Goal: Task Accomplishment & Management: Manage account settings

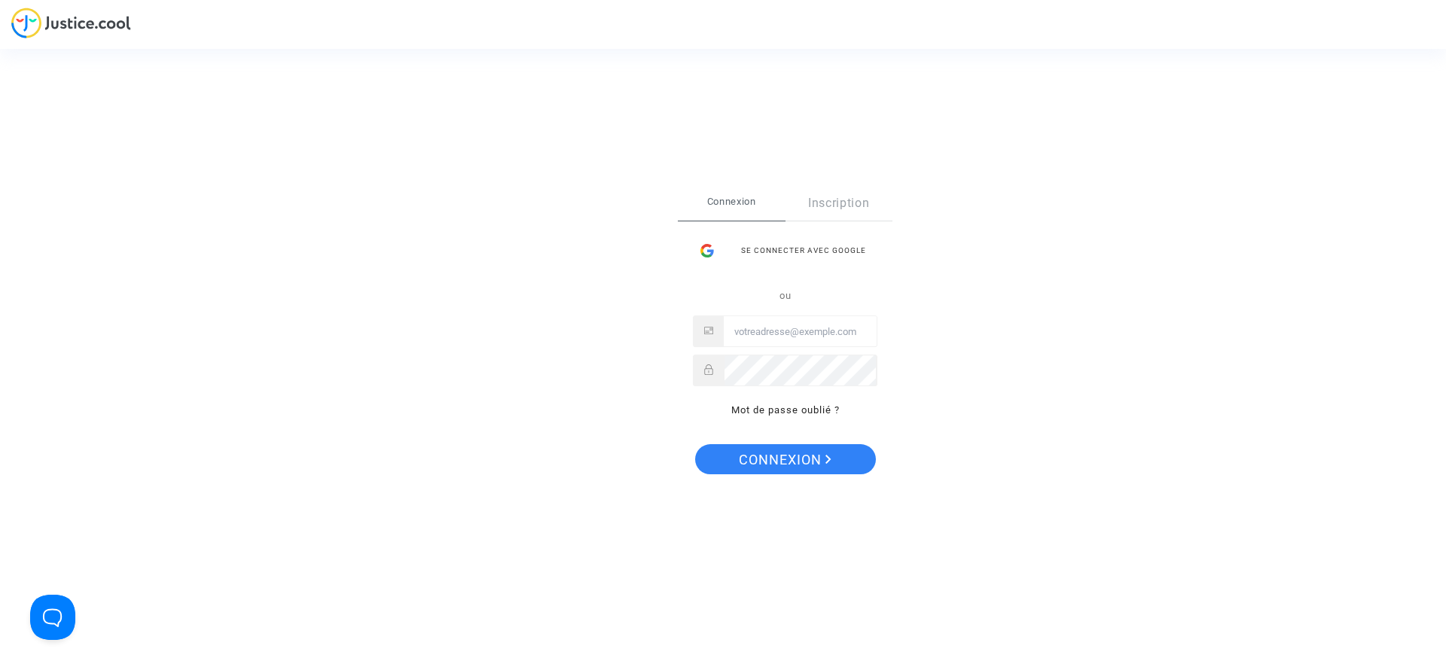
type input "[PERSON_NAME][EMAIL_ADDRESS][DOMAIN_NAME]"
click at [322, 35] on div "Se connecter Connexion Inscription Se connecter avec Google ou [EMAIL_ADDRESS][…" at bounding box center [723, 335] width 1446 height 670
click at [768, 454] on span "Connexion" at bounding box center [785, 460] width 93 height 32
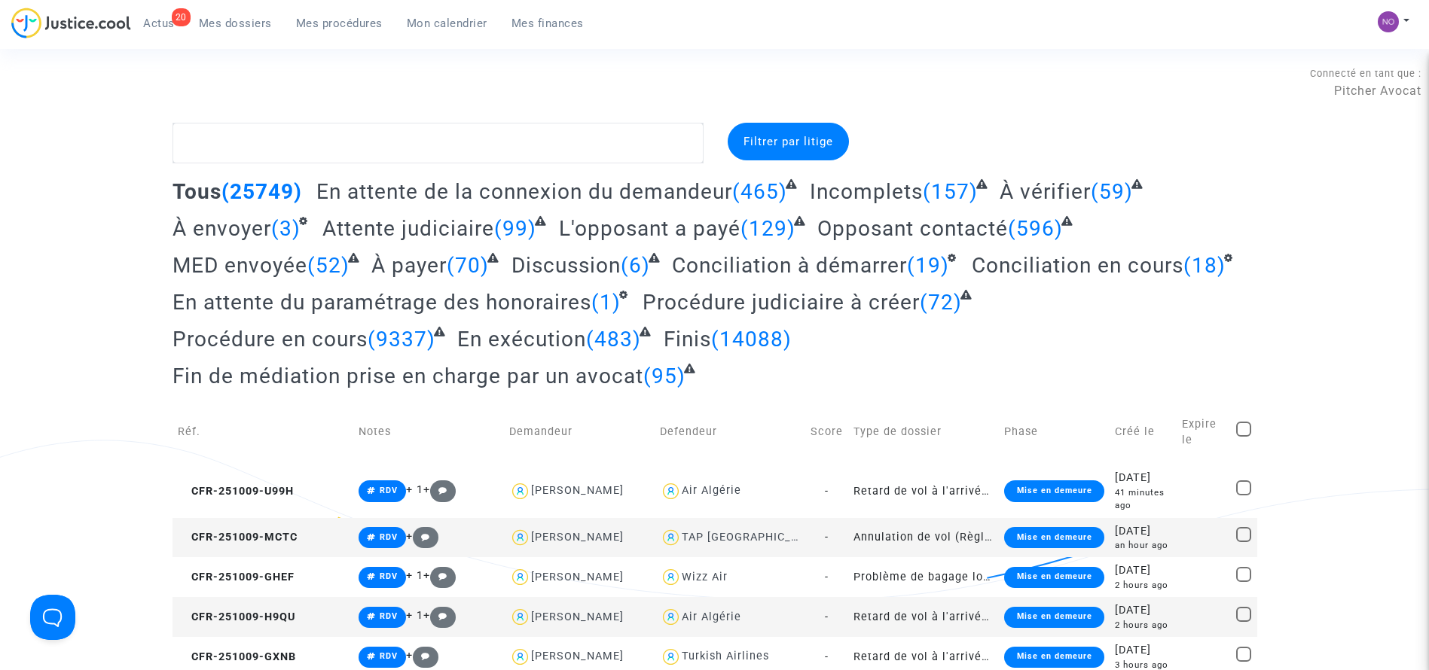
click at [472, 23] on span "Mon calendrier" at bounding box center [447, 24] width 81 height 14
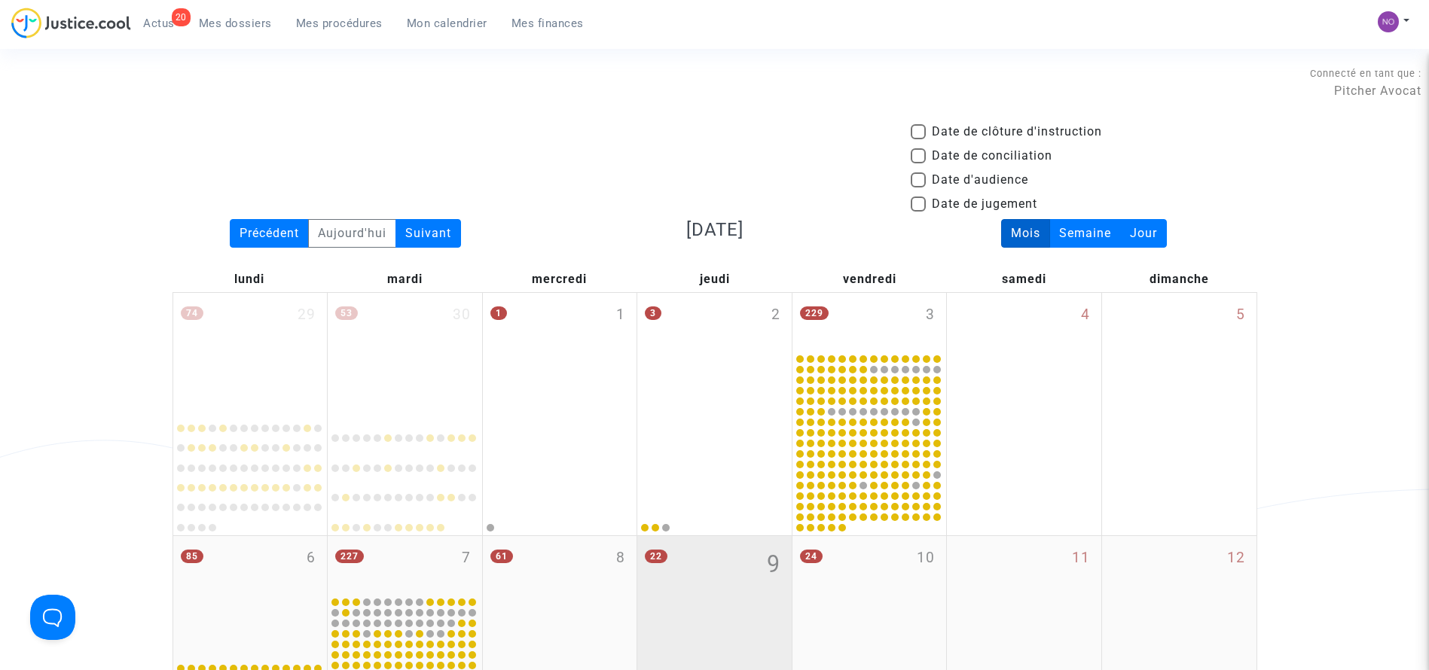
click at [681, 588] on div "22 9" at bounding box center [714, 595] width 154 height 119
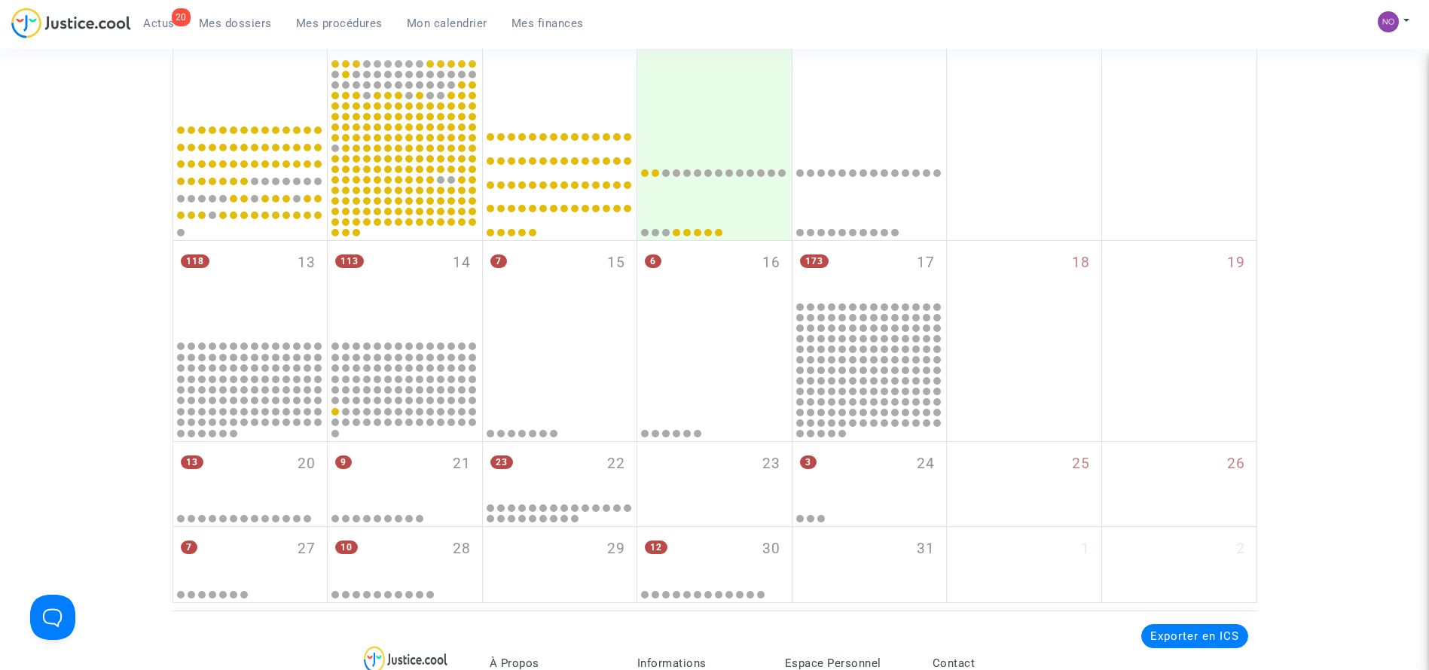
scroll to position [542, 0]
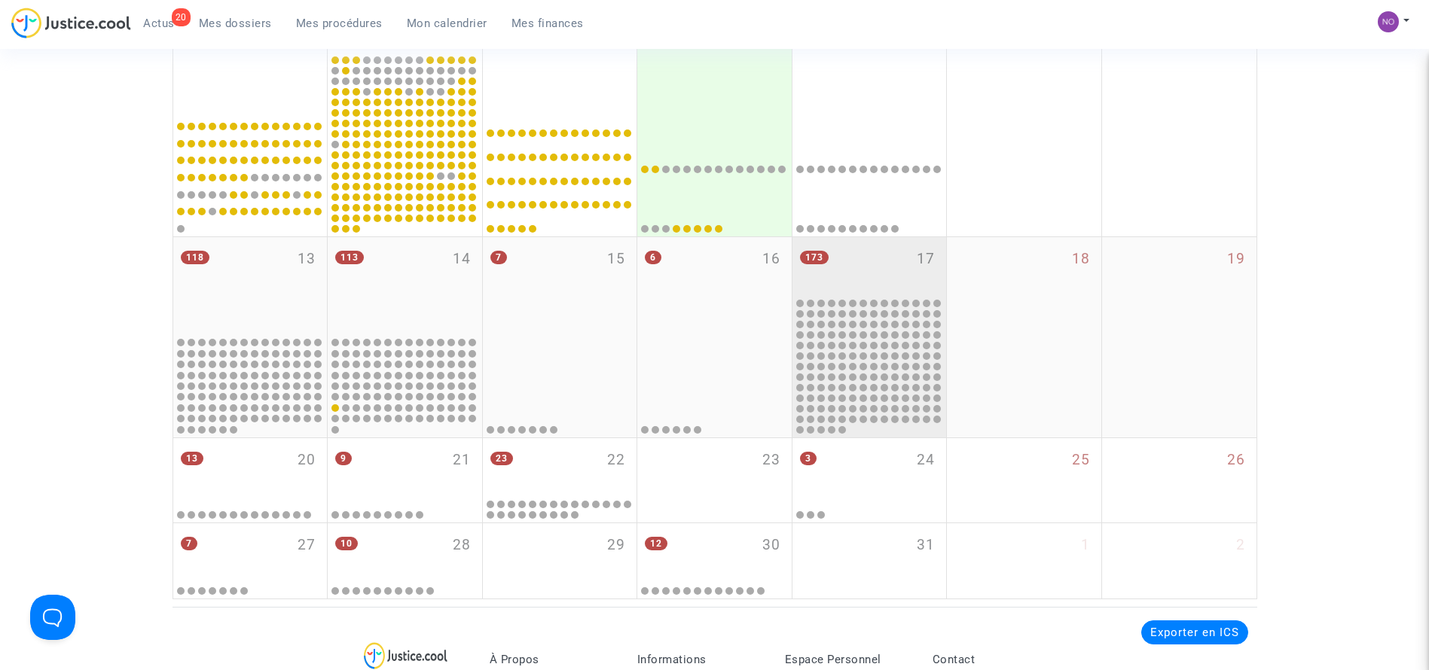
click at [887, 269] on div "173 17" at bounding box center [870, 266] width 154 height 59
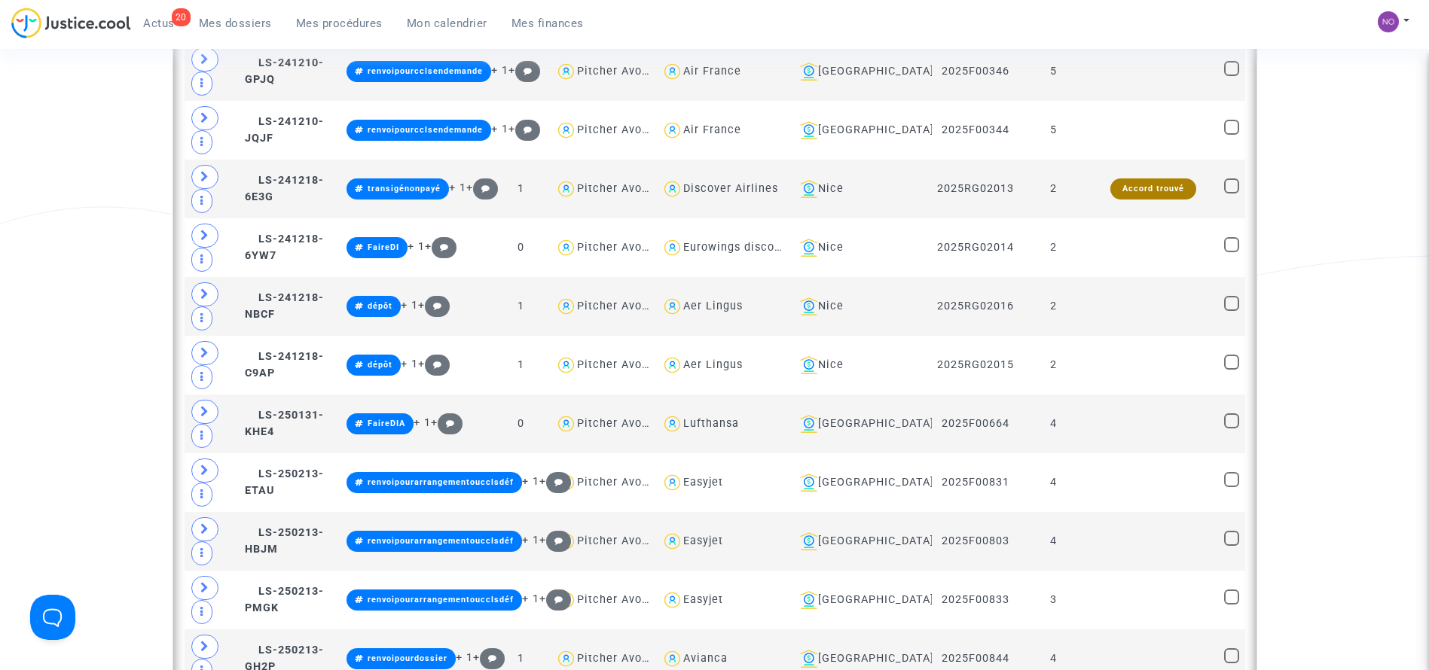
scroll to position [1840, 0]
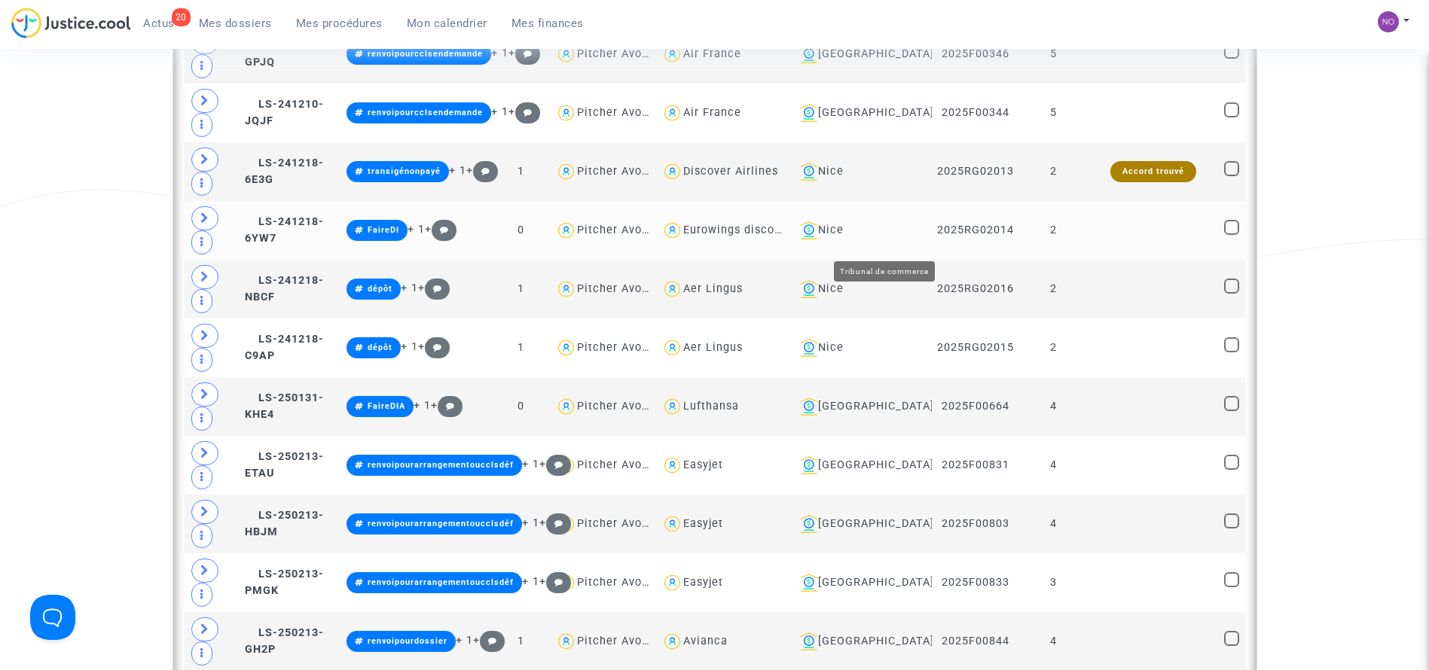
click at [898, 240] on div "Nice" at bounding box center [860, 230] width 133 height 18
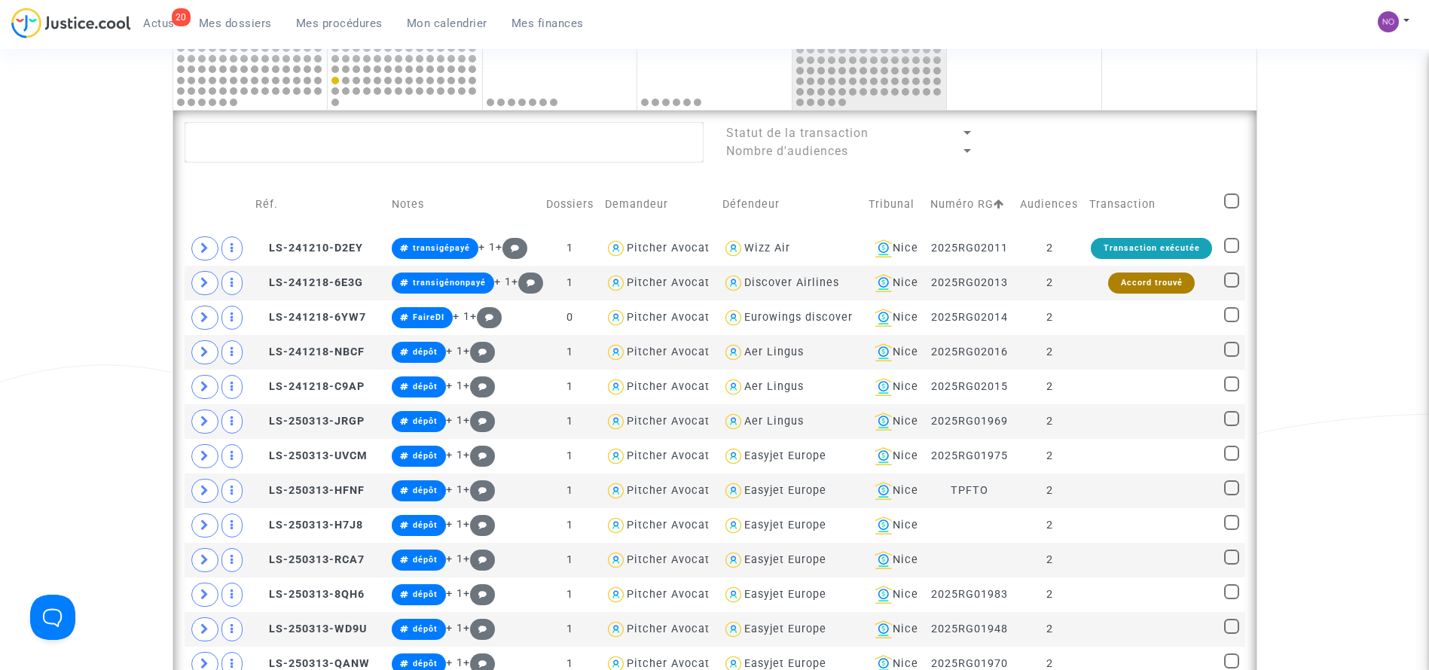
scroll to position [861, 0]
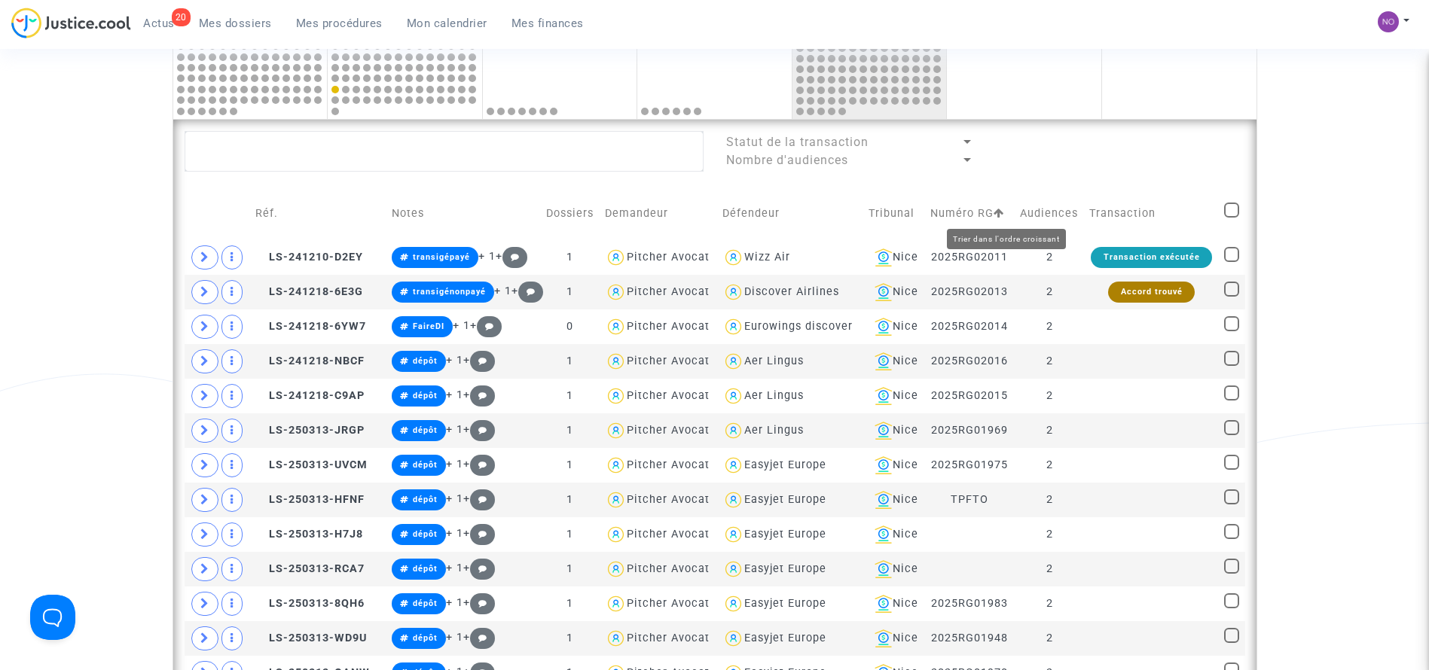
click at [1004, 215] on icon at bounding box center [999, 213] width 11 height 11
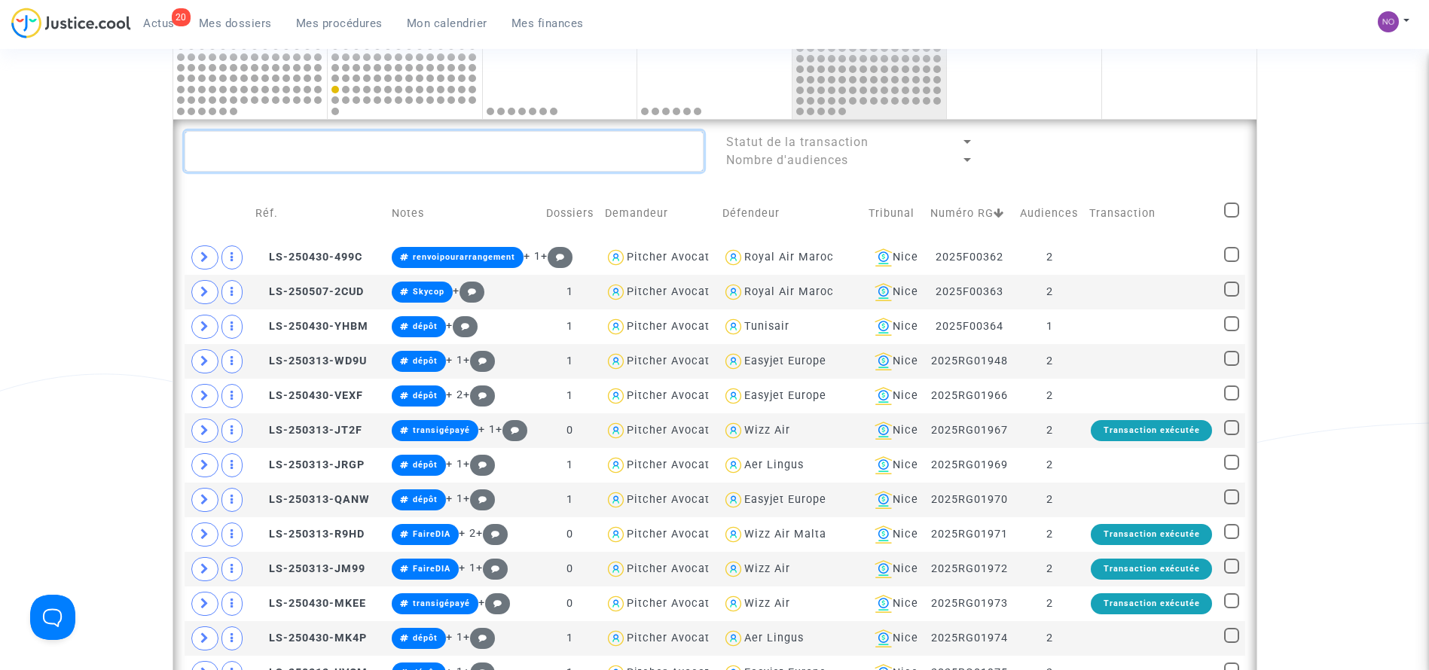
click at [383, 135] on textarea at bounding box center [444, 151] width 519 height 41
type textarea "R"
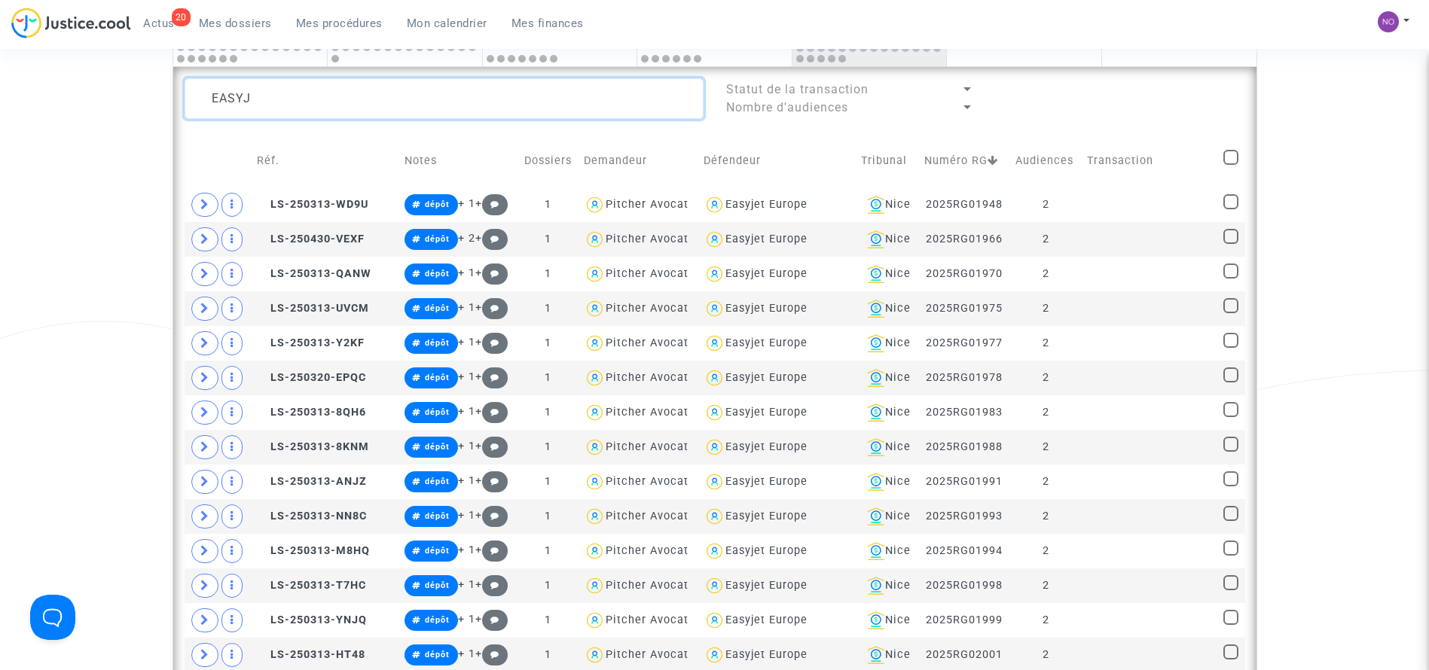
scroll to position [901, 0]
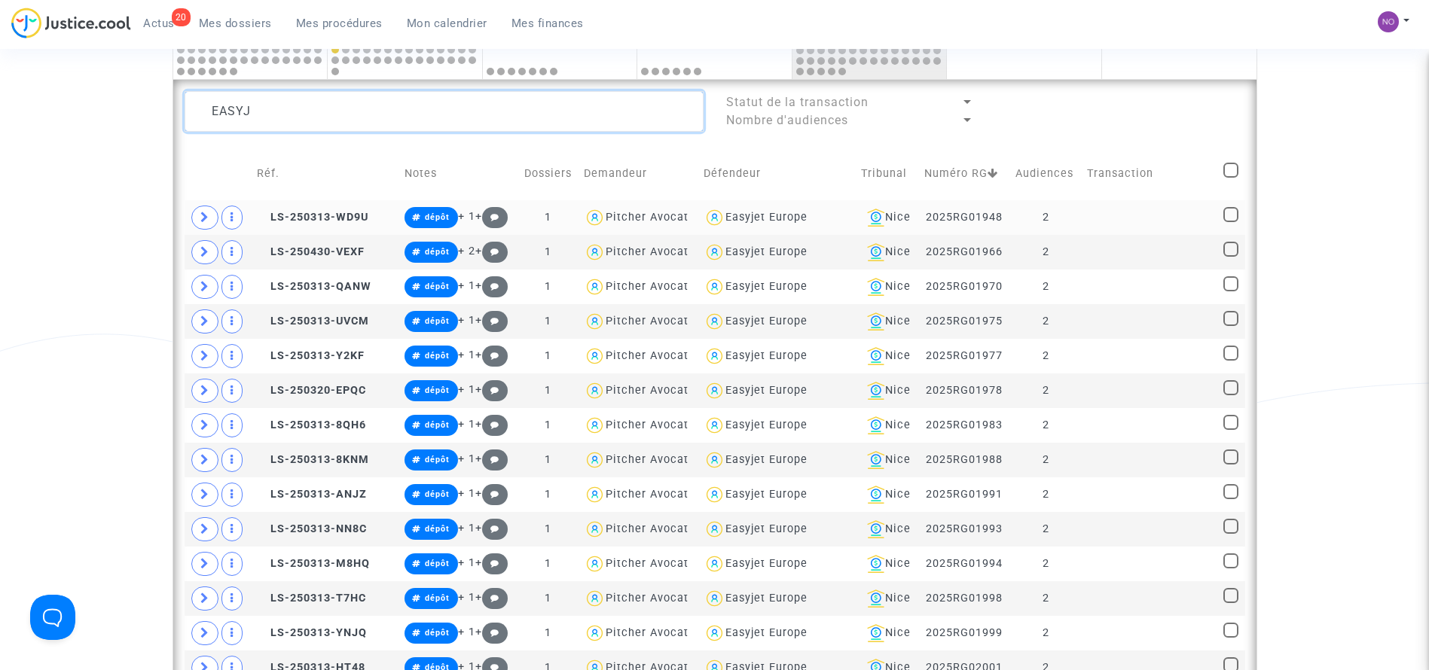
type textarea "EASYJ"
click at [1166, 207] on td at bounding box center [1150, 217] width 136 height 35
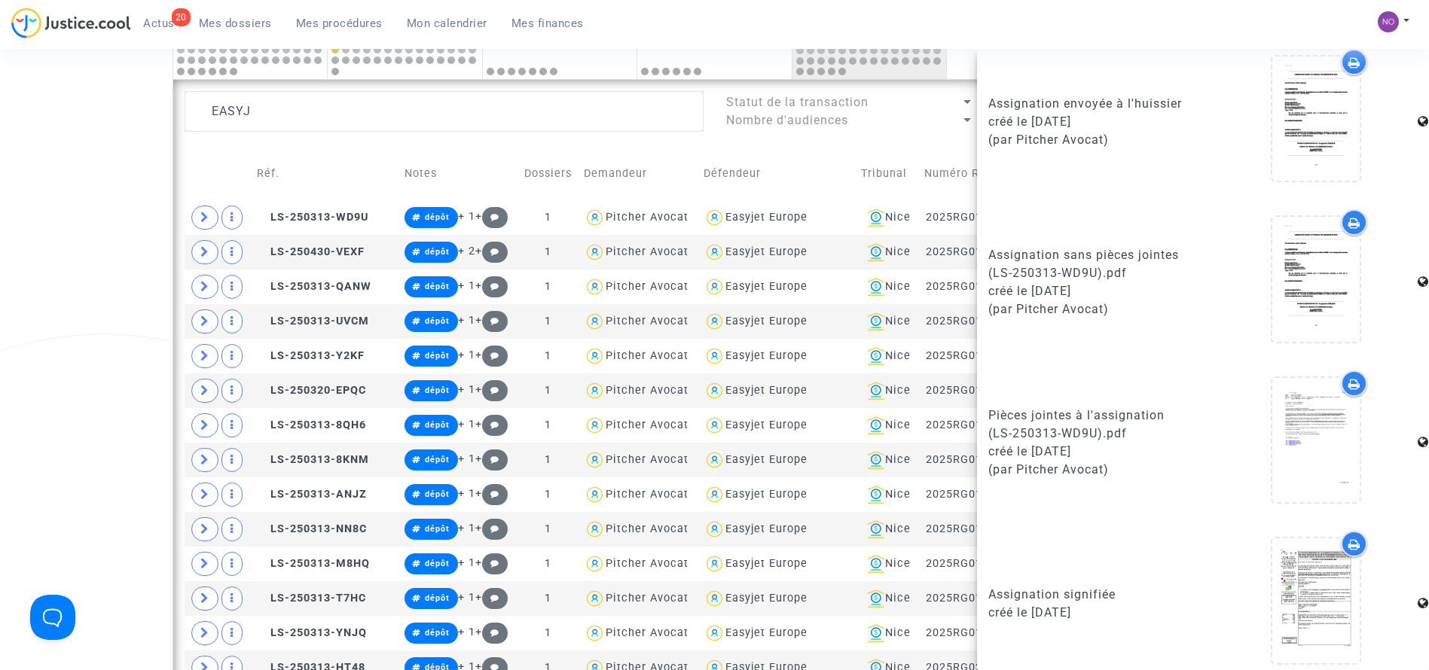
scroll to position [877, 0]
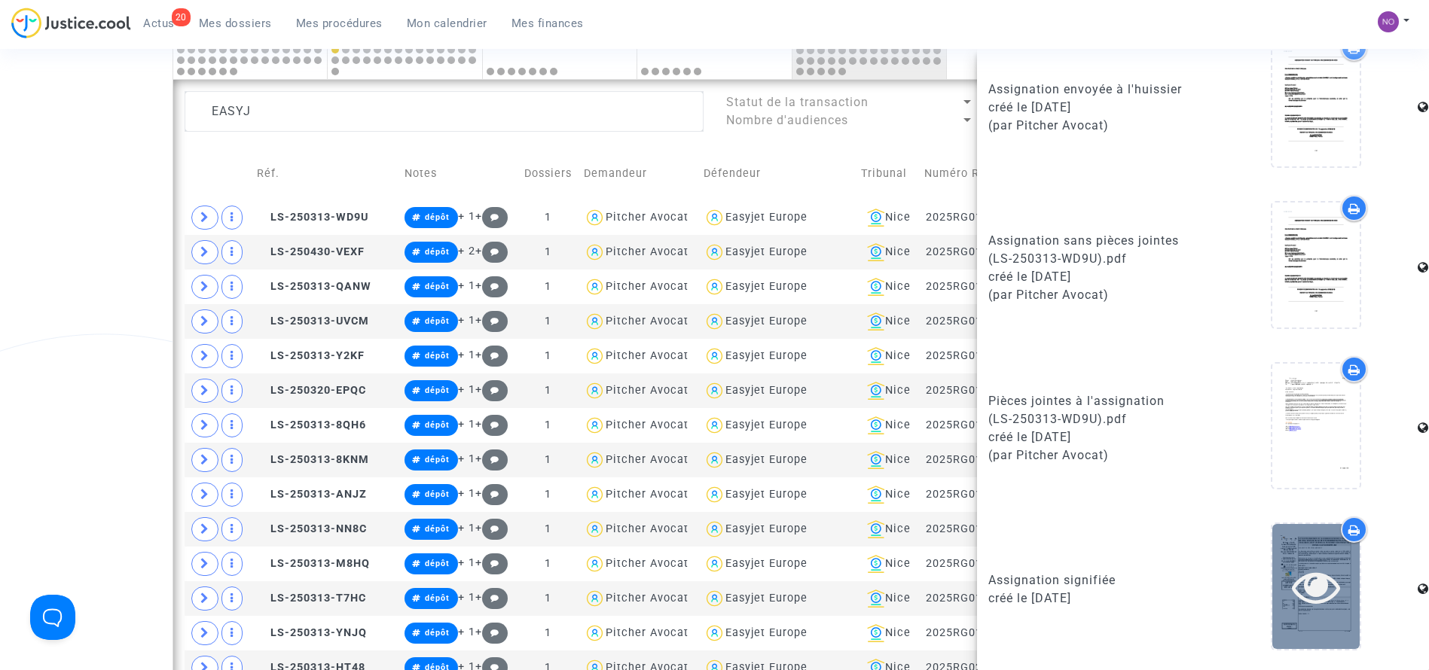
click at [1318, 608] on icon at bounding box center [1316, 587] width 49 height 48
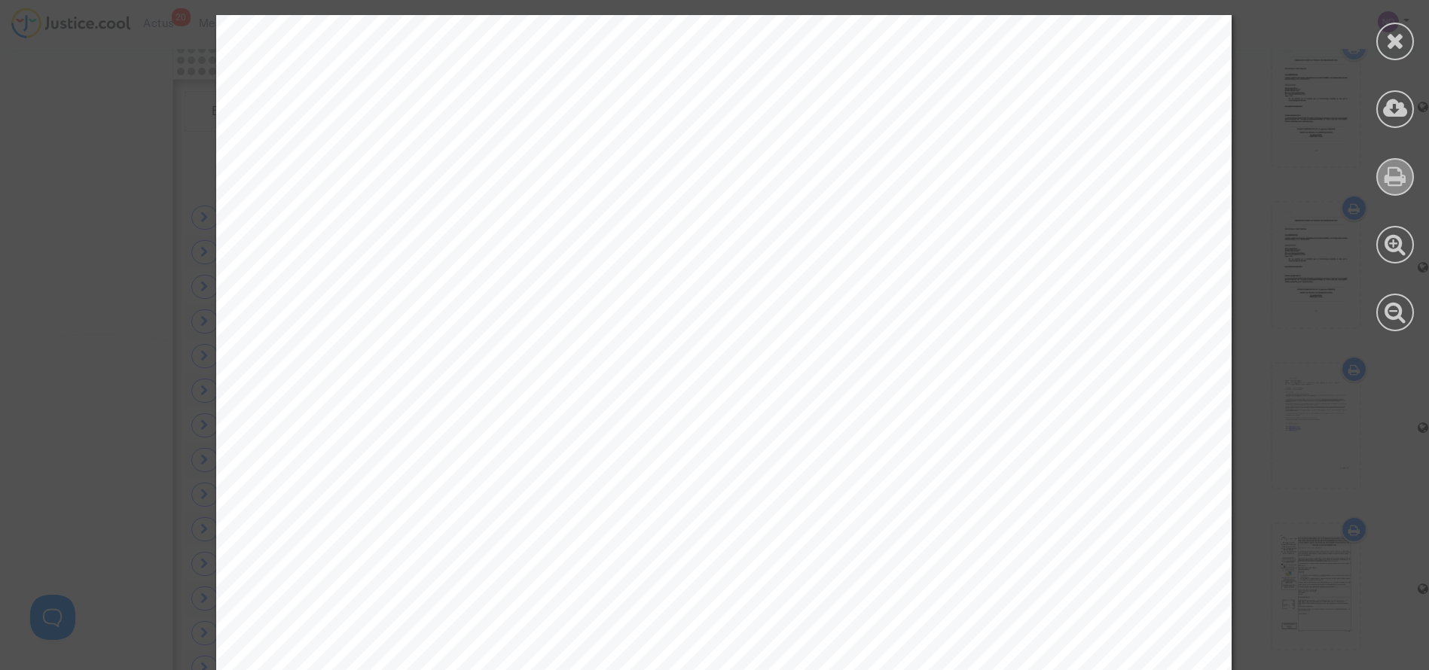
click at [1400, 179] on icon at bounding box center [1396, 176] width 22 height 23
click at [1406, 35] on div at bounding box center [1395, 42] width 38 height 38
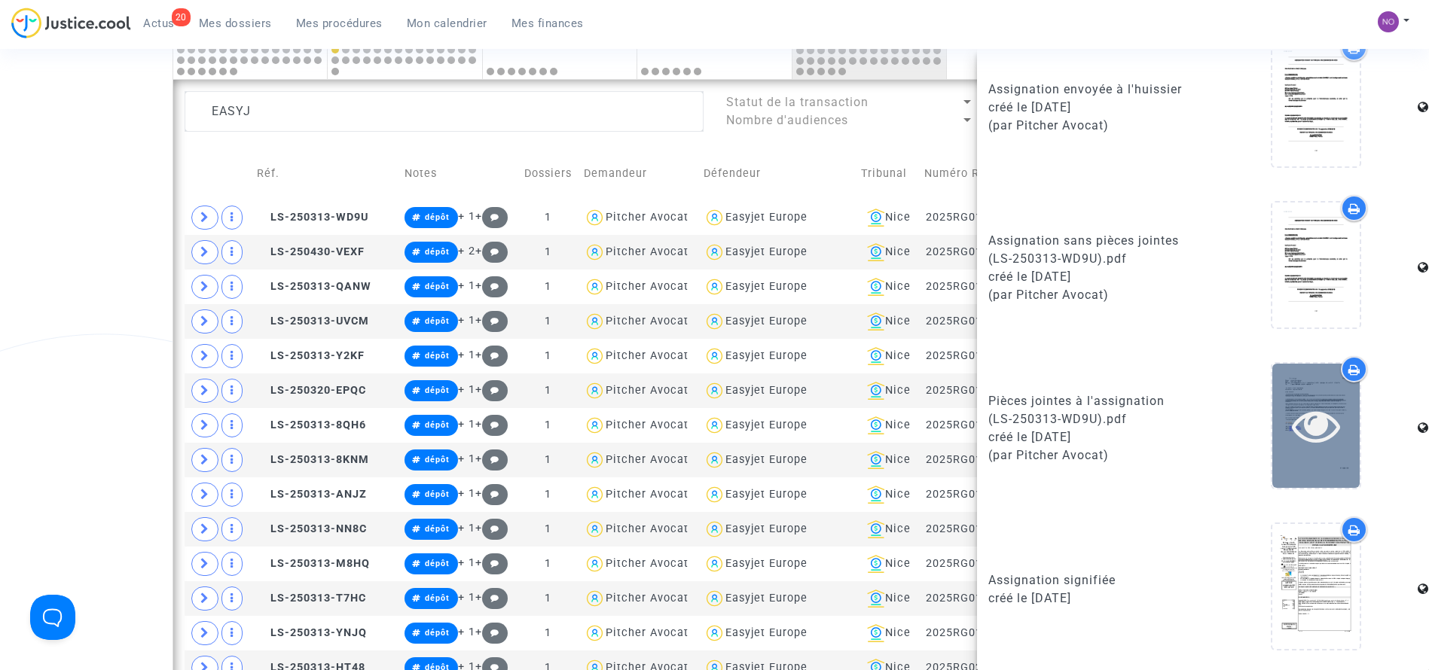
click at [1292, 443] on icon at bounding box center [1316, 426] width 49 height 48
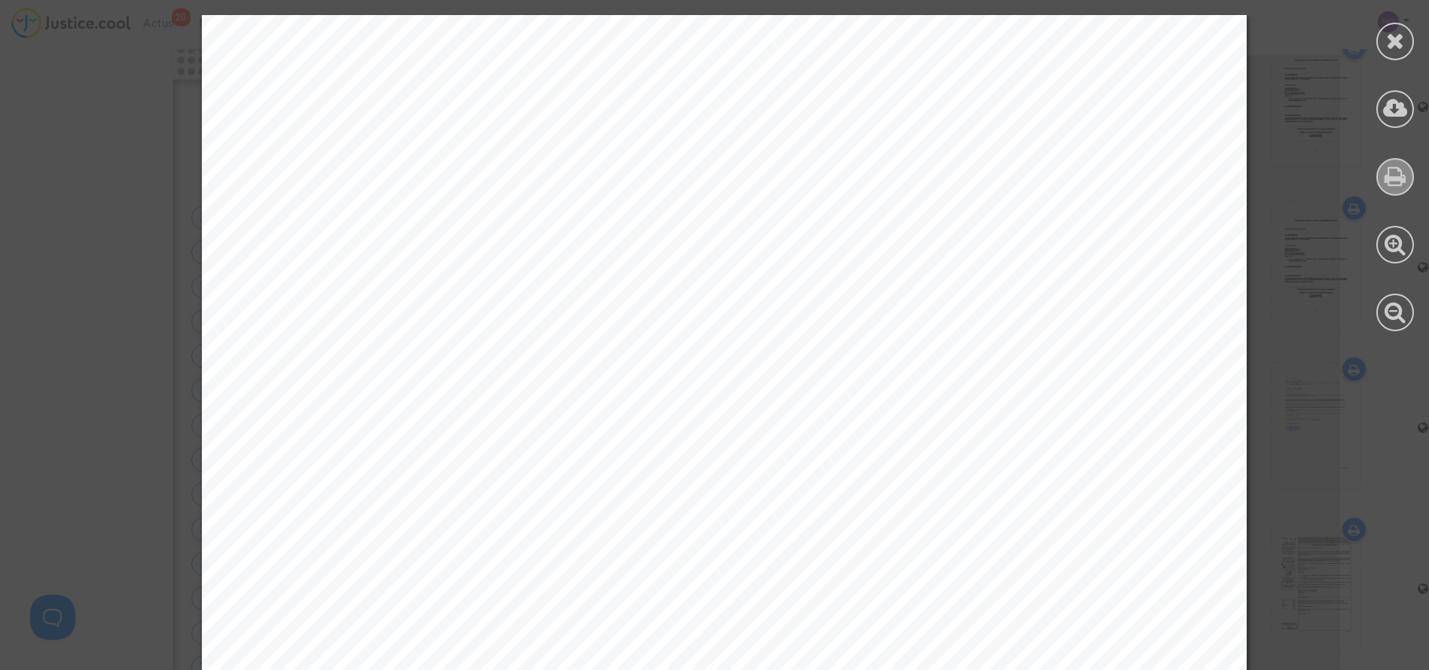
click at [1409, 172] on div at bounding box center [1395, 177] width 38 height 38
click at [1397, 41] on icon at bounding box center [1395, 40] width 19 height 23
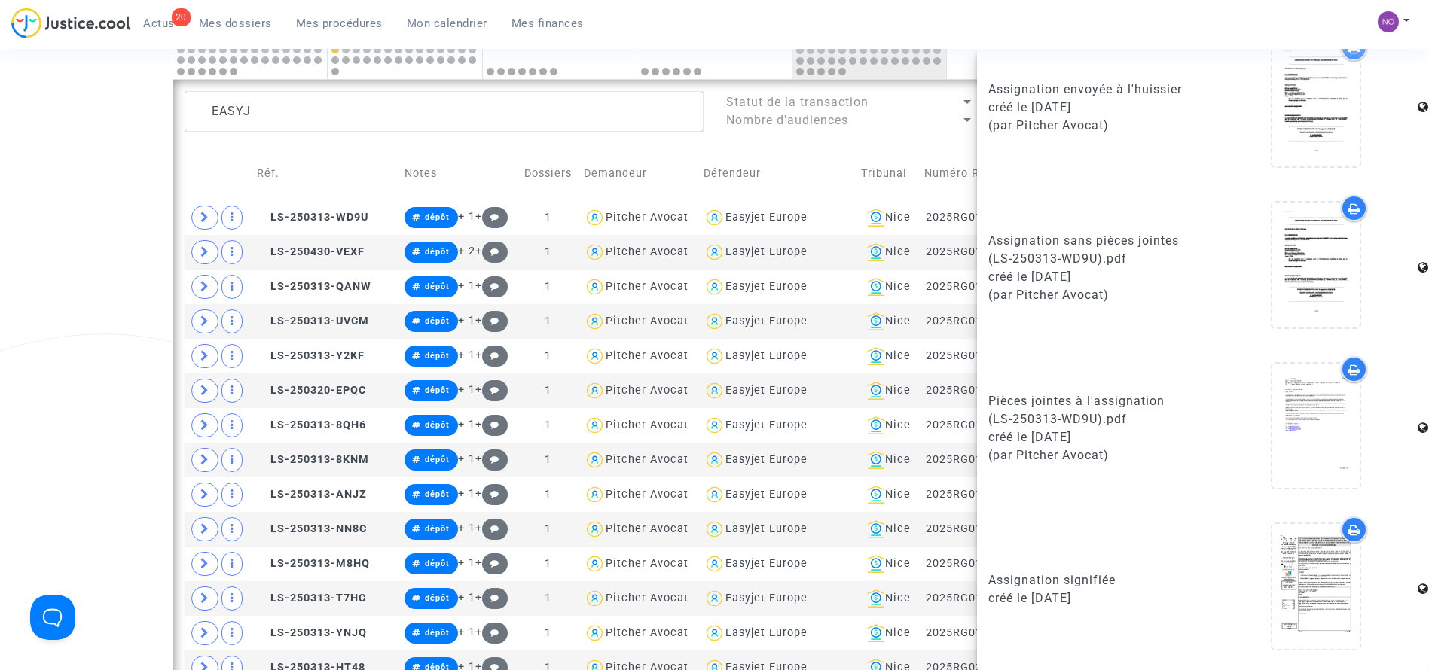
click at [44, 254] on div "Date de clôture d'instruction Date de conciliation Date d'audience Date de juge…" at bounding box center [714, 213] width 1429 height 1983
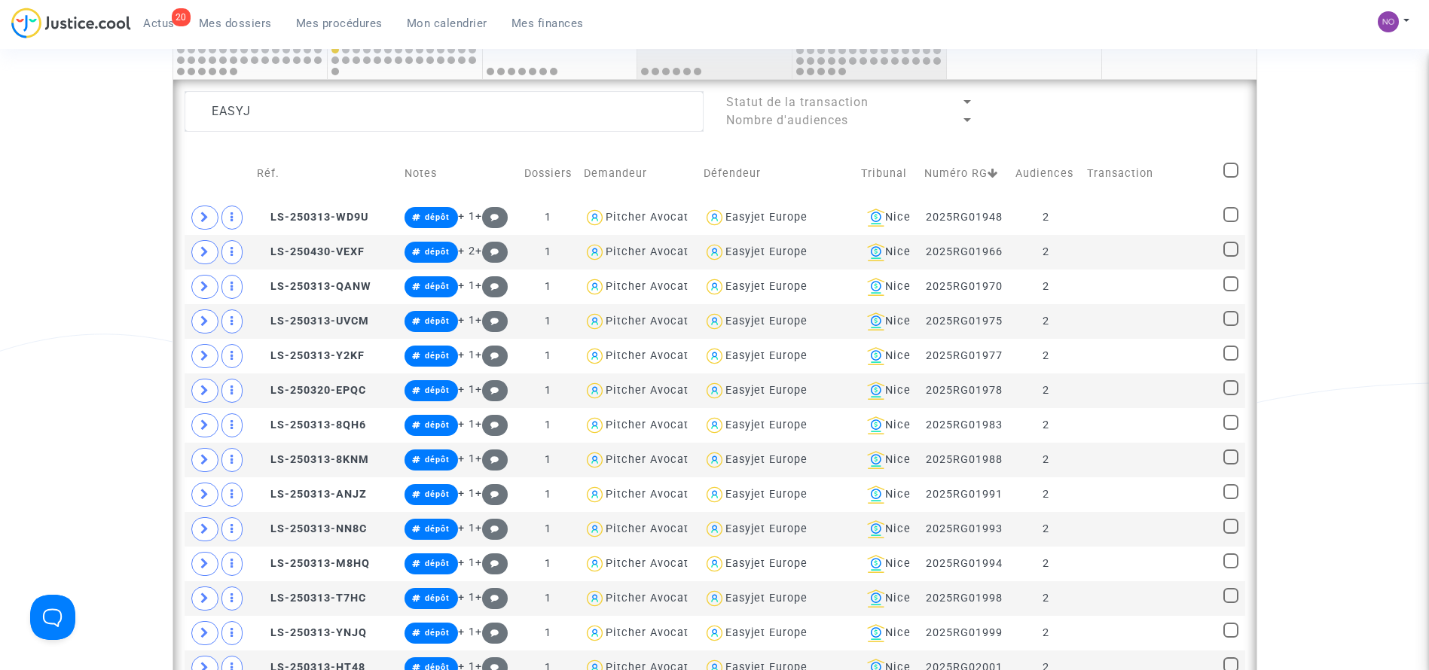
scroll to position [0, 0]
click at [1232, 174] on span at bounding box center [1230, 170] width 15 height 15
click at [1231, 178] on input "checkbox" at bounding box center [1230, 178] width 1 height 1
checkbox input "true"
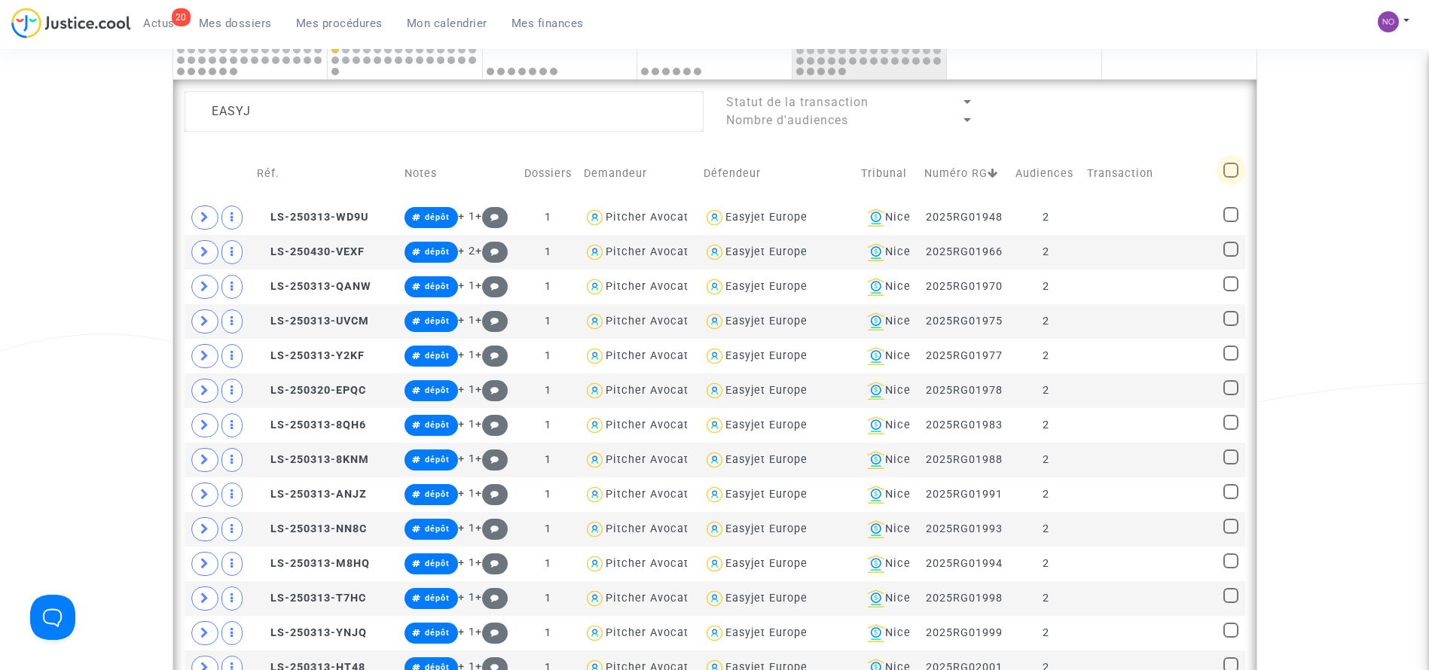
checkbox input "true"
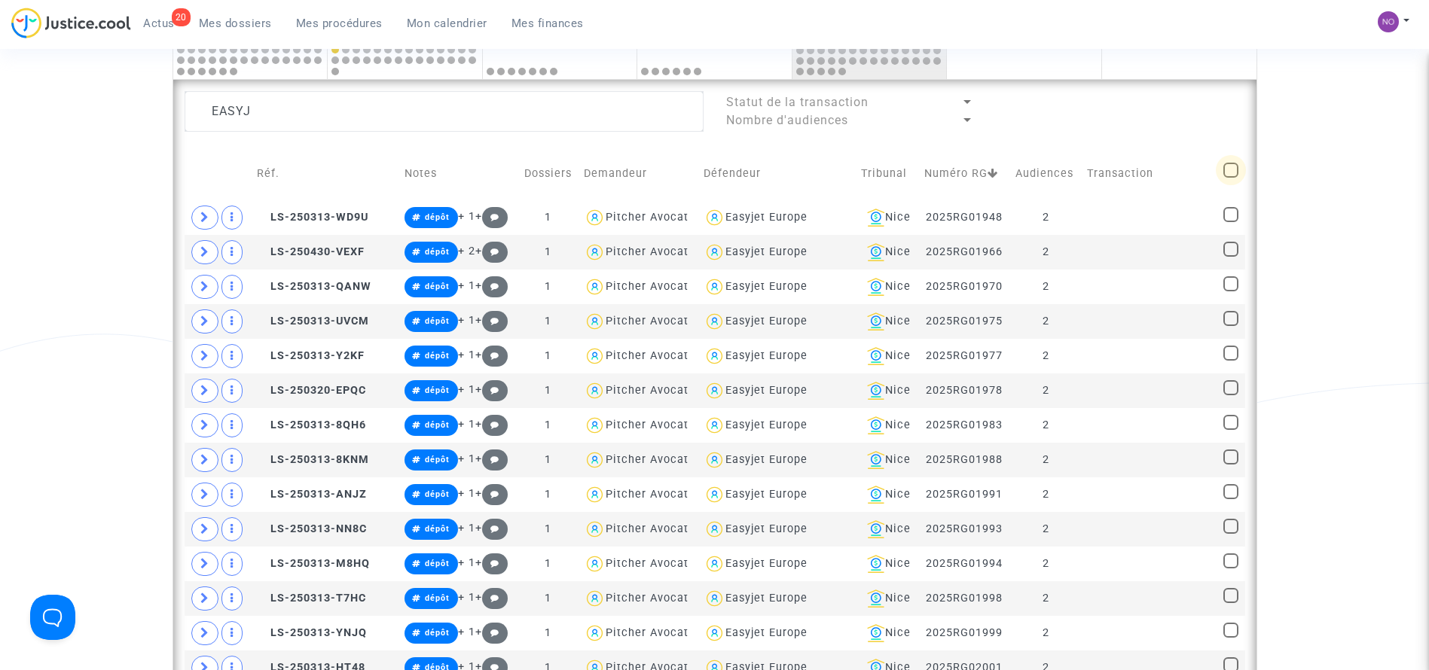
checkbox input "true"
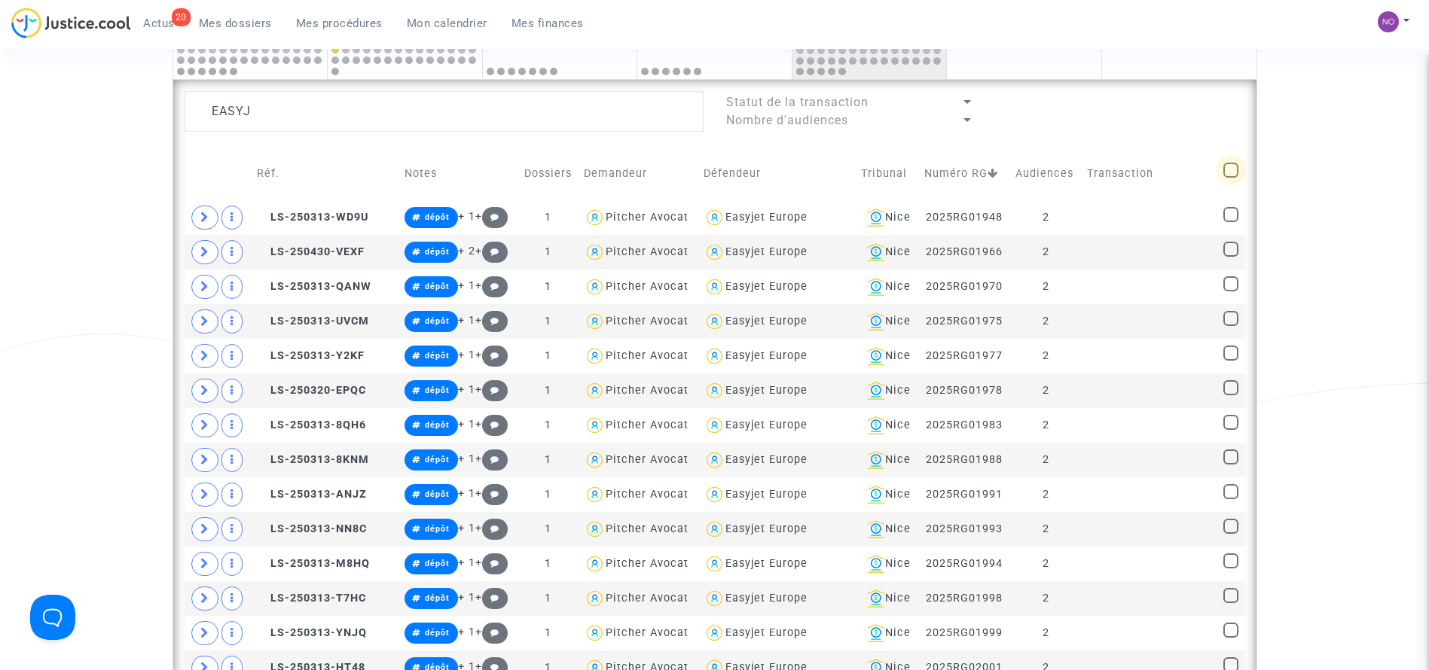
checkbox input "true"
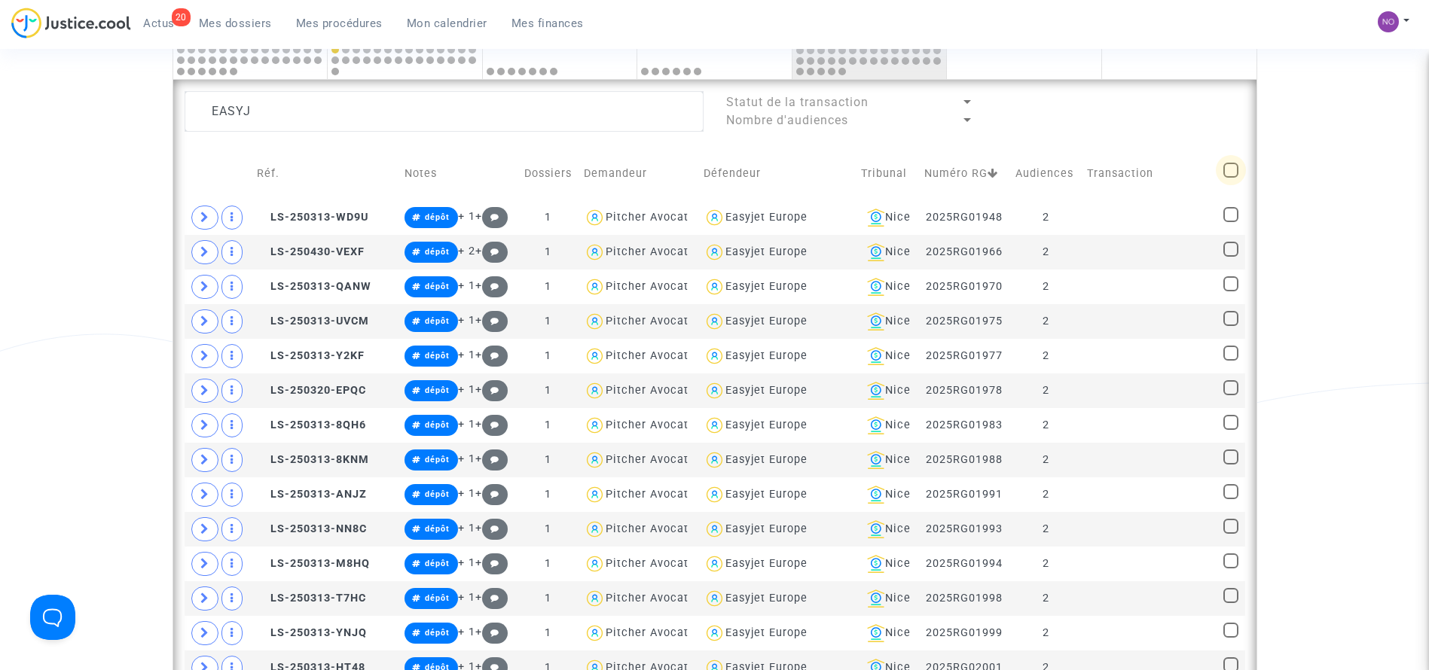
checkbox input "true"
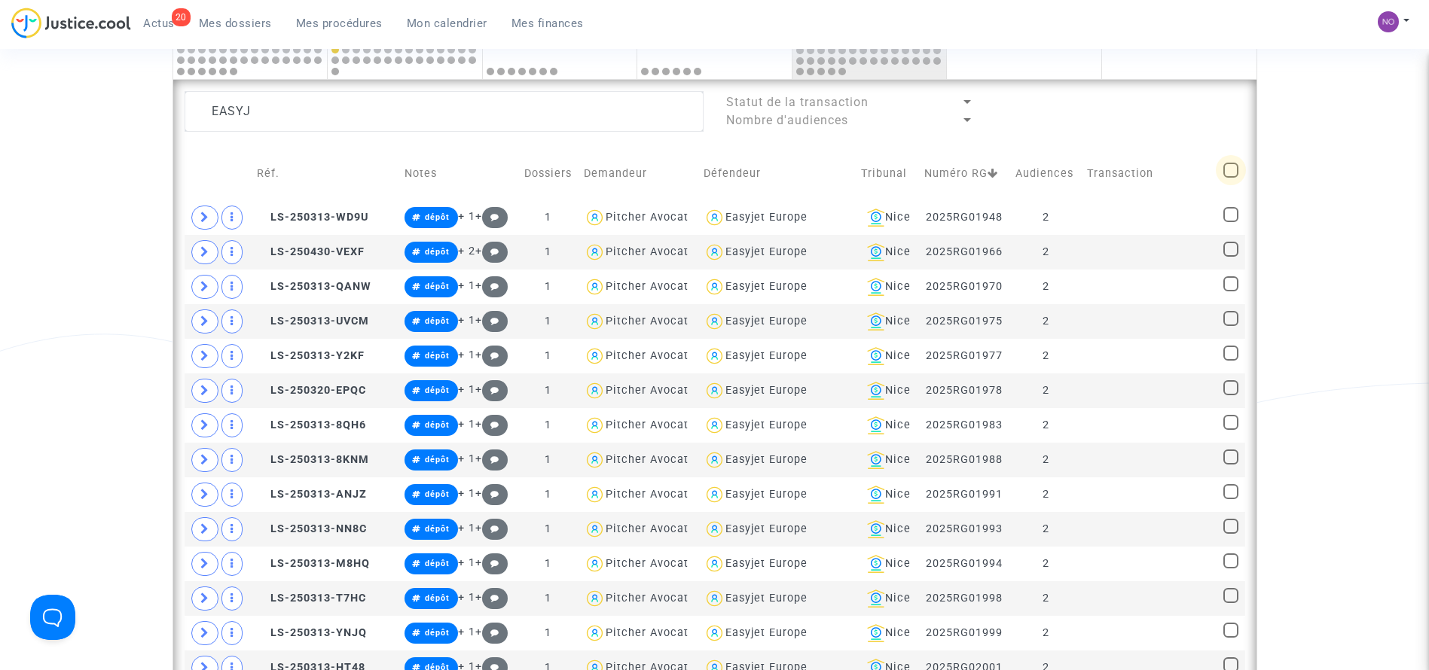
checkbox input "true"
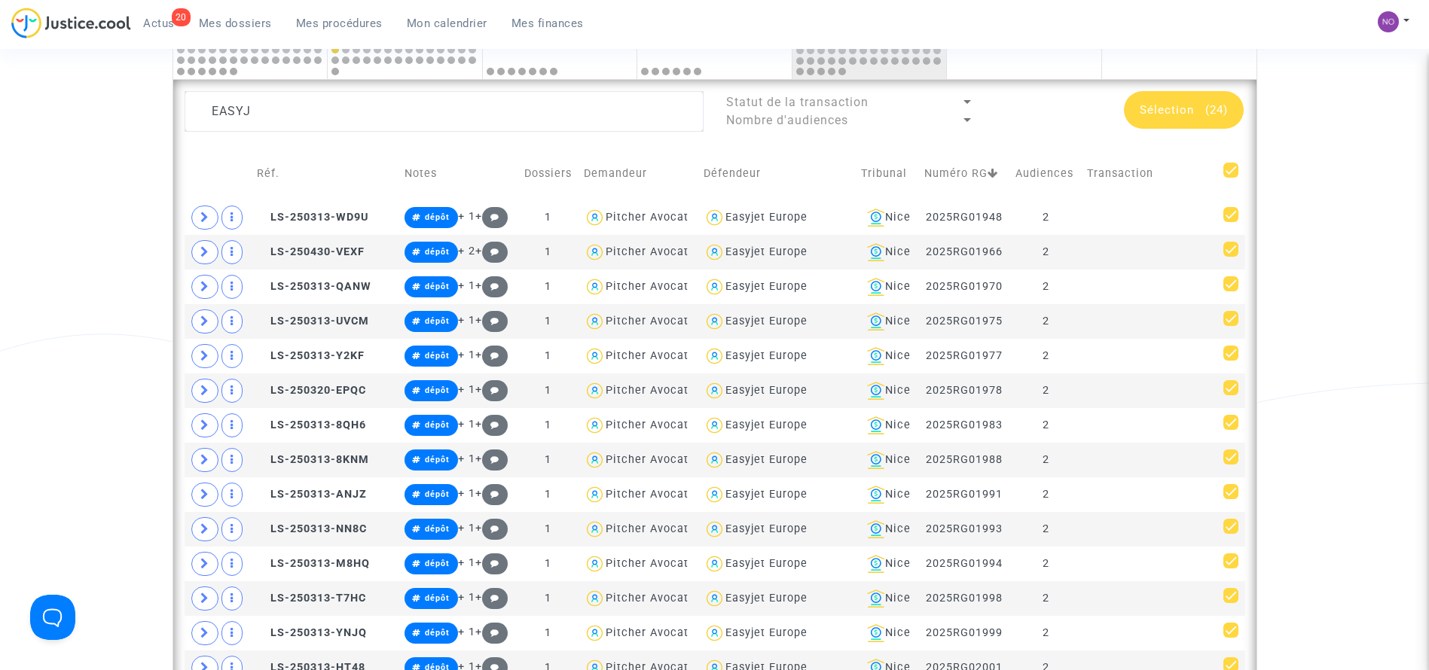
click at [1178, 115] on span "Sélection" at bounding box center [1167, 110] width 54 height 14
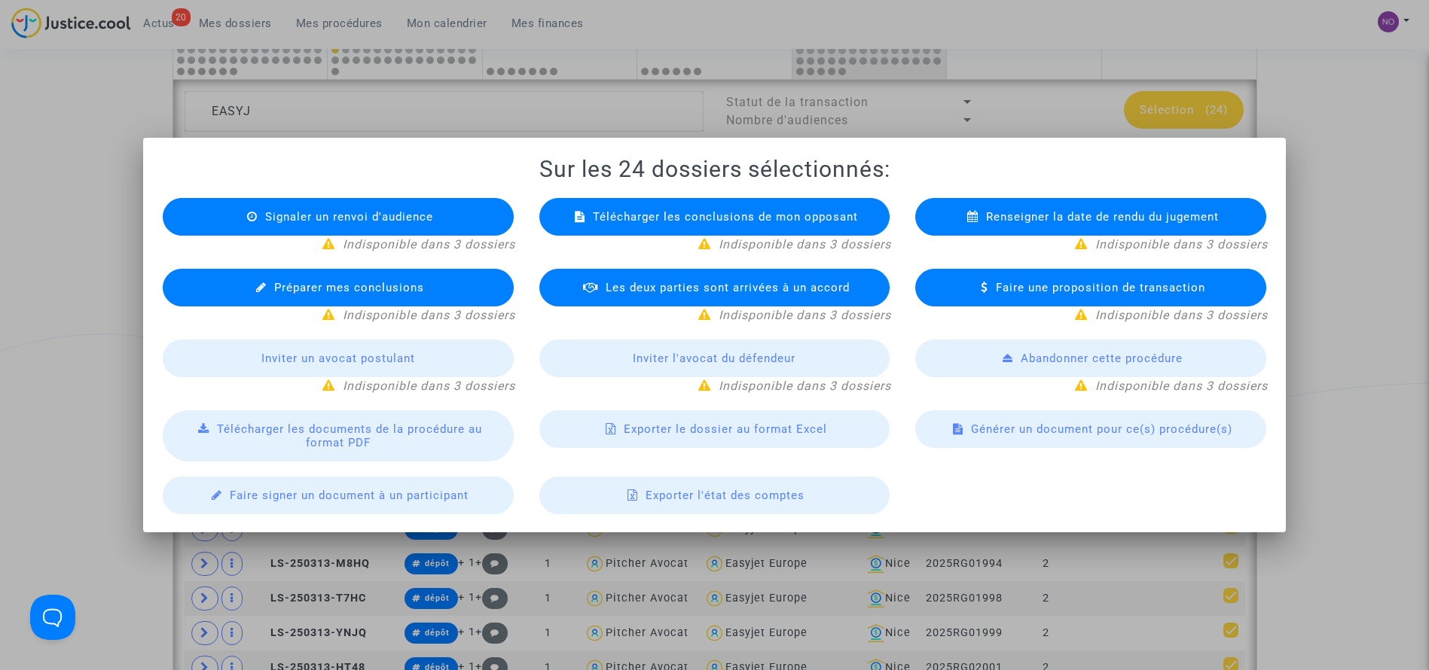
click at [723, 429] on span "Exporter le dossier au format Excel" at bounding box center [725, 430] width 203 height 14
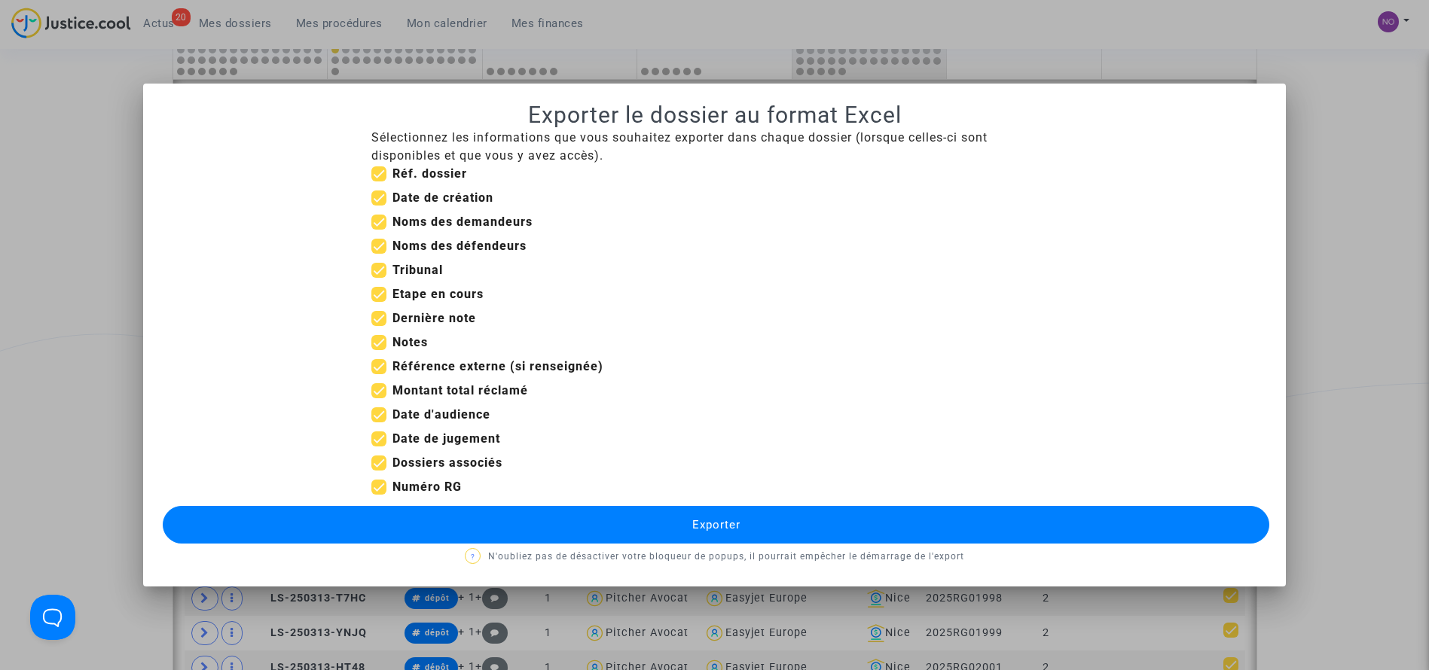
click at [704, 524] on span "Exporter" at bounding box center [716, 525] width 48 height 14
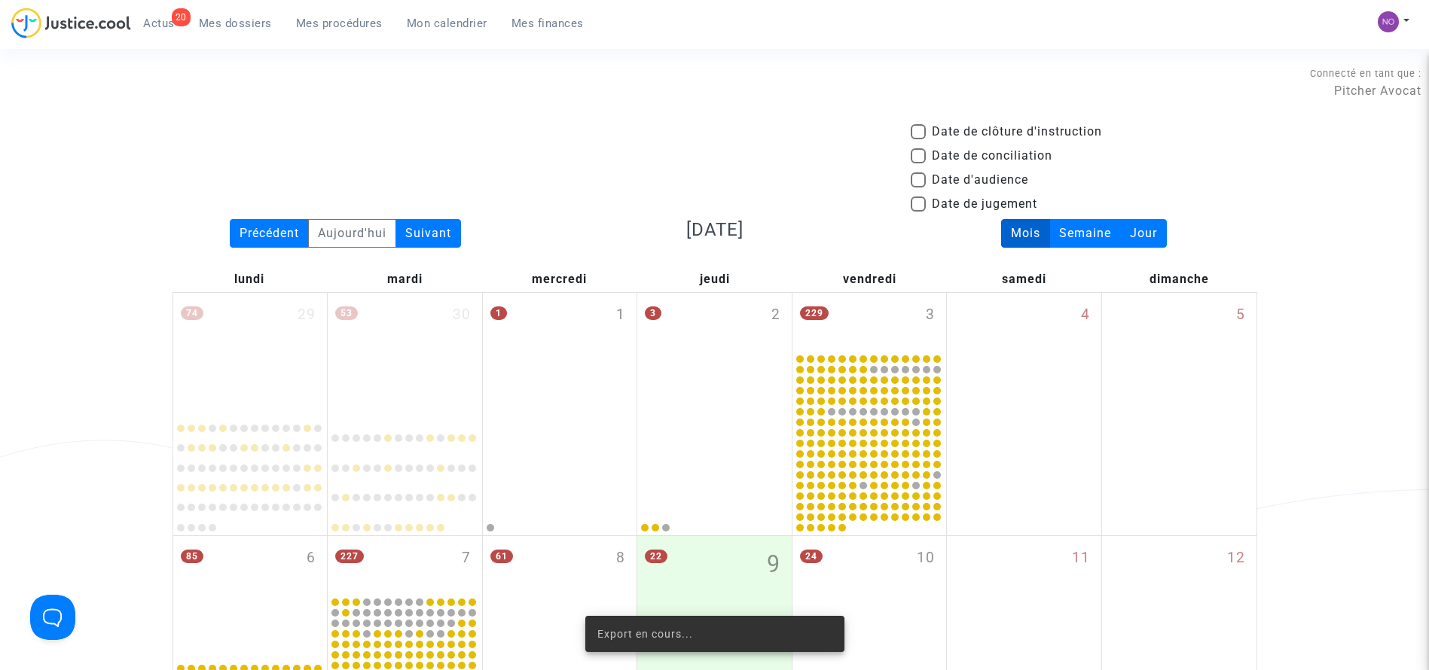
scroll to position [901, 0]
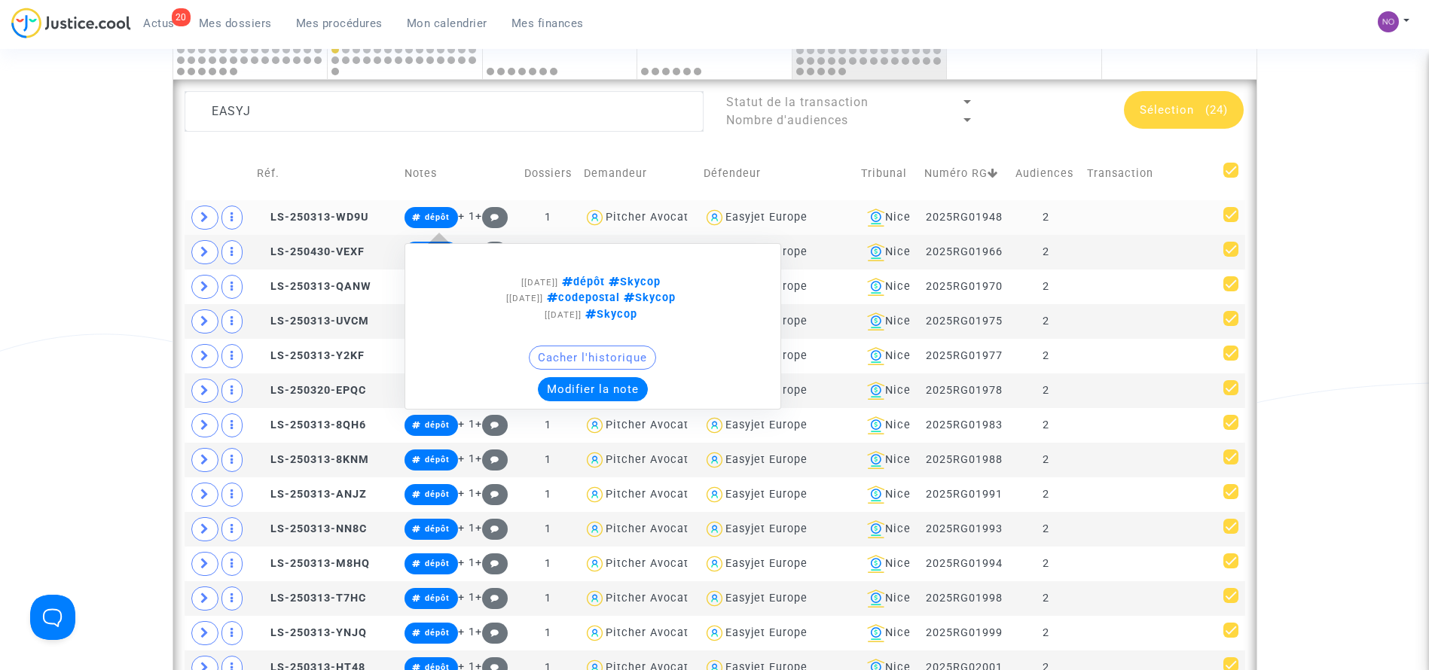
click at [422, 216] on span "dépôt" at bounding box center [432, 217] width 54 height 21
click at [596, 389] on button "Modifier la note" at bounding box center [593, 389] width 110 height 24
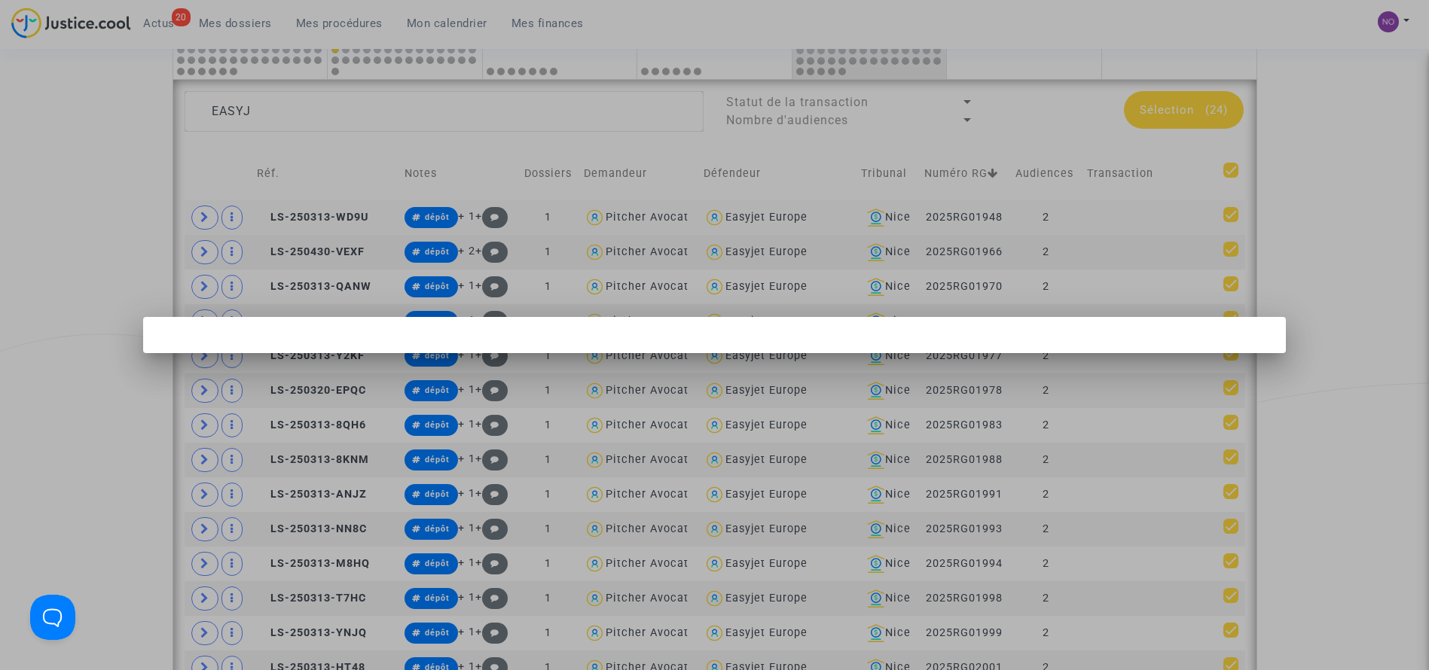
scroll to position [0, 0]
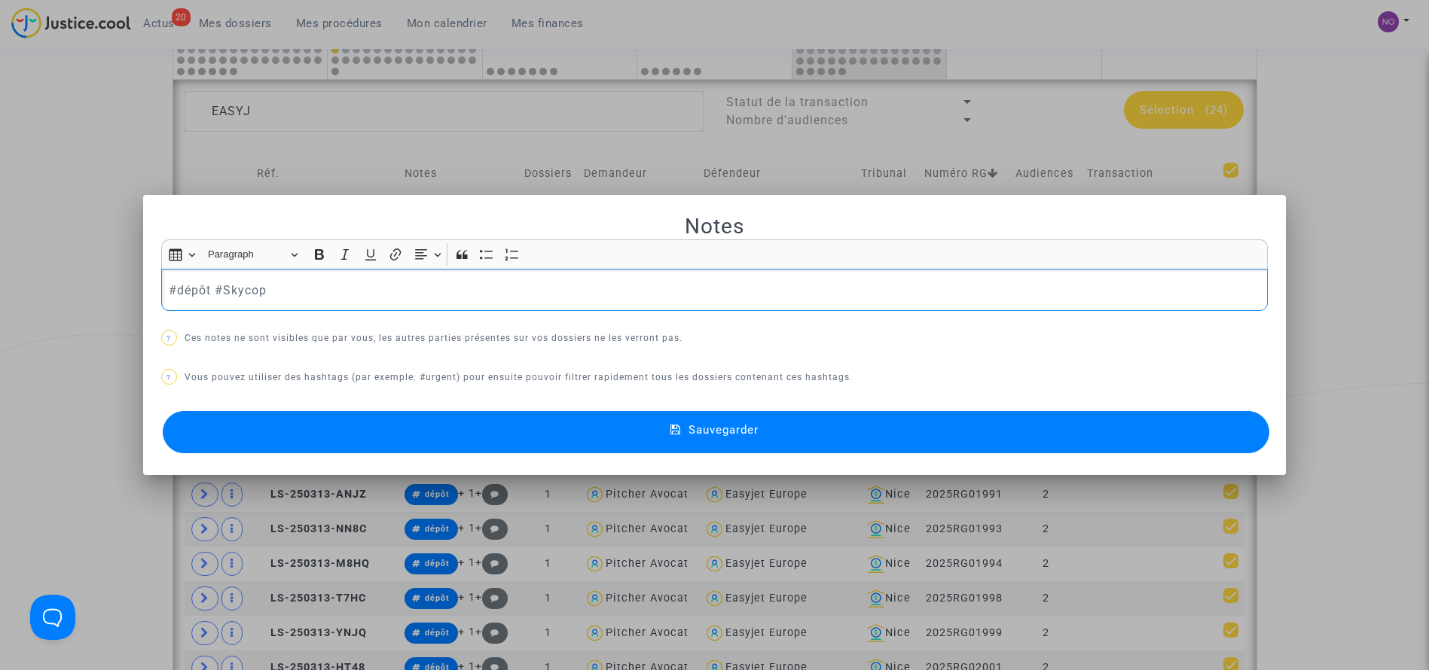
click at [161, 291] on div "#dépôt #Skycop" at bounding box center [714, 290] width 1107 height 42
click at [146, 375] on mat-dialog-container "Notes Rich Text Editor Insert table Insert table Heading Paragraph Paragraph He…" at bounding box center [715, 335] width 1144 height 281
click at [98, 371] on div at bounding box center [714, 335] width 1429 height 670
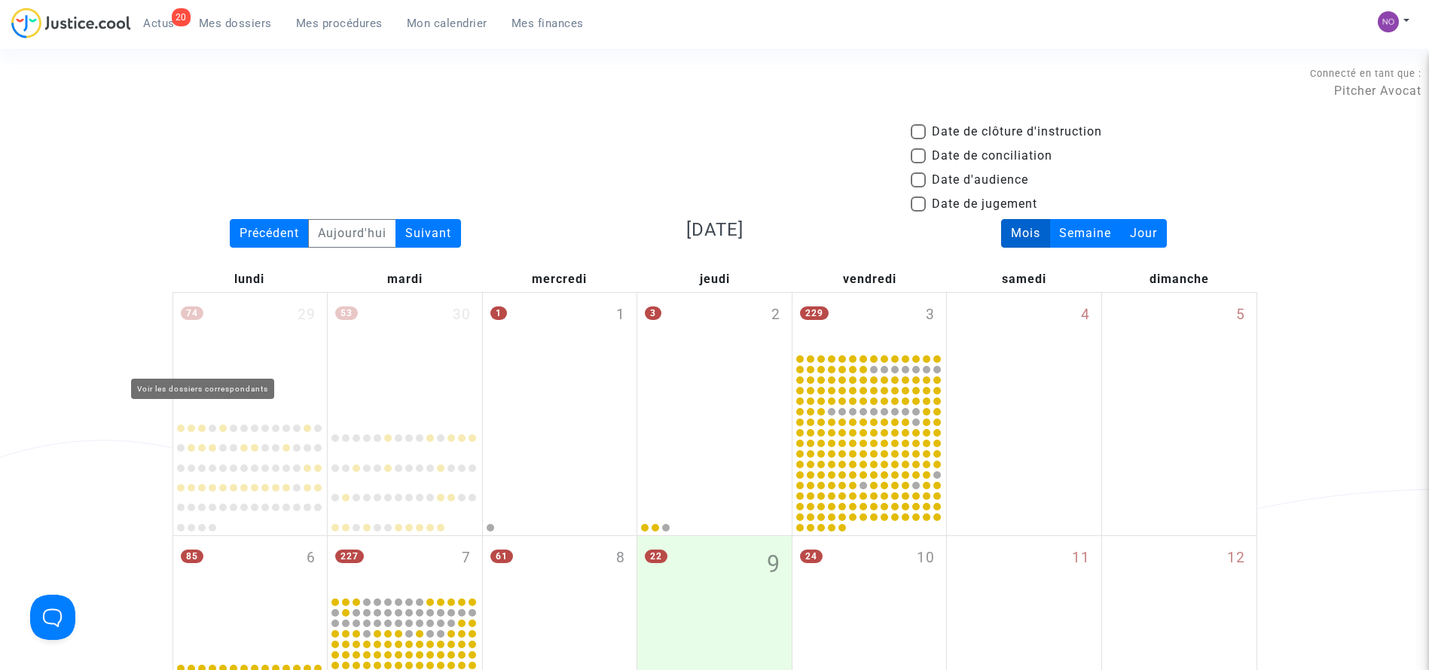
scroll to position [901, 0]
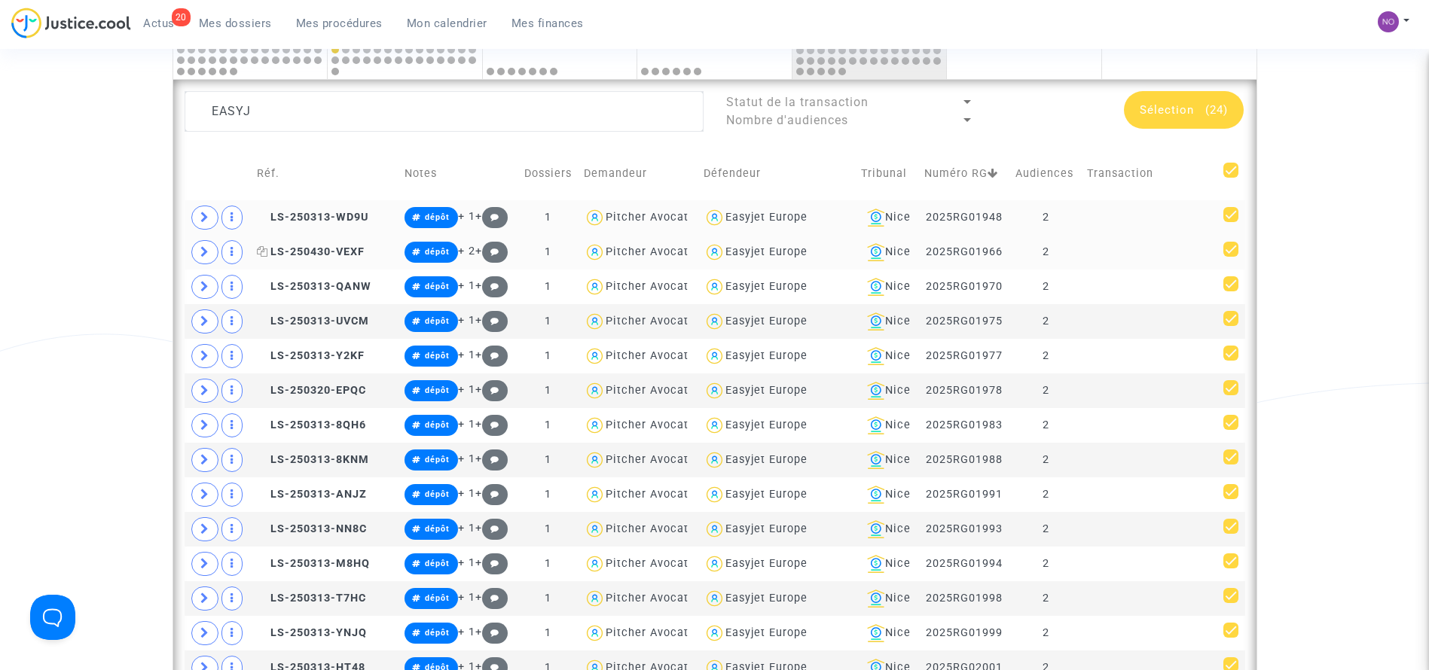
click at [319, 248] on span "LS-250430-VEXF" at bounding box center [311, 252] width 108 height 13
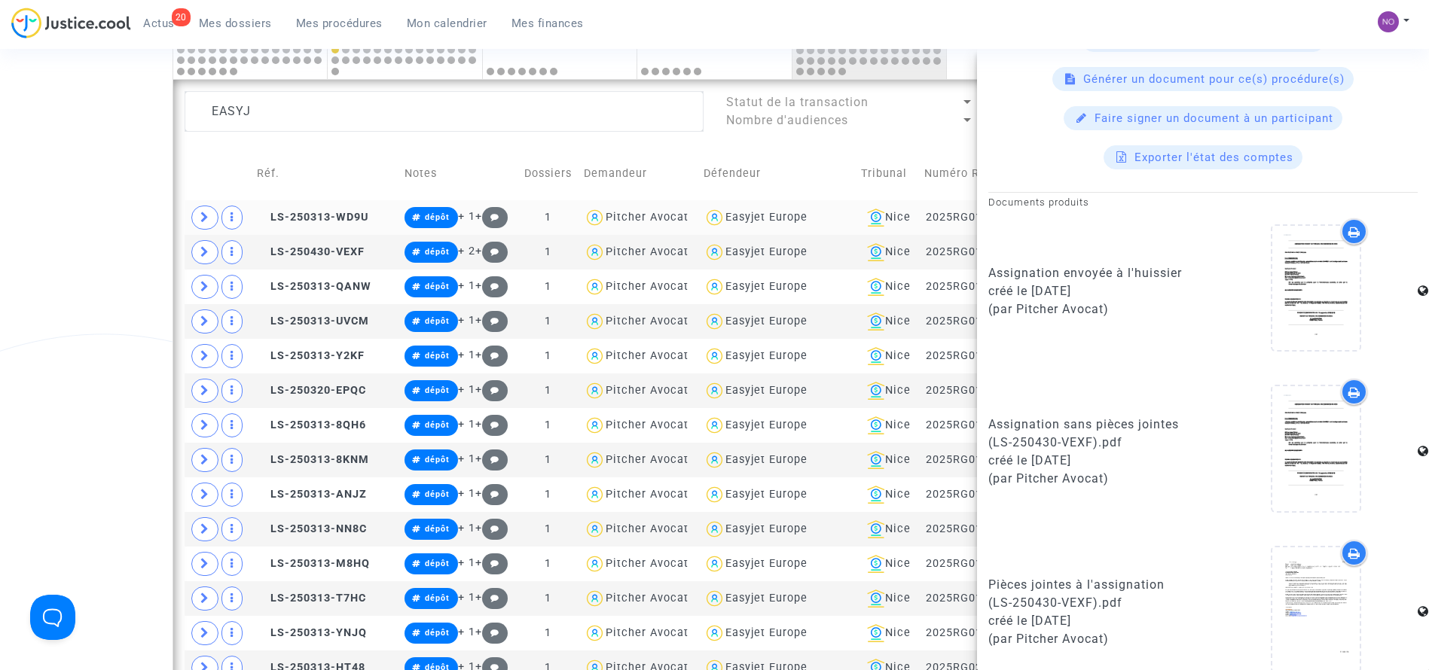
scroll to position [877, 0]
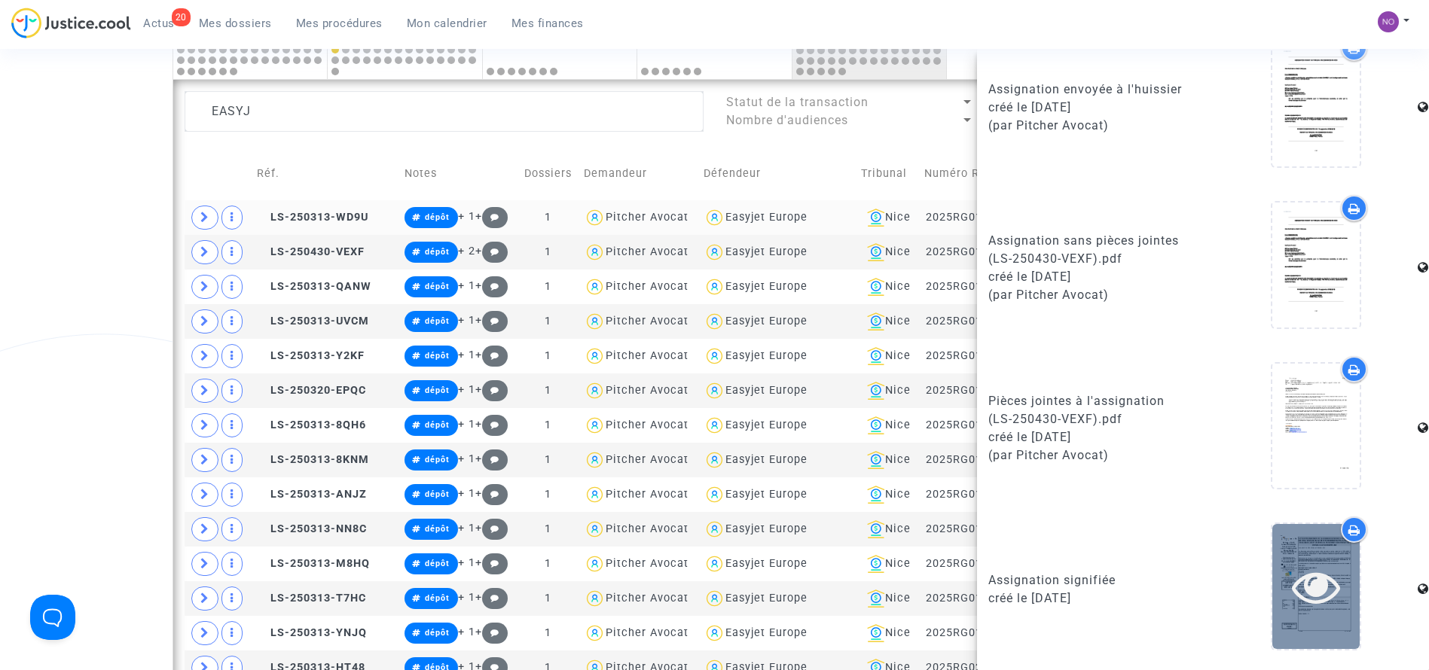
click at [1272, 569] on div at bounding box center [1315, 587] width 87 height 48
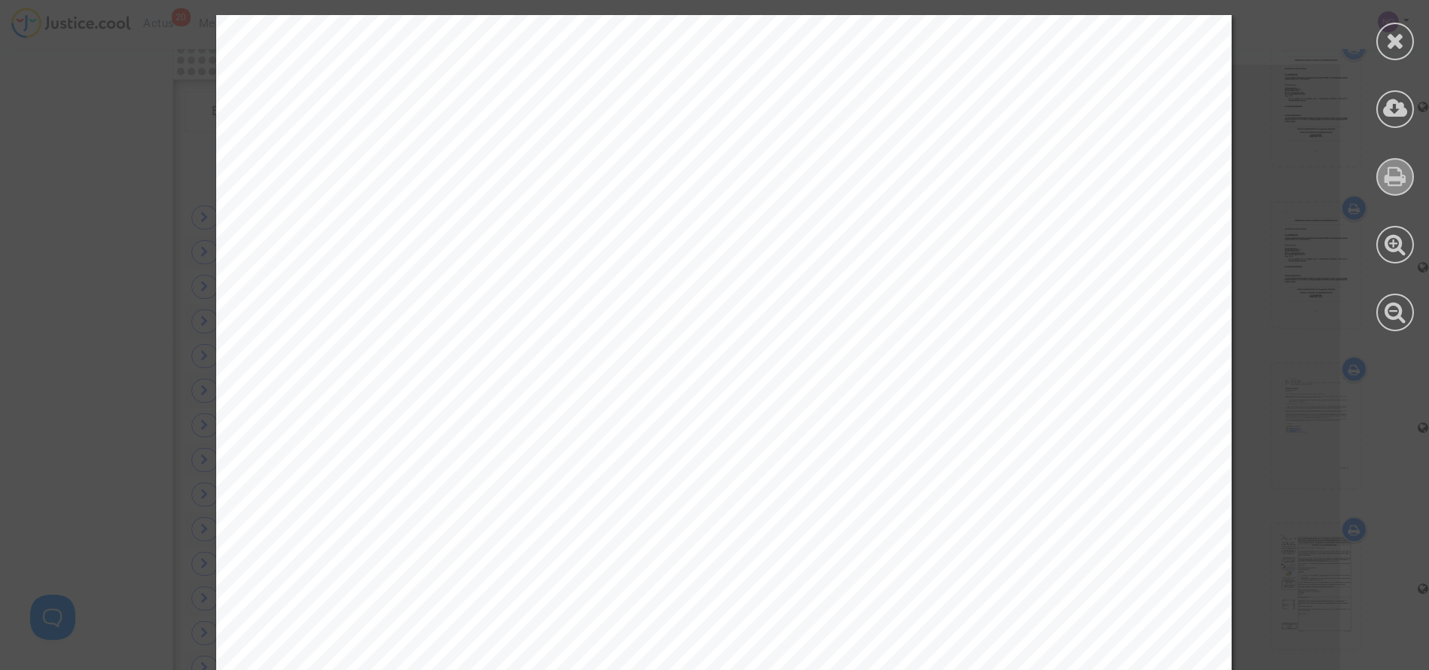
click at [1391, 160] on div at bounding box center [1395, 177] width 38 height 38
click at [1396, 33] on icon at bounding box center [1395, 40] width 19 height 23
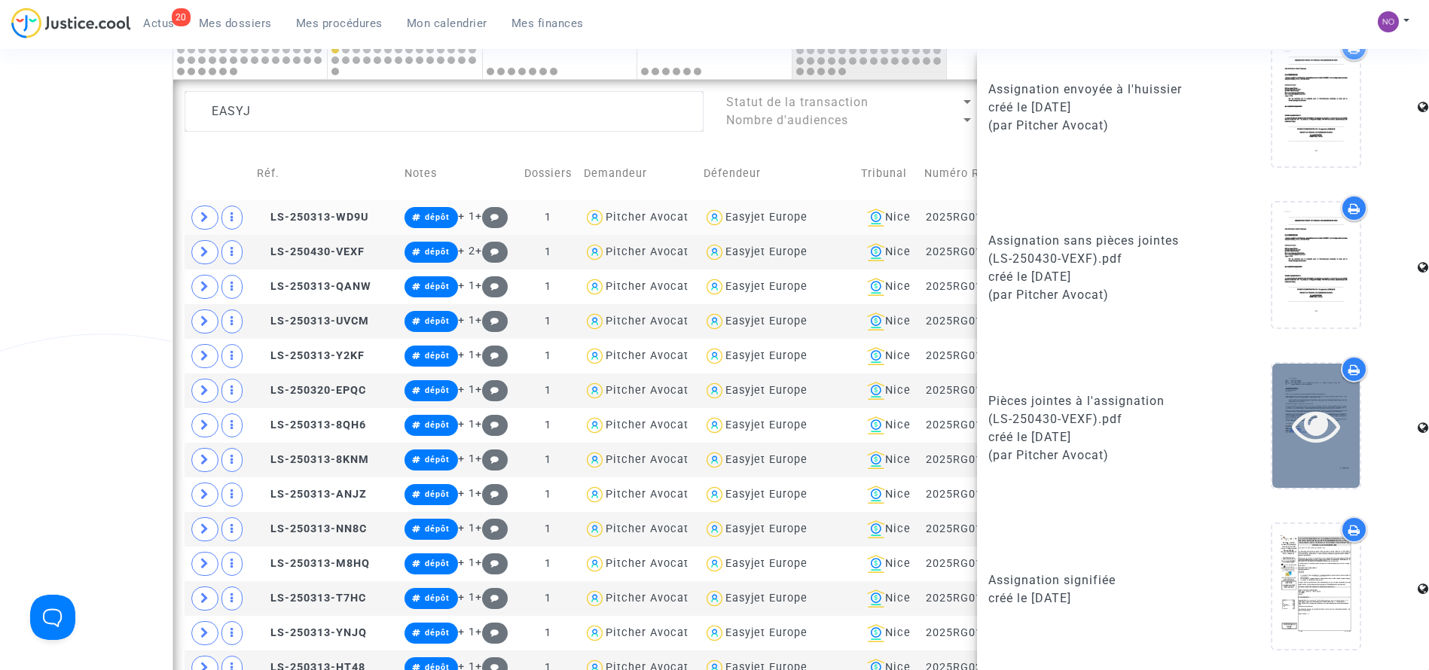
click at [1300, 405] on icon at bounding box center [1316, 426] width 49 height 48
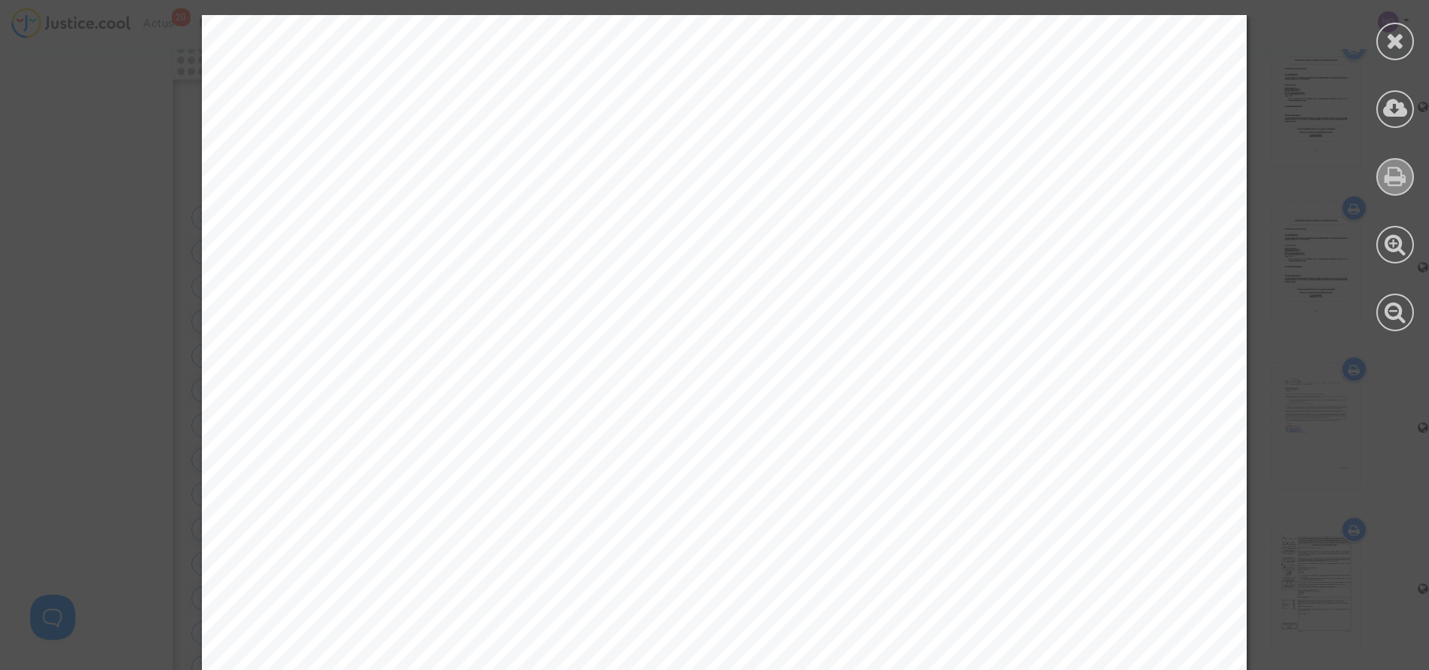
click at [1403, 178] on icon at bounding box center [1396, 176] width 22 height 23
click at [1399, 25] on div at bounding box center [1395, 42] width 38 height 38
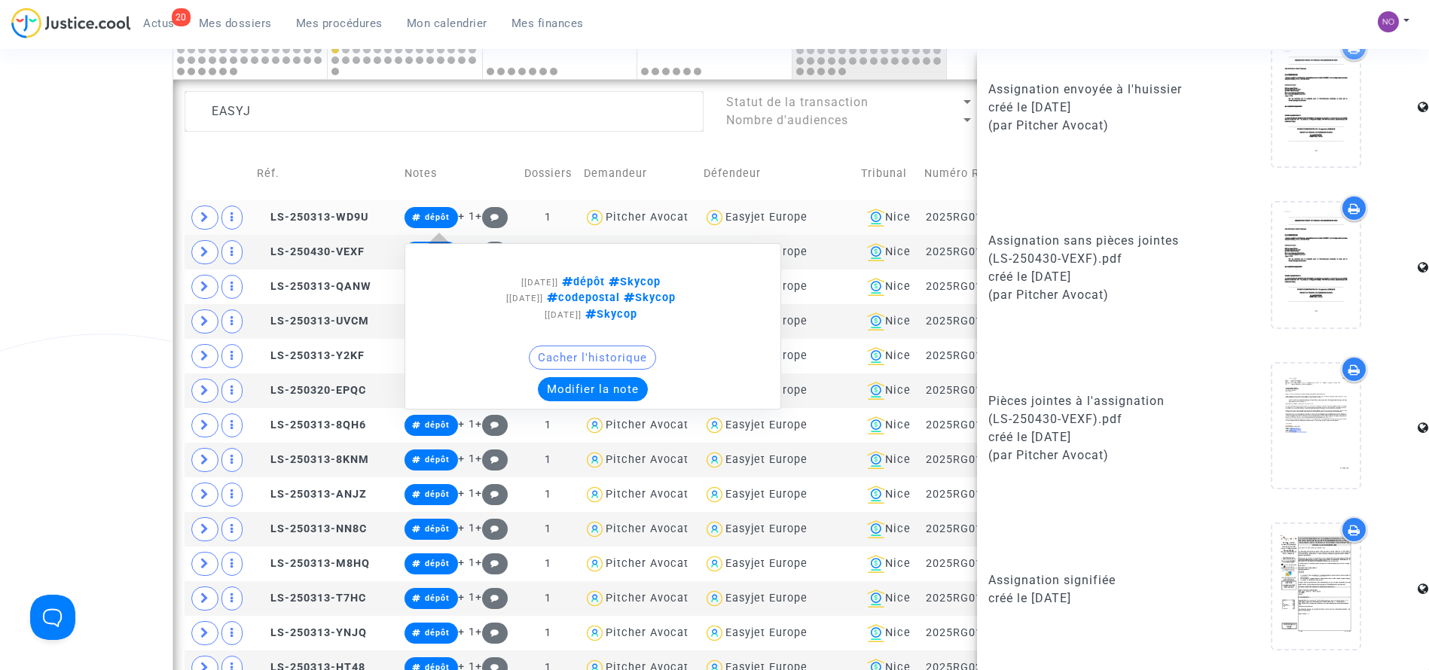
click at [438, 218] on span "dépôt" at bounding box center [437, 217] width 25 height 10
click at [573, 386] on button "Modifier la note" at bounding box center [593, 389] width 110 height 24
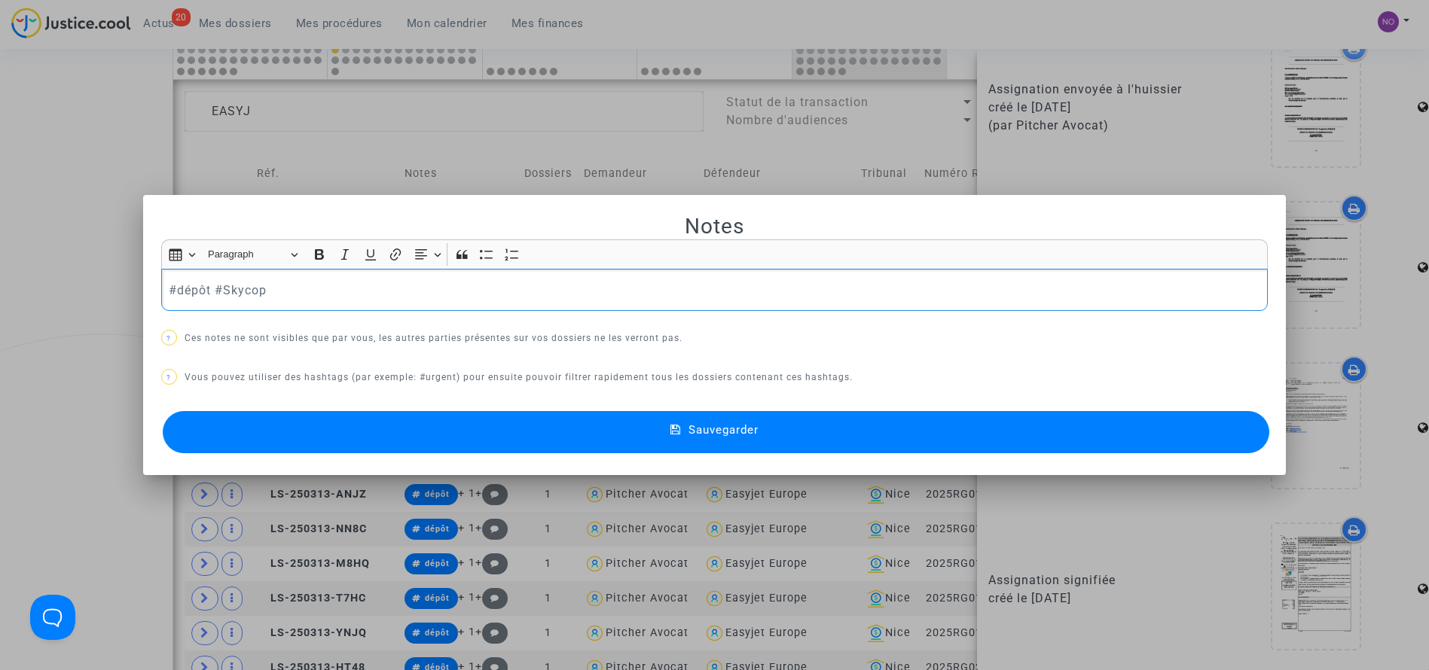
scroll to position [0, 0]
click at [579, 434] on button "Sauvegarder" at bounding box center [716, 432] width 1107 height 42
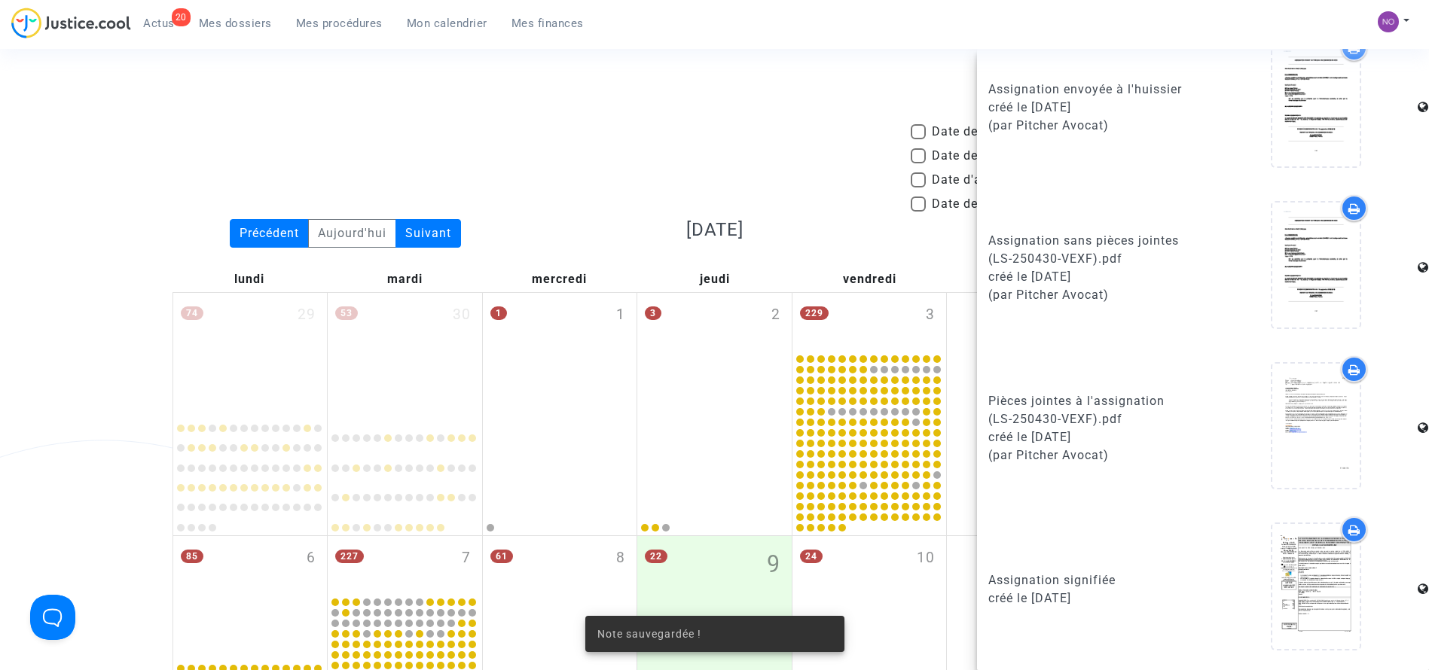
scroll to position [901, 0]
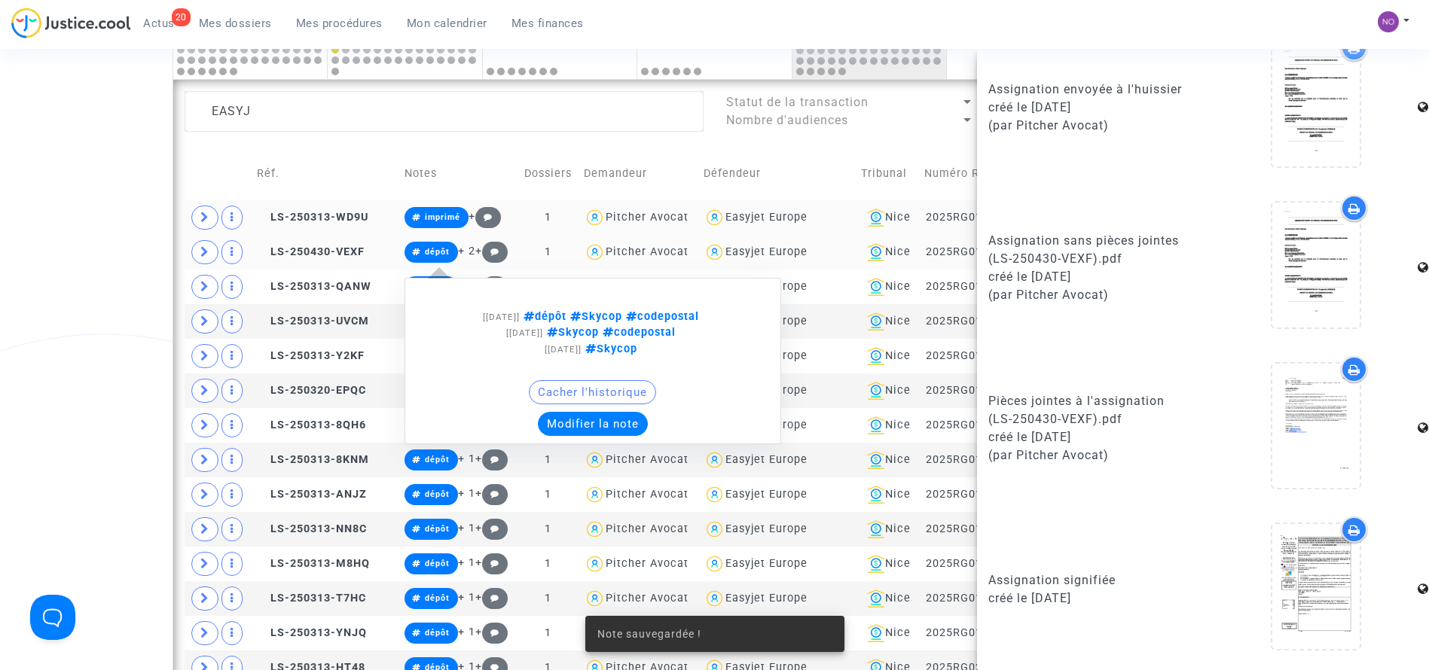
click at [432, 249] on span "dépôt" at bounding box center [437, 252] width 25 height 10
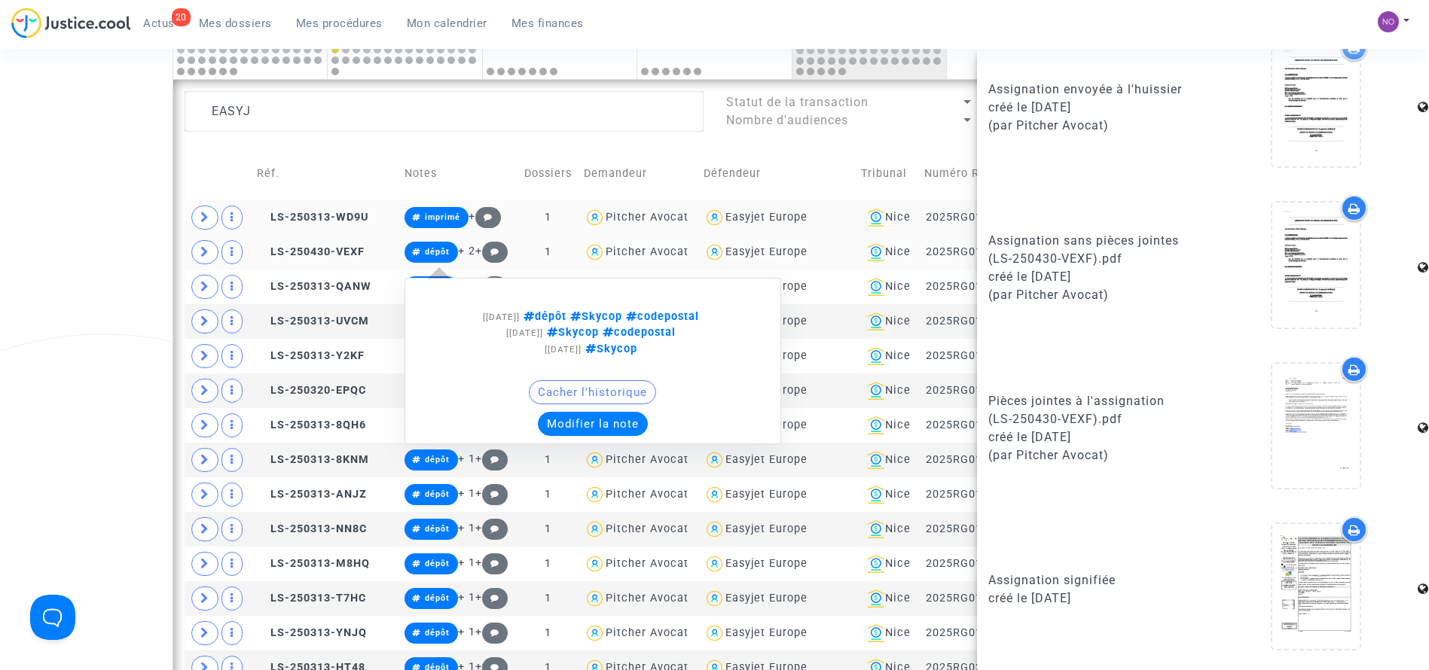
click at [432, 249] on span "dépôt" at bounding box center [437, 252] width 25 height 10
click at [570, 420] on button "Modifier la note" at bounding box center [593, 424] width 110 height 24
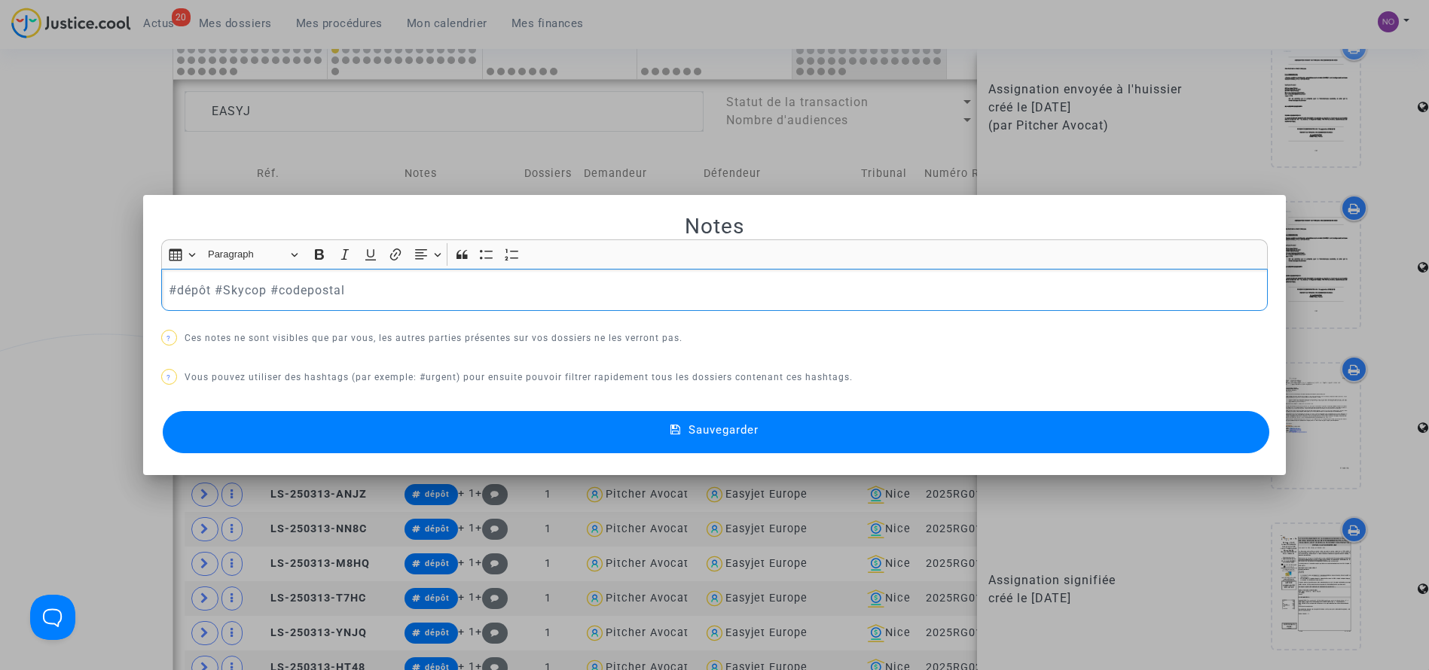
scroll to position [0, 0]
click at [570, 420] on button "Sauvegarder" at bounding box center [716, 432] width 1107 height 42
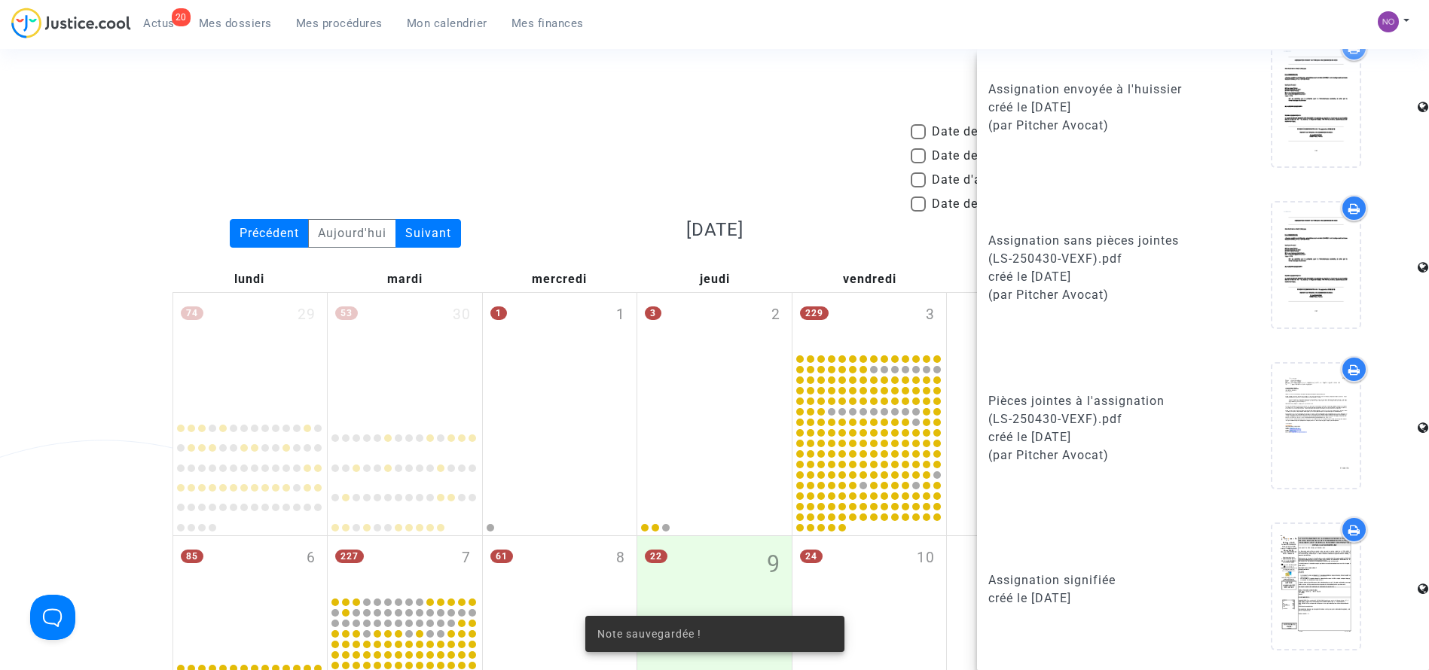
scroll to position [901, 0]
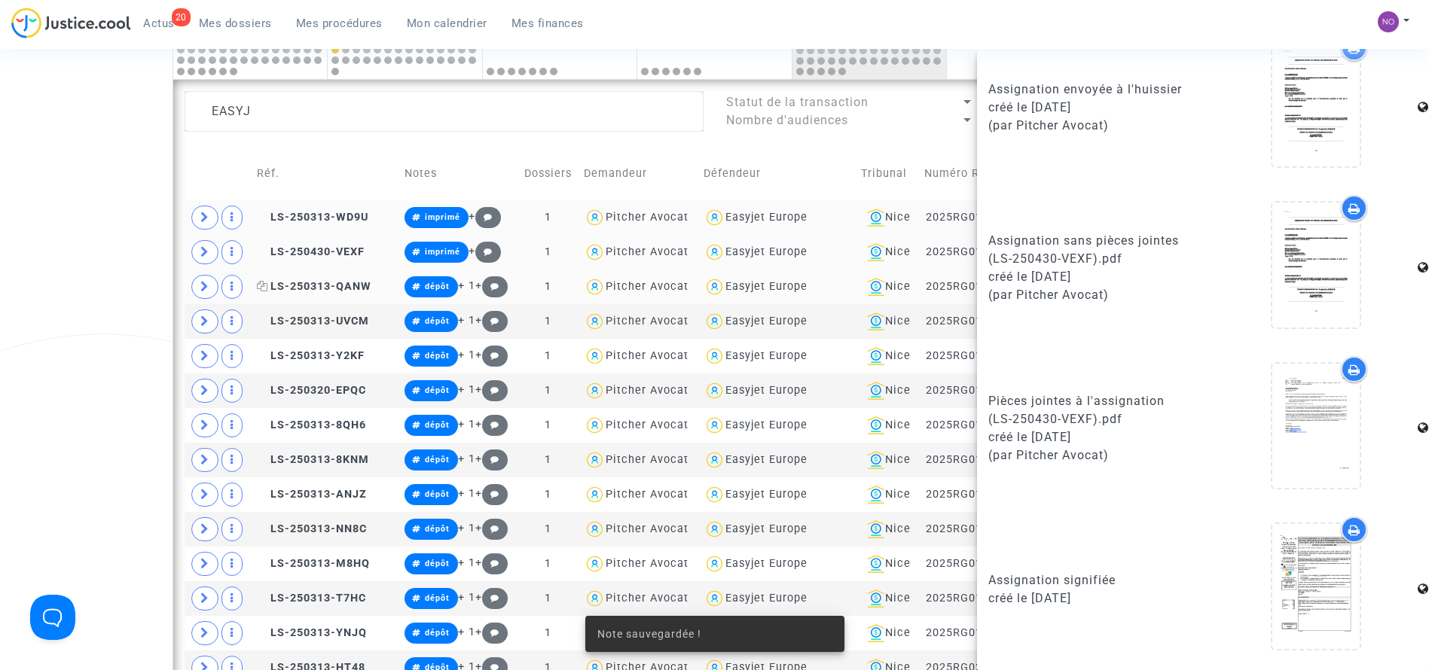
click at [350, 283] on span "LS-250313-QANW" at bounding box center [314, 286] width 115 height 13
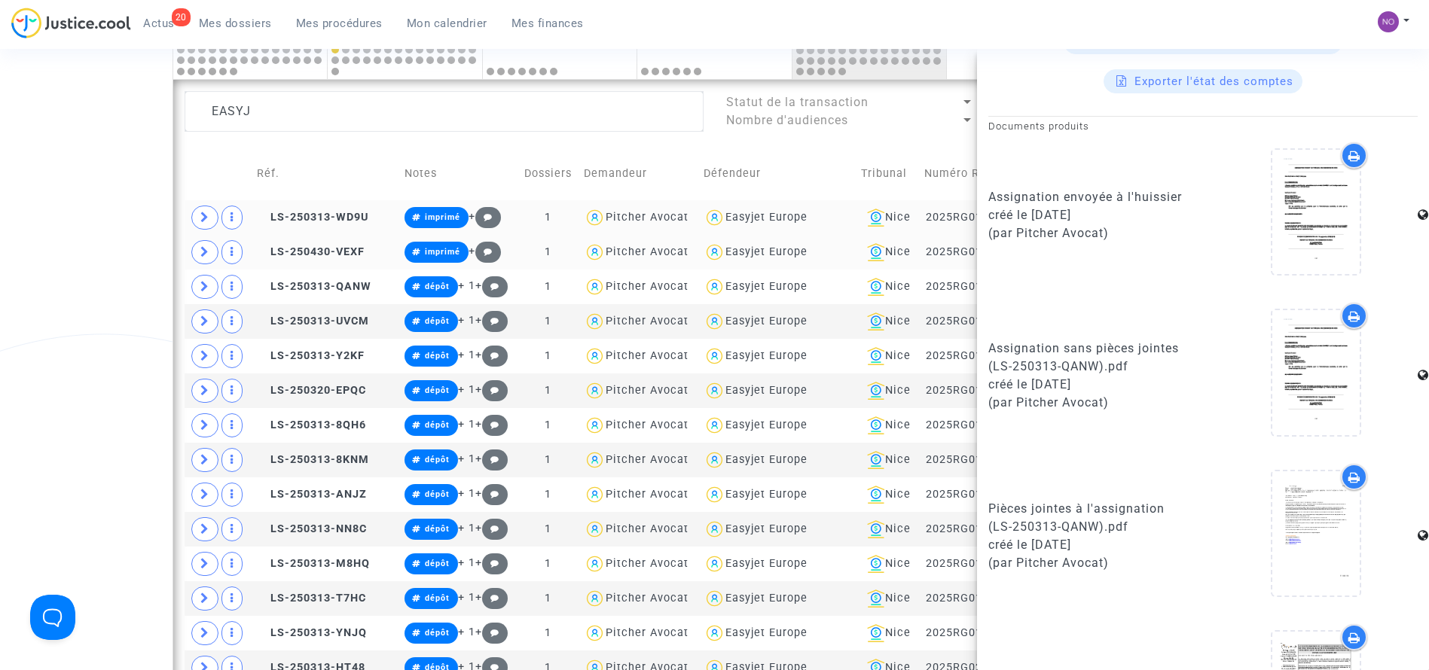
scroll to position [877, 0]
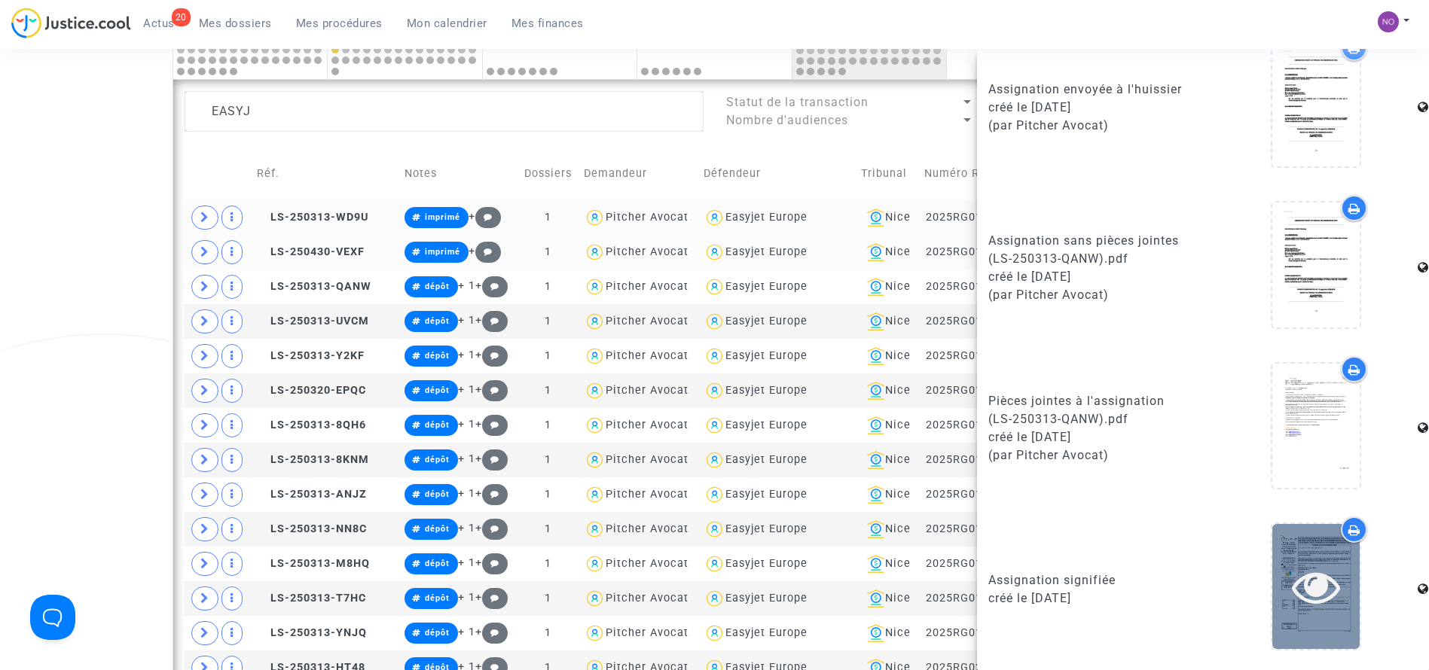
click at [1315, 579] on icon at bounding box center [1316, 587] width 49 height 48
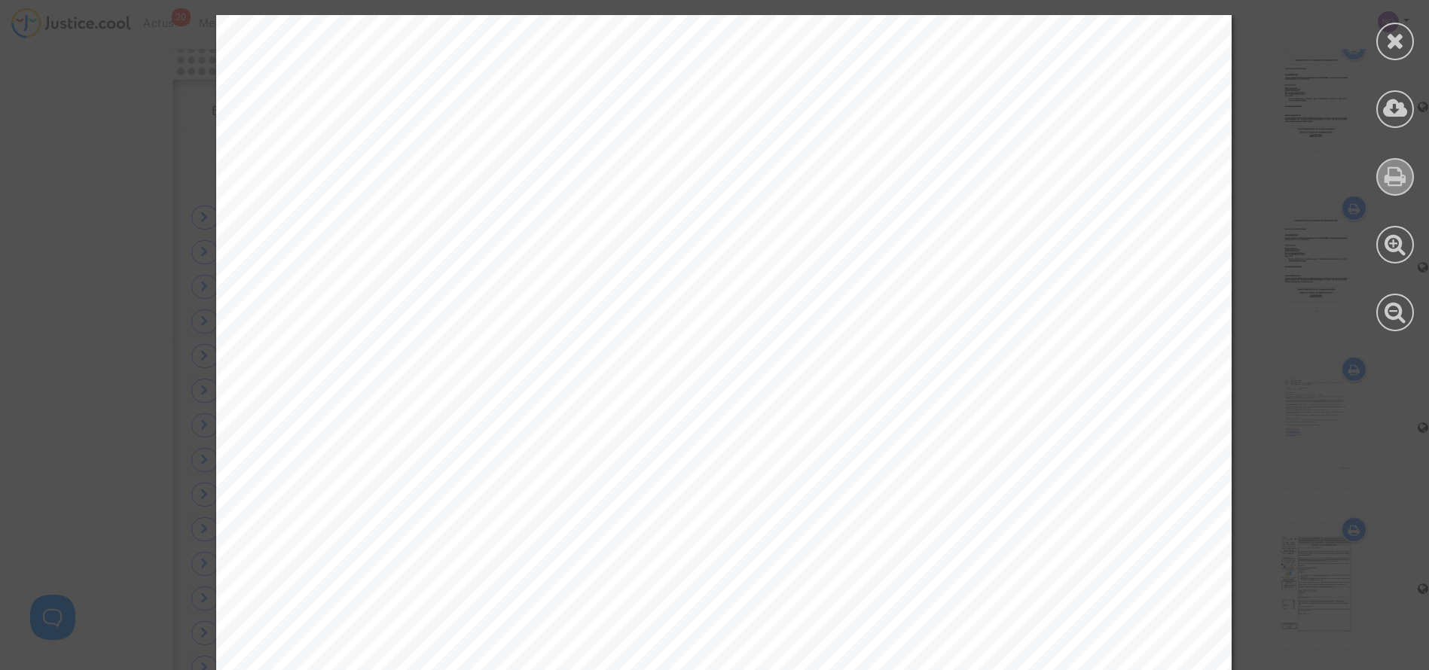
click at [1408, 176] on div at bounding box center [1395, 177] width 38 height 38
click at [1402, 29] on icon at bounding box center [1395, 40] width 19 height 23
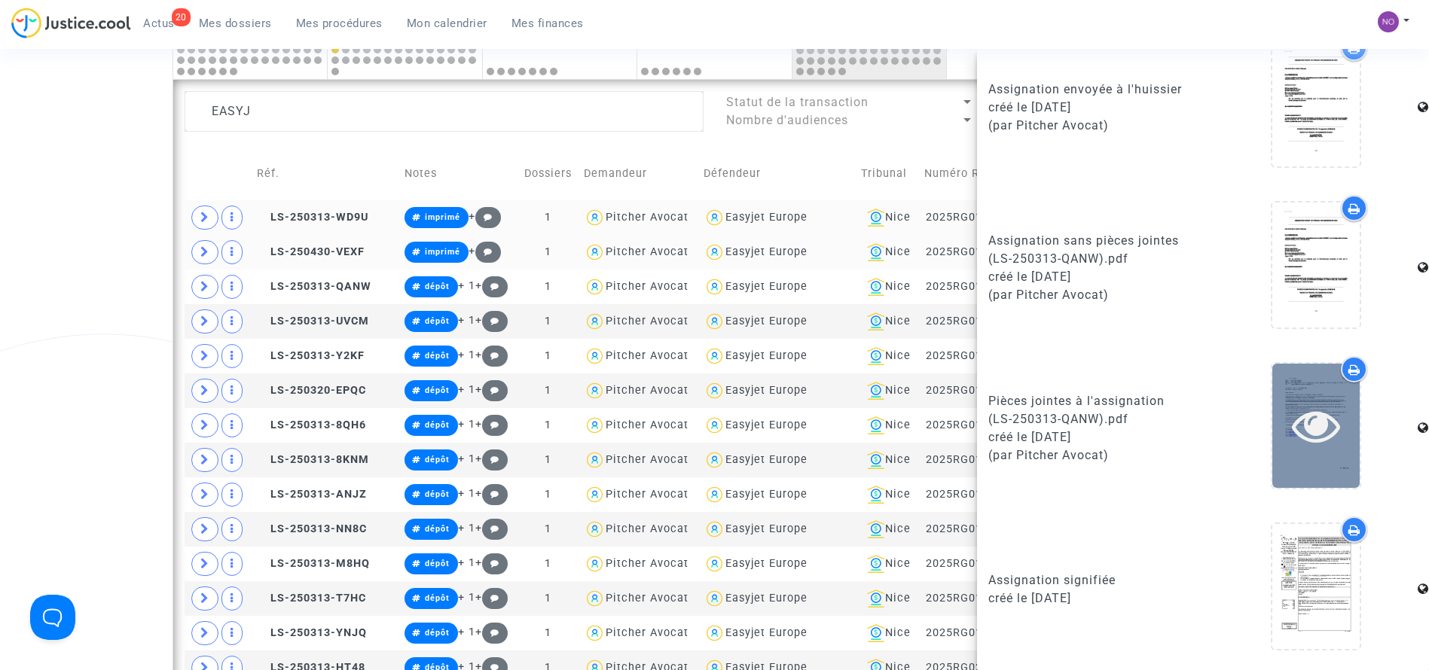
click at [1319, 431] on icon at bounding box center [1316, 426] width 49 height 48
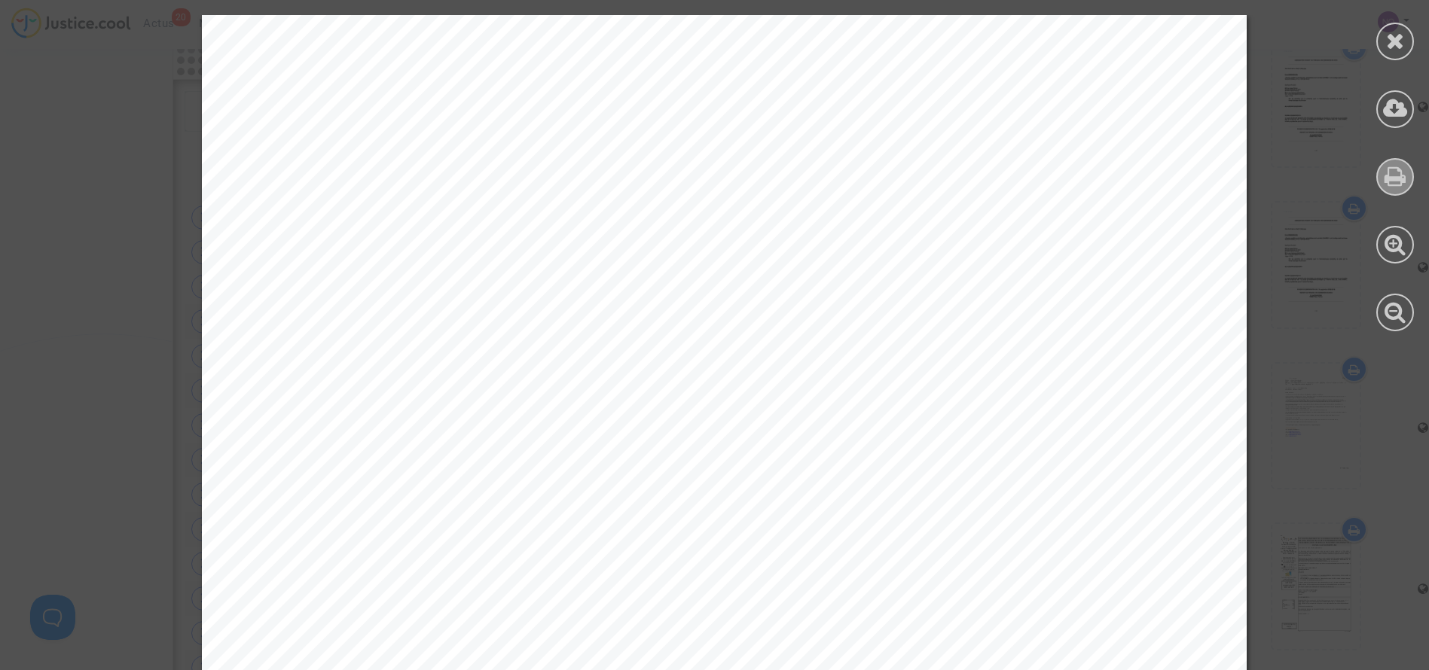
click at [1394, 180] on icon at bounding box center [1396, 176] width 22 height 23
click at [1393, 33] on icon at bounding box center [1395, 40] width 19 height 23
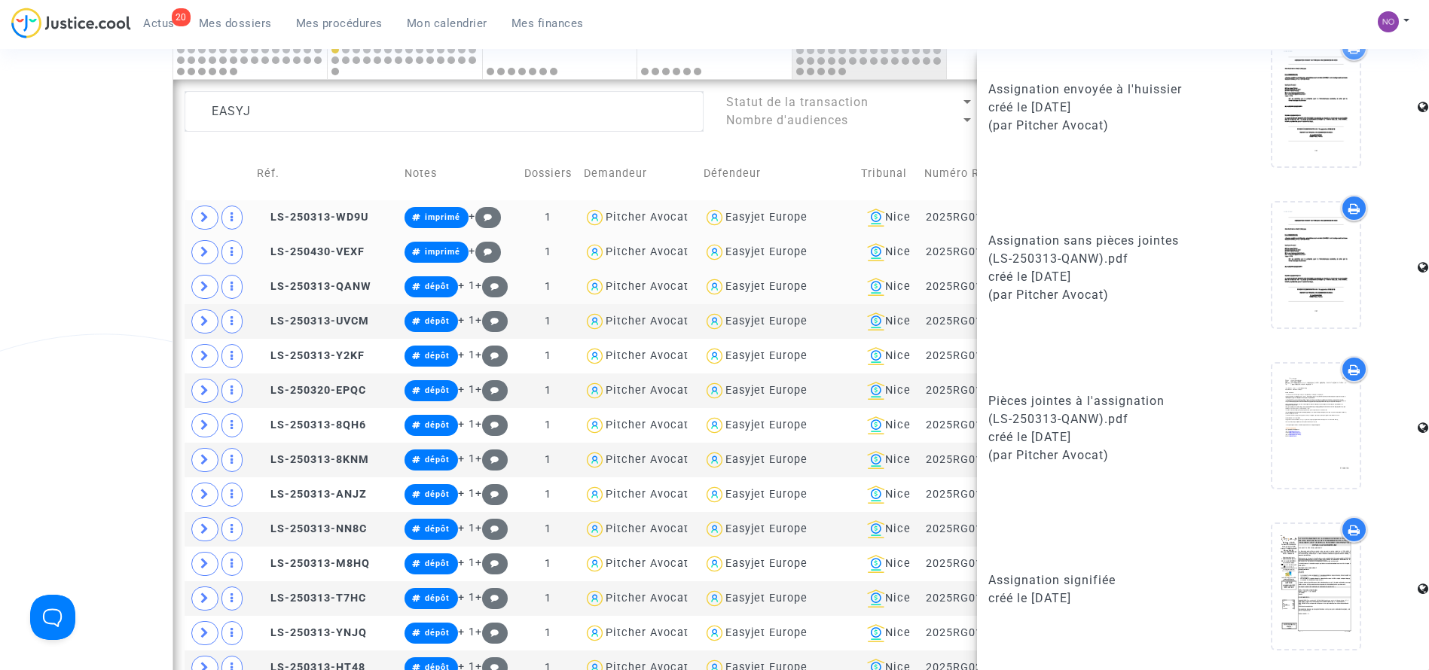
click at [431, 275] on td "dépôt + 1 +" at bounding box center [458, 287] width 119 height 35
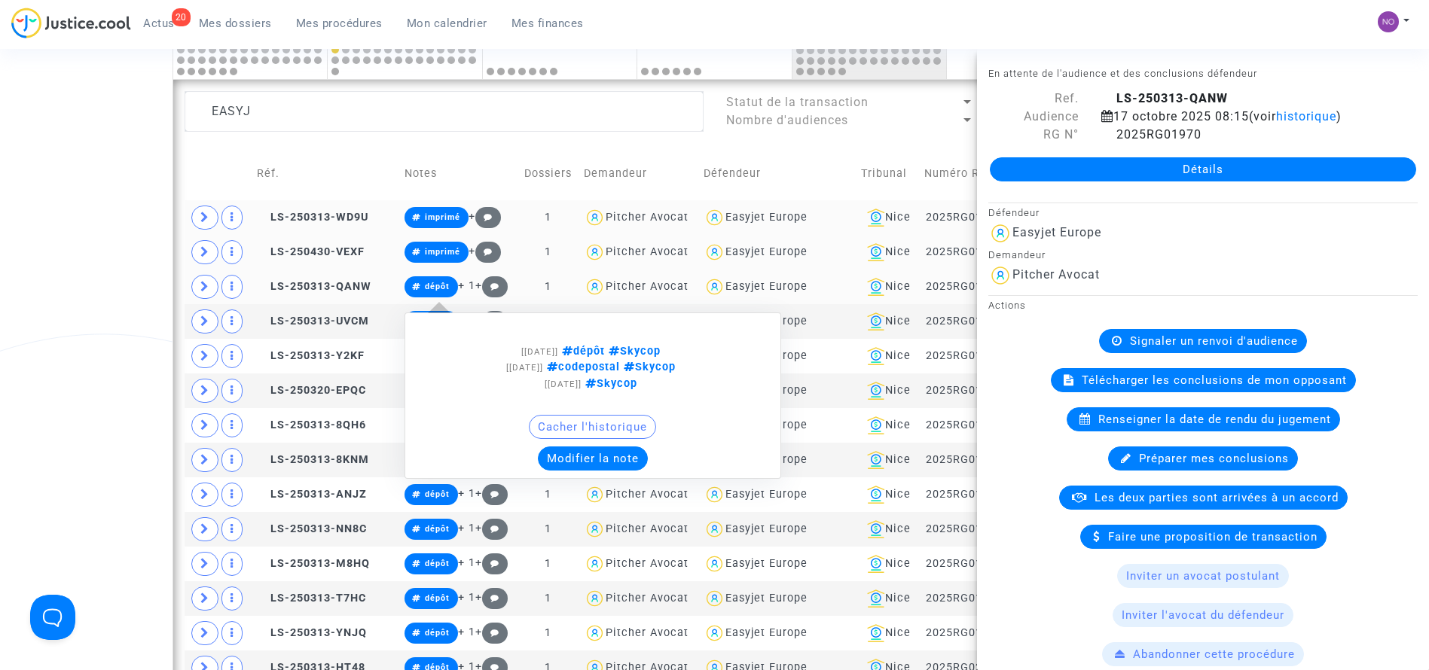
click at [430, 285] on span "dépôt" at bounding box center [437, 287] width 25 height 10
click at [567, 463] on button "Modifier la note" at bounding box center [593, 459] width 110 height 24
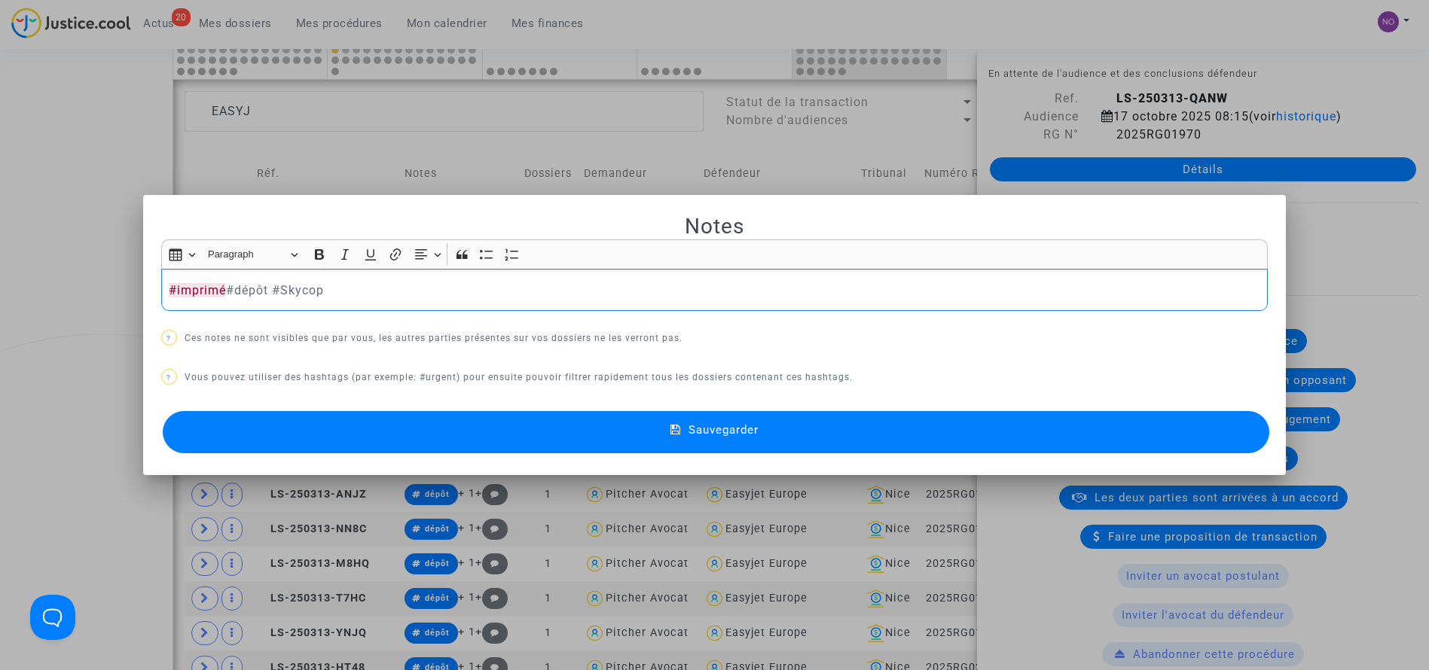
click at [560, 436] on button "Sauvegarder" at bounding box center [716, 432] width 1107 height 42
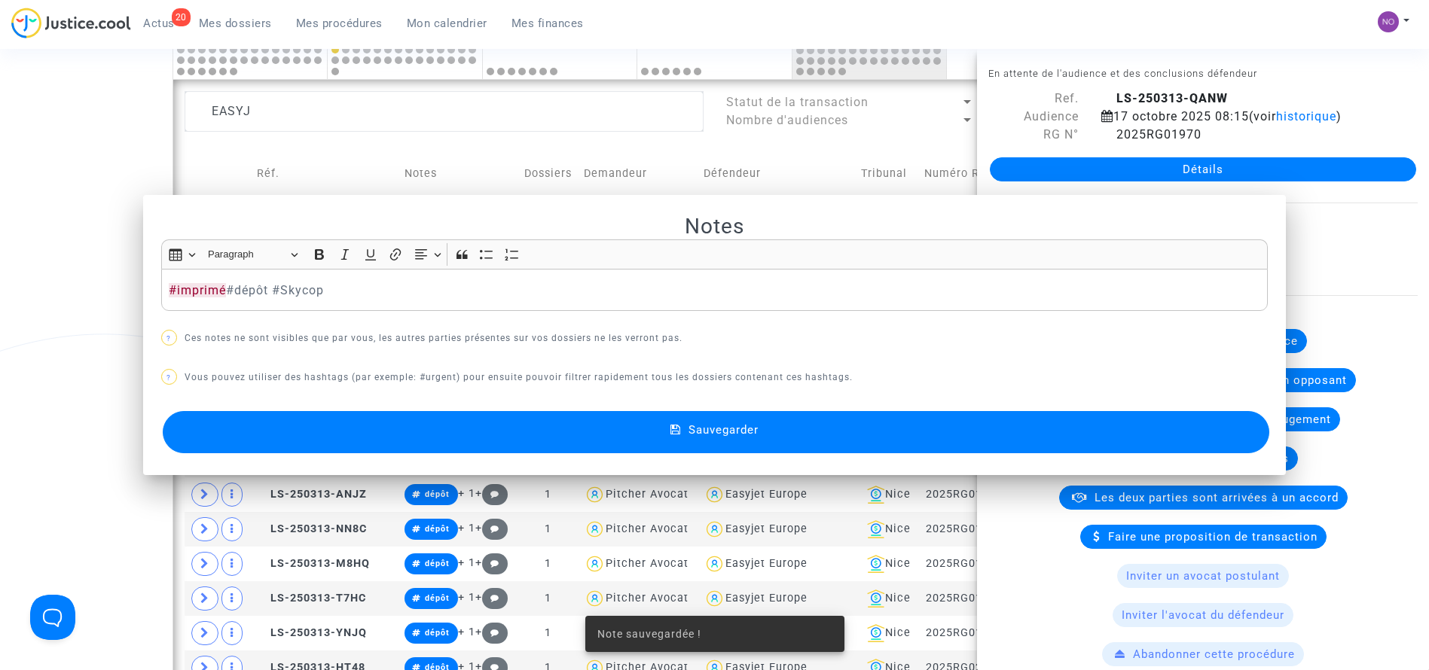
scroll to position [901, 0]
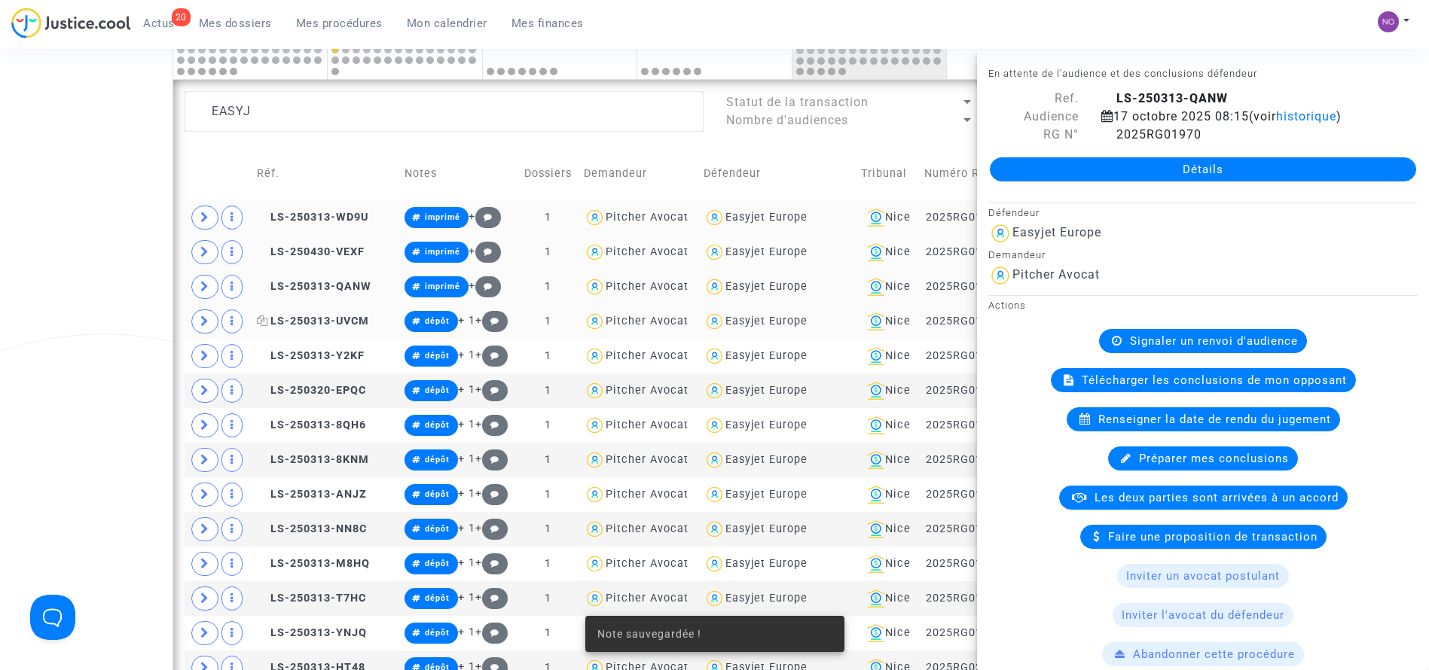
click at [328, 323] on span "LS-250313-UVCM" at bounding box center [313, 321] width 112 height 13
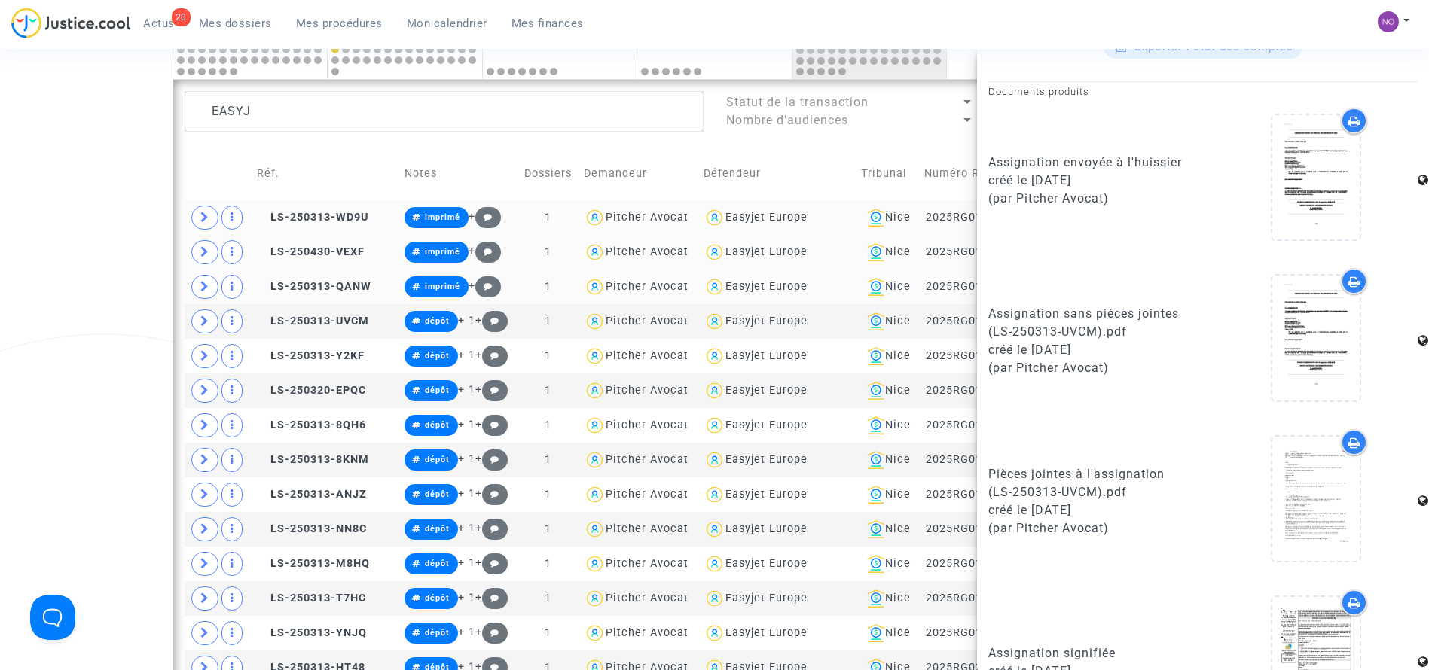
scroll to position [877, 0]
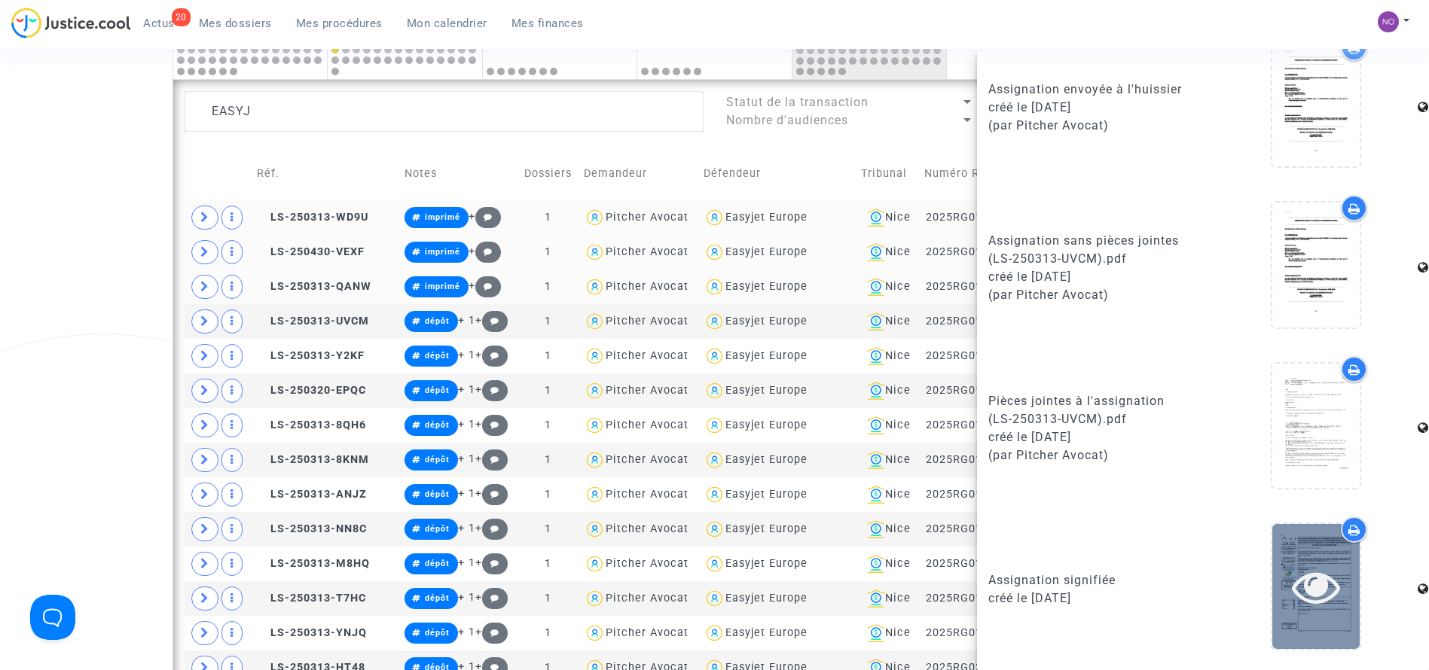
click at [1303, 593] on icon at bounding box center [1316, 587] width 49 height 48
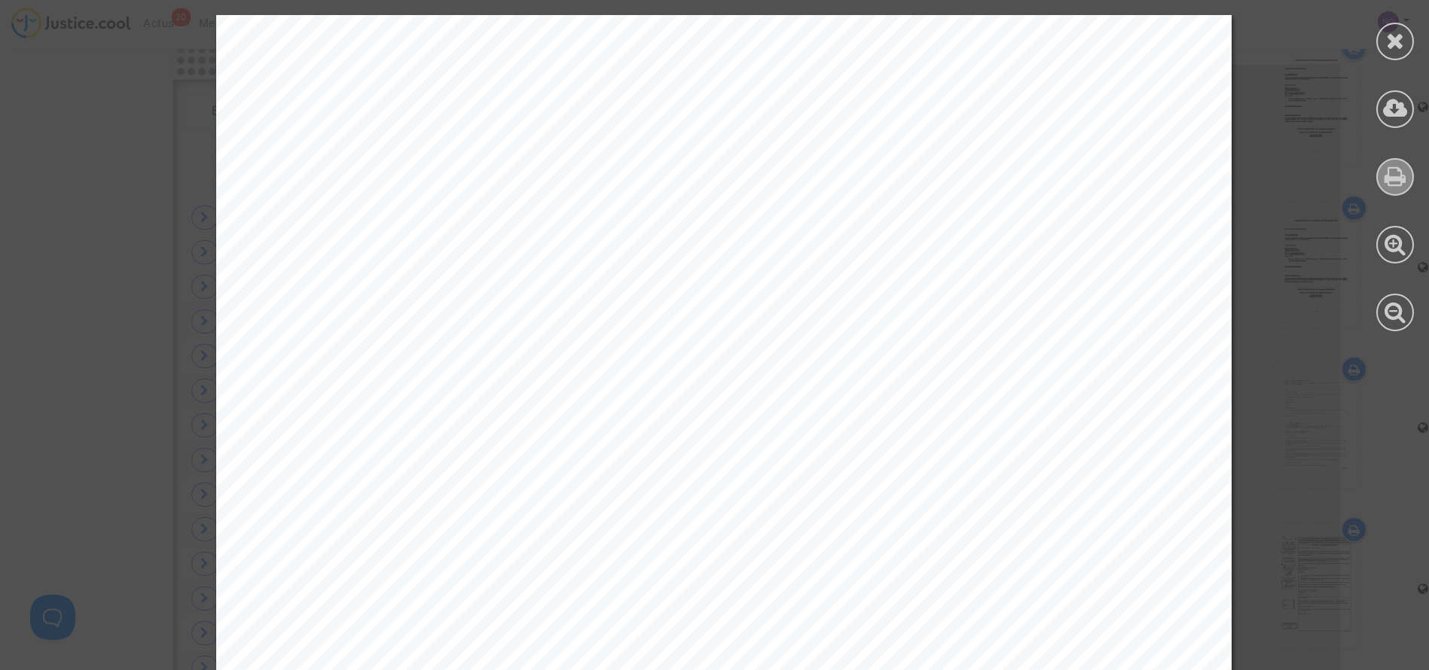
click at [1393, 182] on icon at bounding box center [1396, 176] width 22 height 23
click at [1396, 38] on icon at bounding box center [1395, 40] width 19 height 23
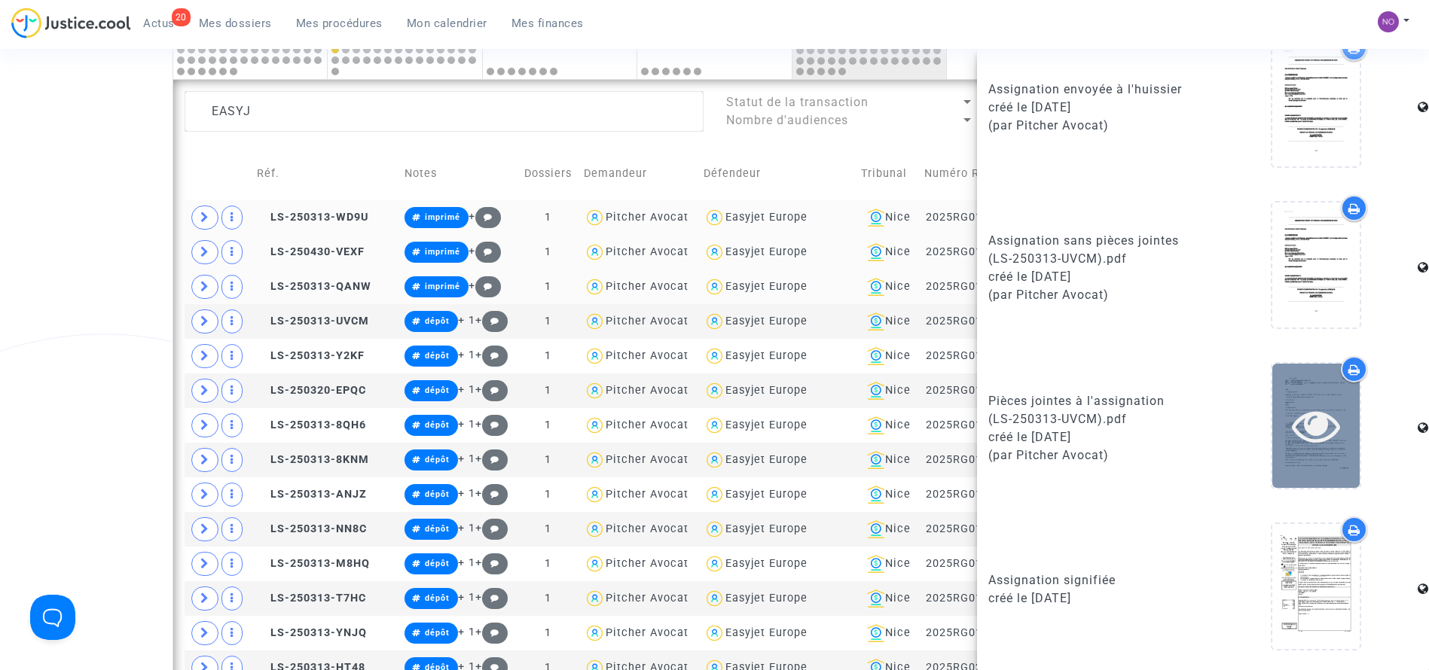
click at [1323, 419] on icon at bounding box center [1316, 426] width 49 height 48
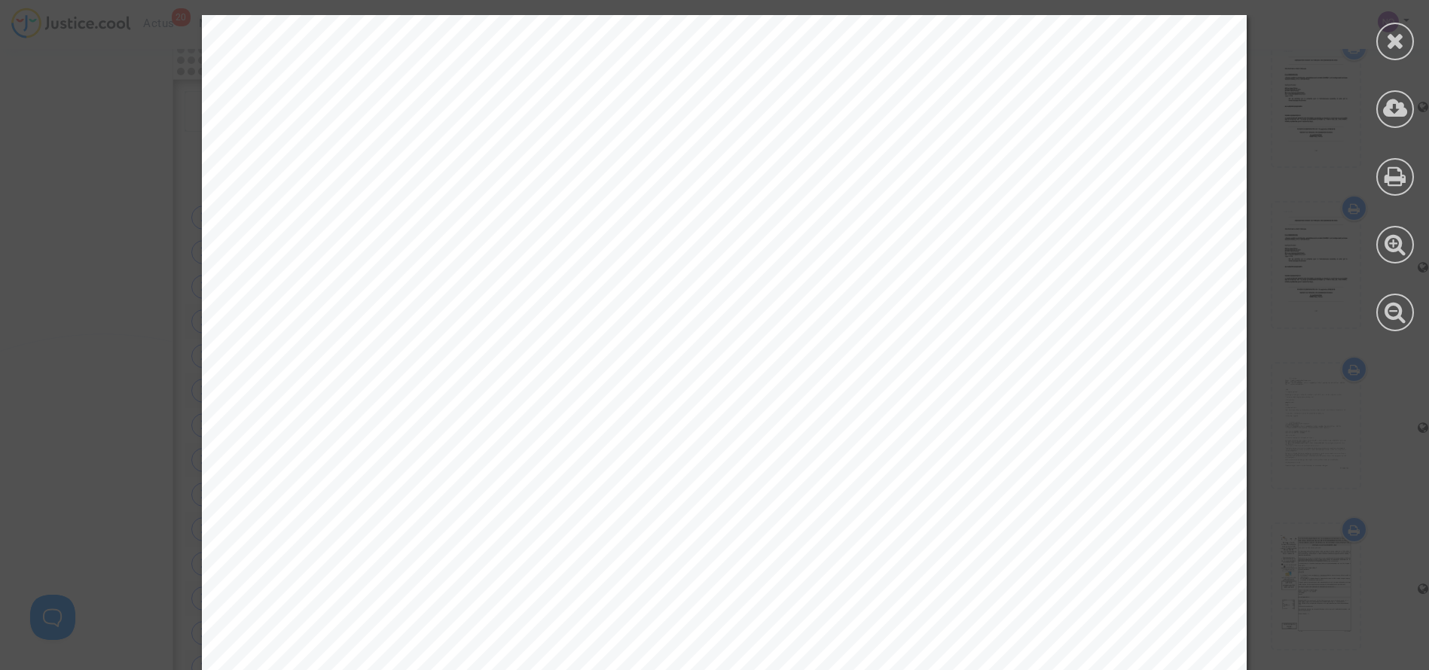
click at [1388, 176] on icon at bounding box center [1396, 176] width 22 height 23
click at [1391, 36] on icon at bounding box center [1395, 40] width 19 height 23
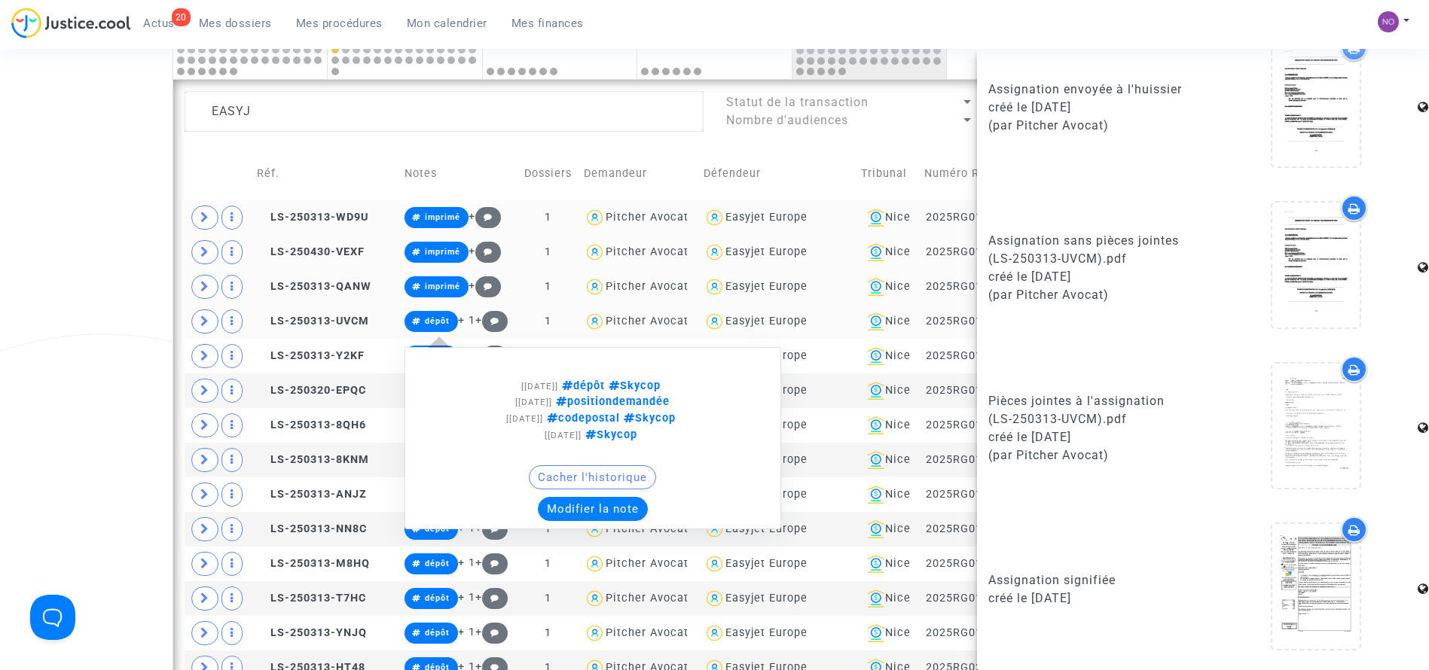
click at [429, 322] on span "dépôt" at bounding box center [437, 321] width 25 height 10
click at [613, 514] on button "Modifier la note" at bounding box center [593, 509] width 110 height 24
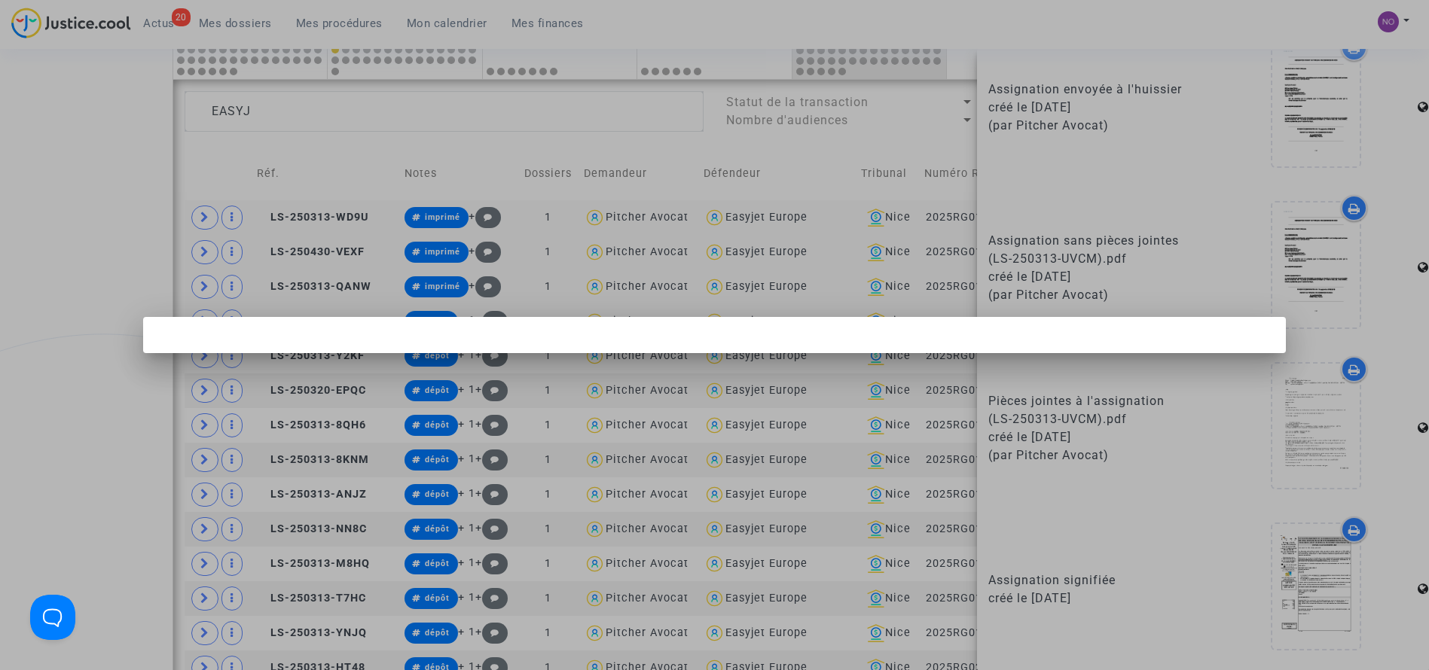
scroll to position [0, 0]
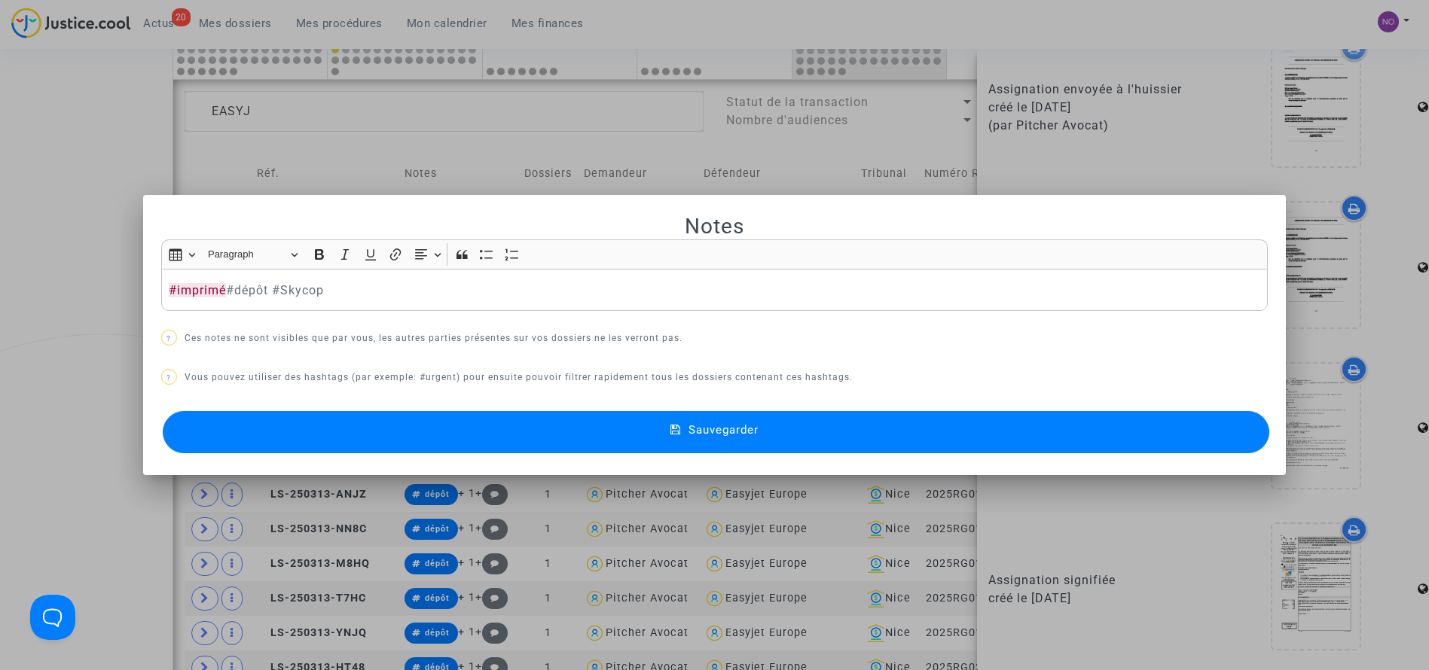
click at [593, 439] on button "Sauvegarder" at bounding box center [716, 432] width 1107 height 42
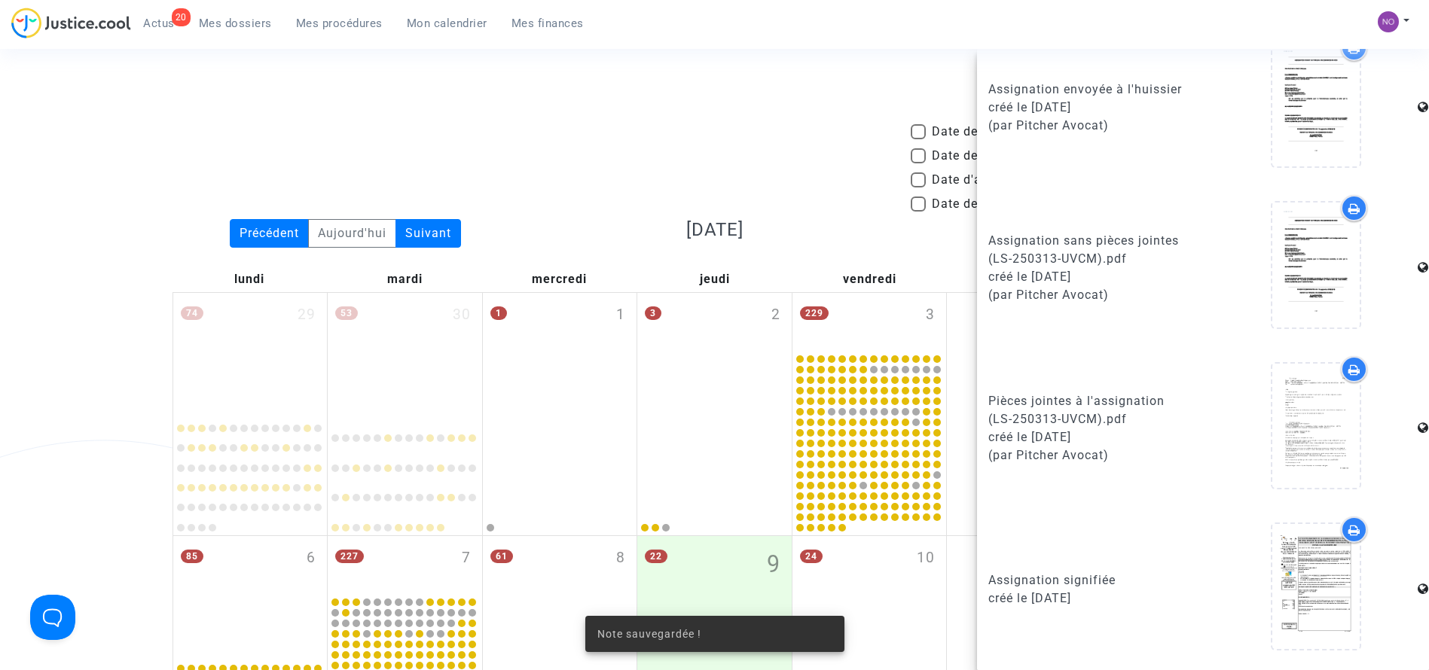
scroll to position [901, 0]
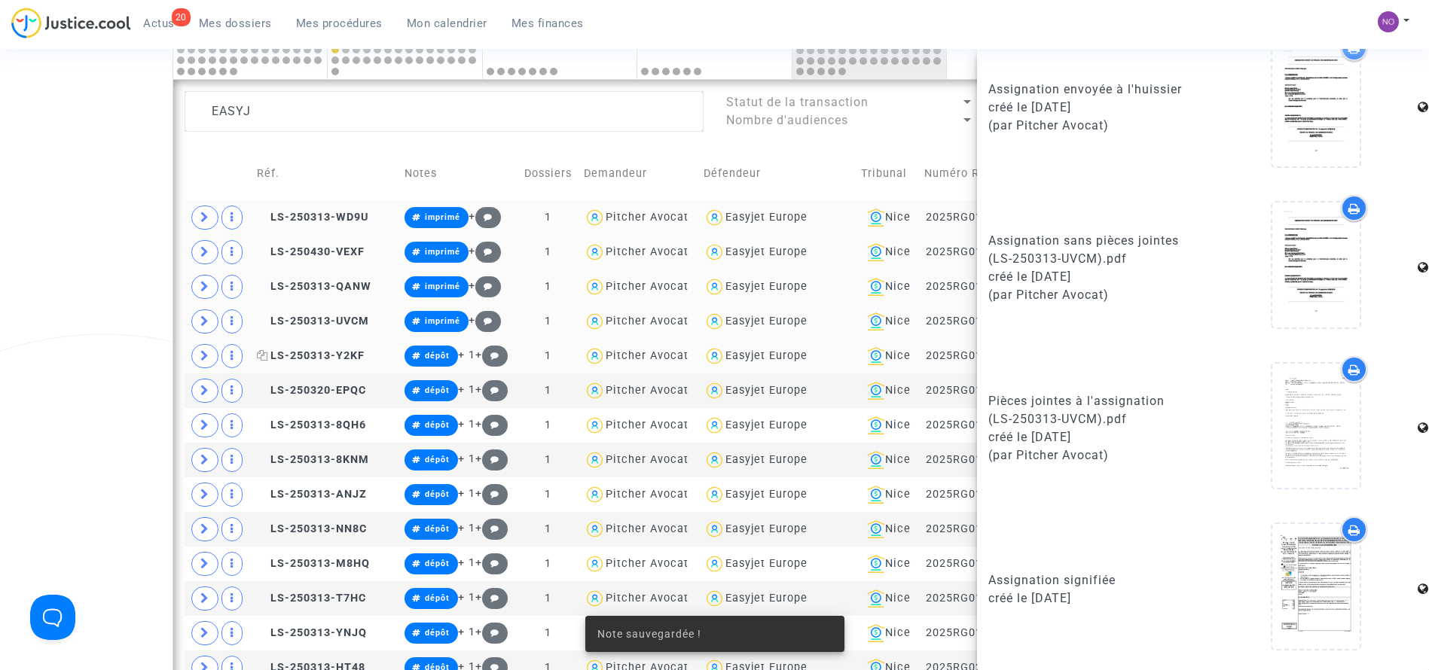
click at [341, 356] on span "LS-250313-Y2KF" at bounding box center [311, 356] width 108 height 13
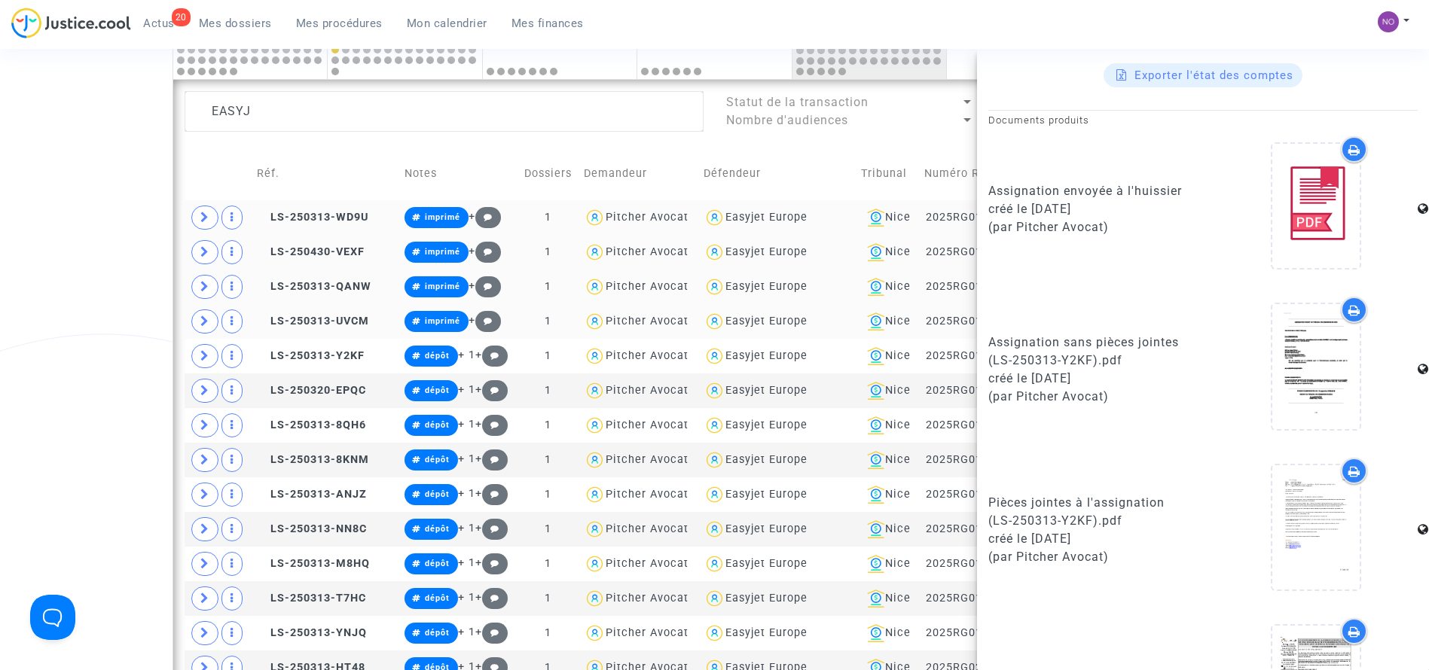
scroll to position [877, 0]
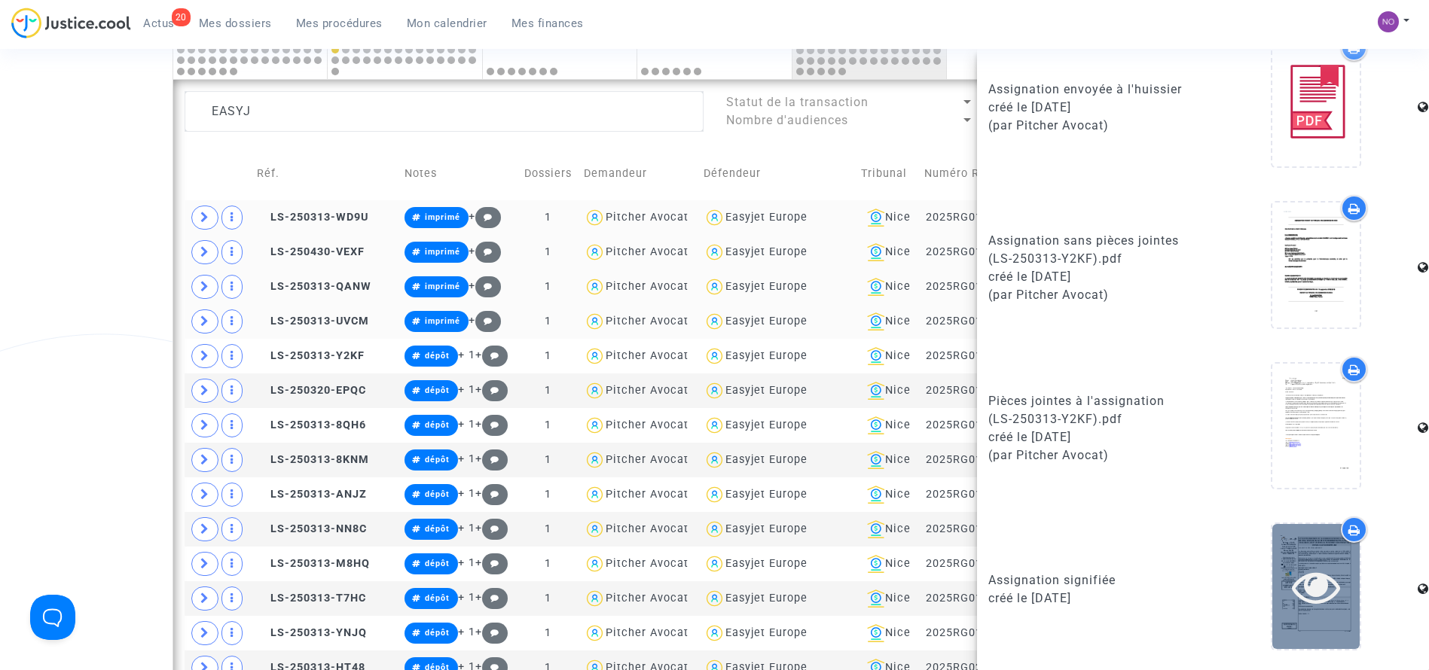
click at [1320, 620] on div at bounding box center [1315, 586] width 87 height 124
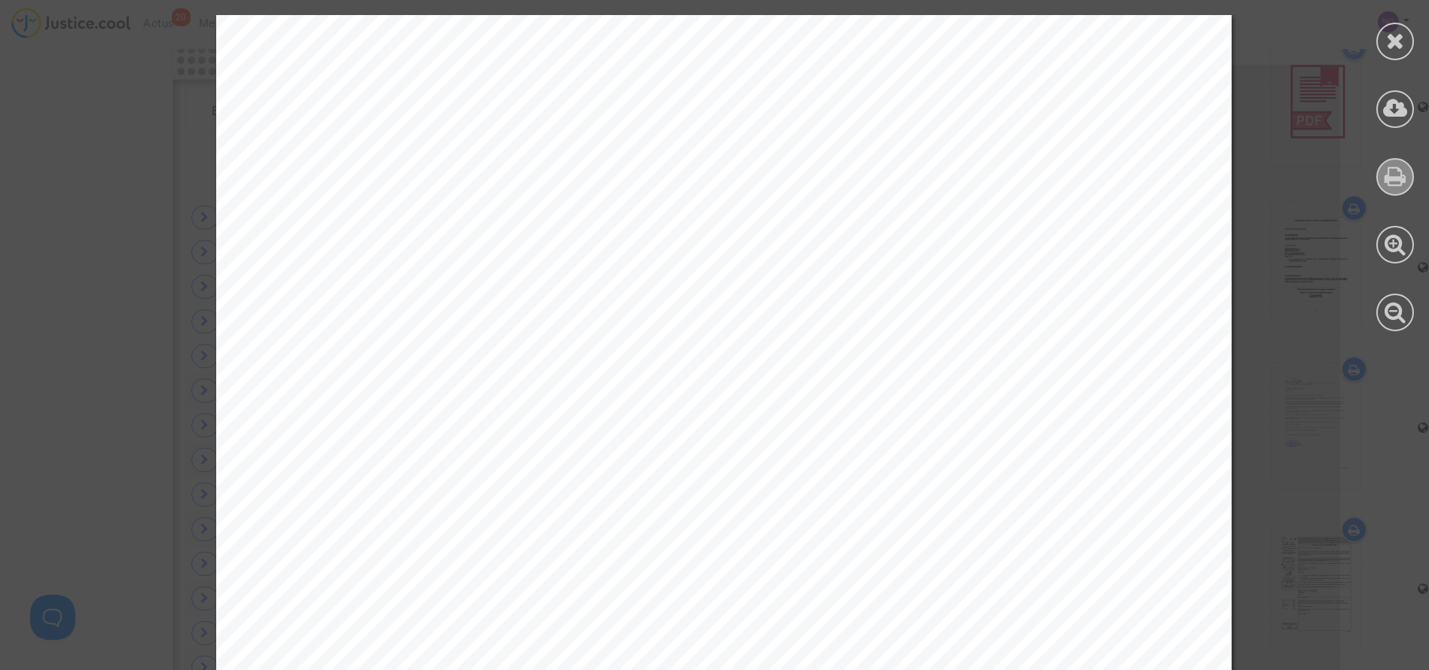
click at [1406, 167] on div at bounding box center [1395, 177] width 38 height 38
click at [1391, 41] on icon at bounding box center [1395, 40] width 19 height 23
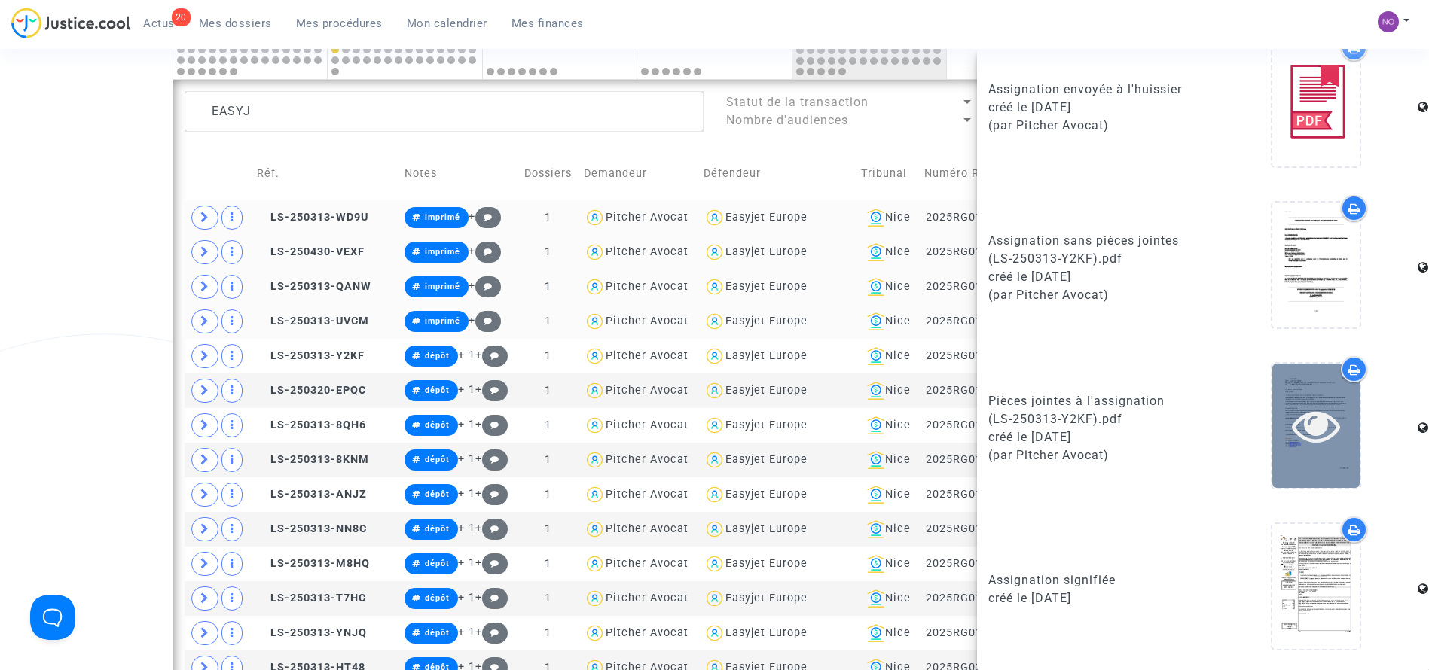
click at [1322, 424] on icon at bounding box center [1316, 426] width 49 height 48
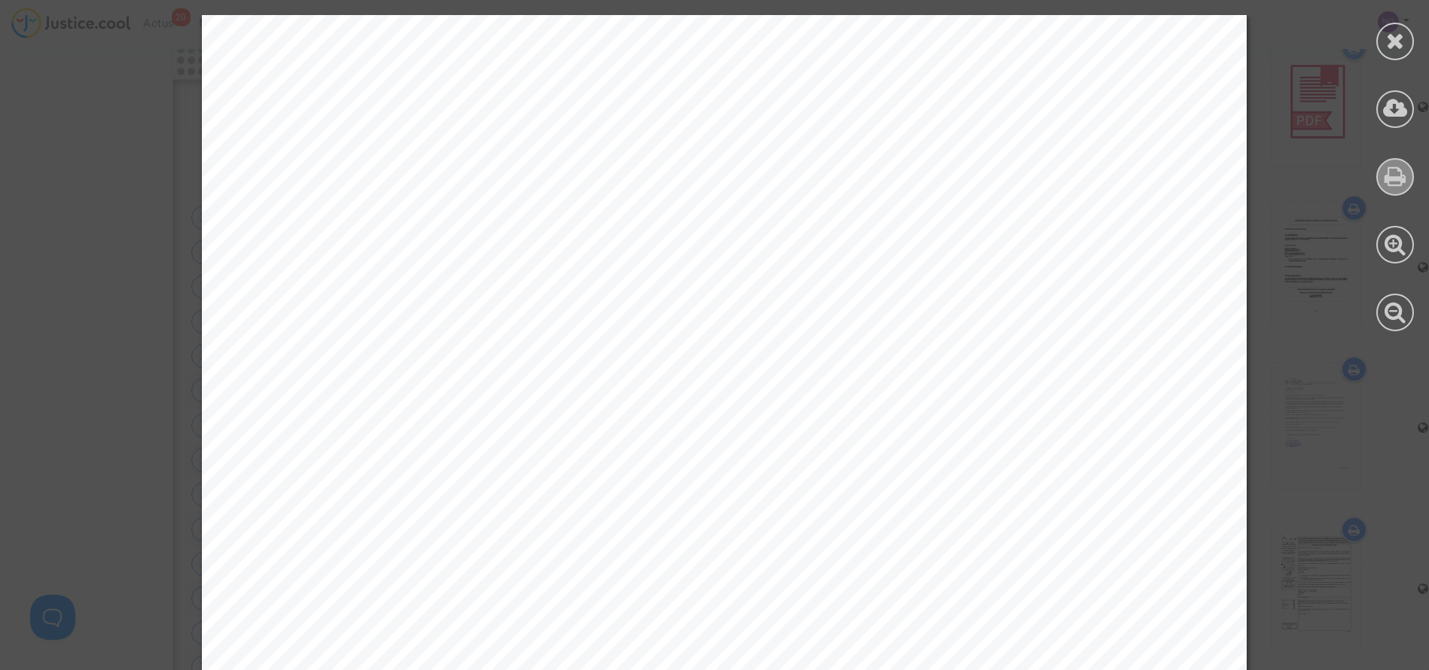
click at [1391, 172] on icon at bounding box center [1396, 176] width 22 height 23
click at [1403, 31] on icon at bounding box center [1395, 40] width 19 height 23
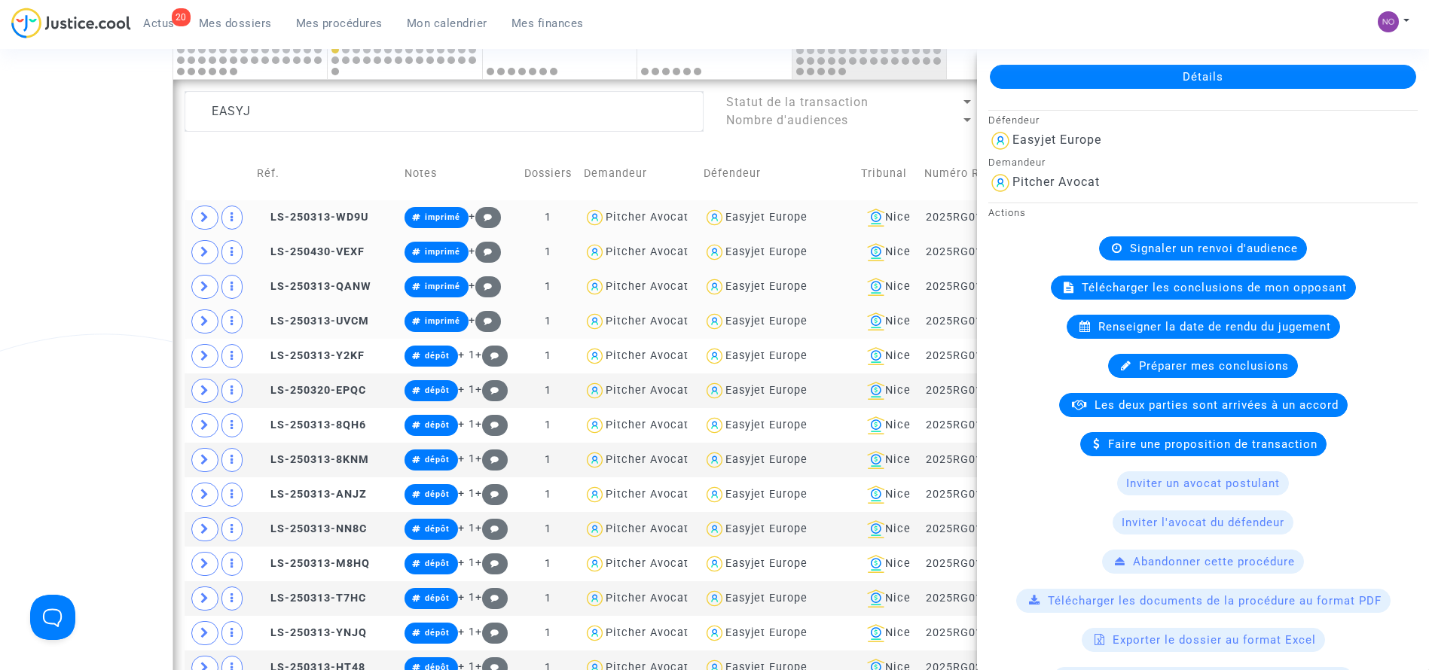
scroll to position [0, 0]
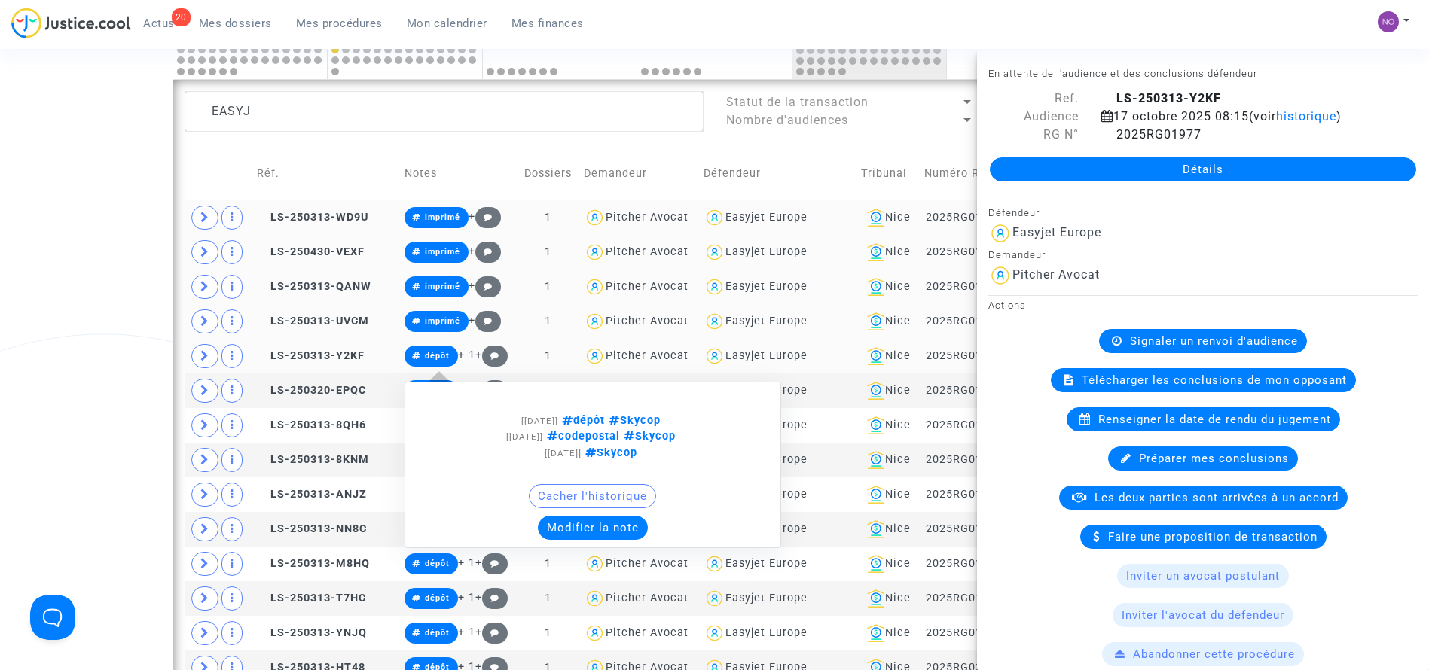
click at [414, 354] on icon at bounding box center [416, 357] width 9 height 8
click at [581, 530] on button "Modifier la note" at bounding box center [593, 528] width 110 height 24
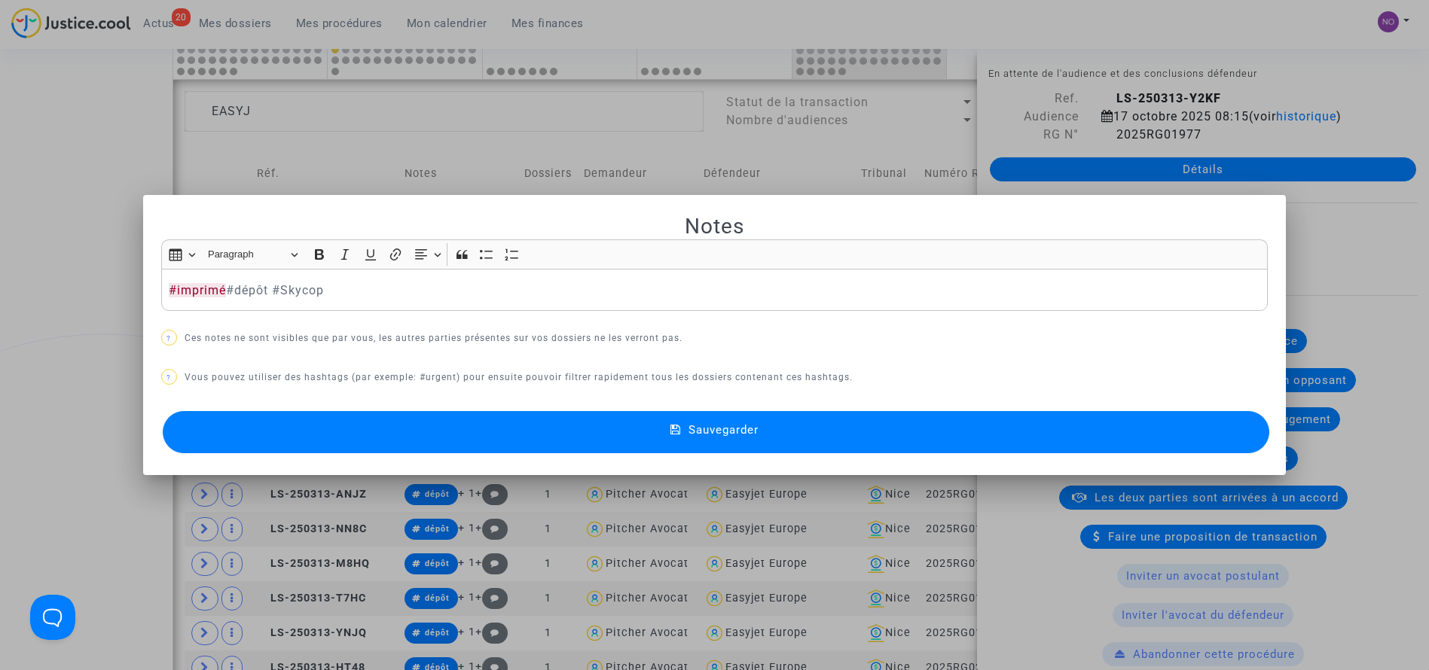
click at [585, 454] on div "Sauvegarder" at bounding box center [714, 433] width 1107 height 50
click at [585, 439] on button "Sauvegarder" at bounding box center [716, 432] width 1107 height 42
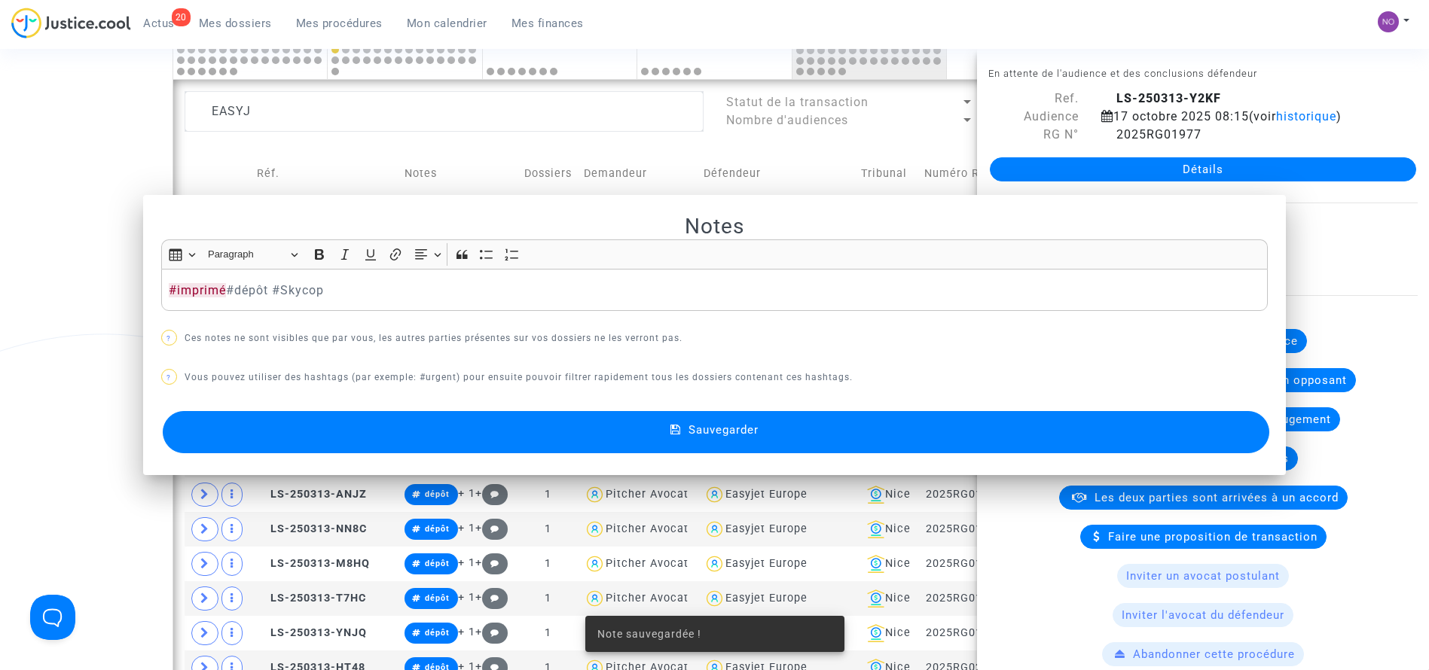
scroll to position [901, 0]
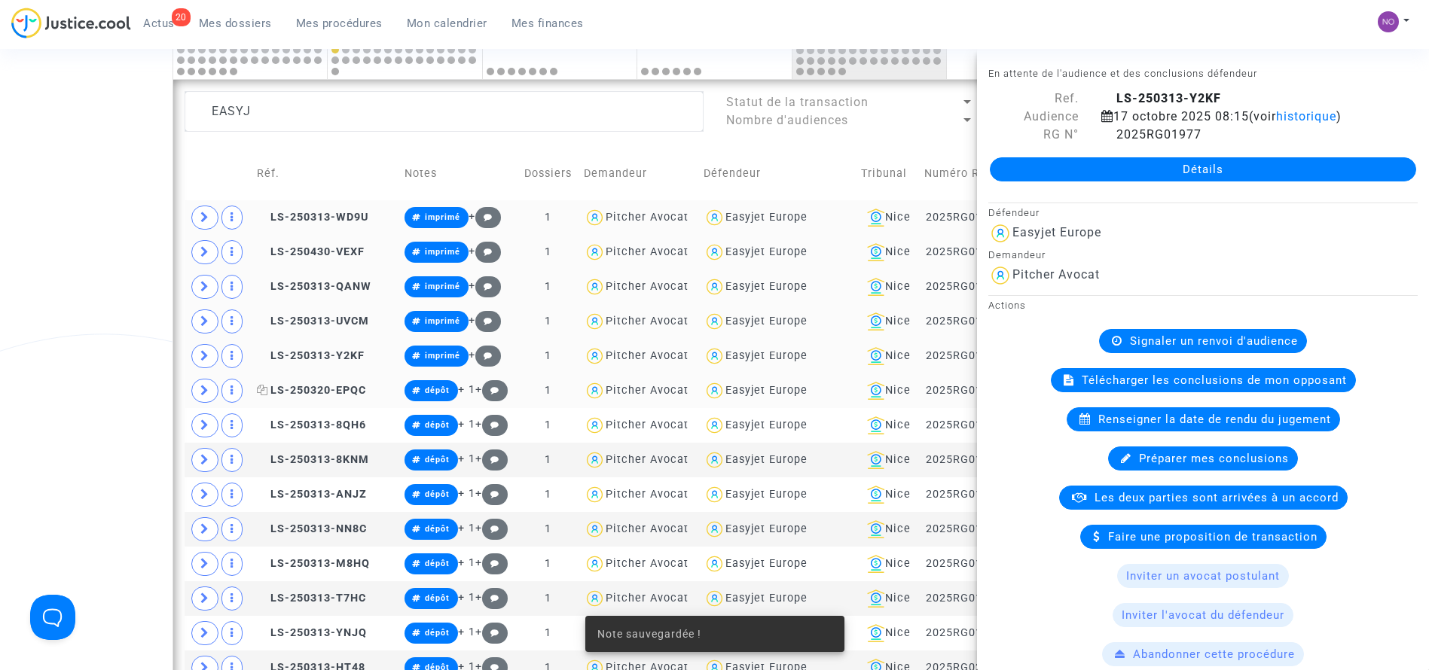
click at [344, 385] on span "LS-250320-EPQC" at bounding box center [311, 390] width 109 height 13
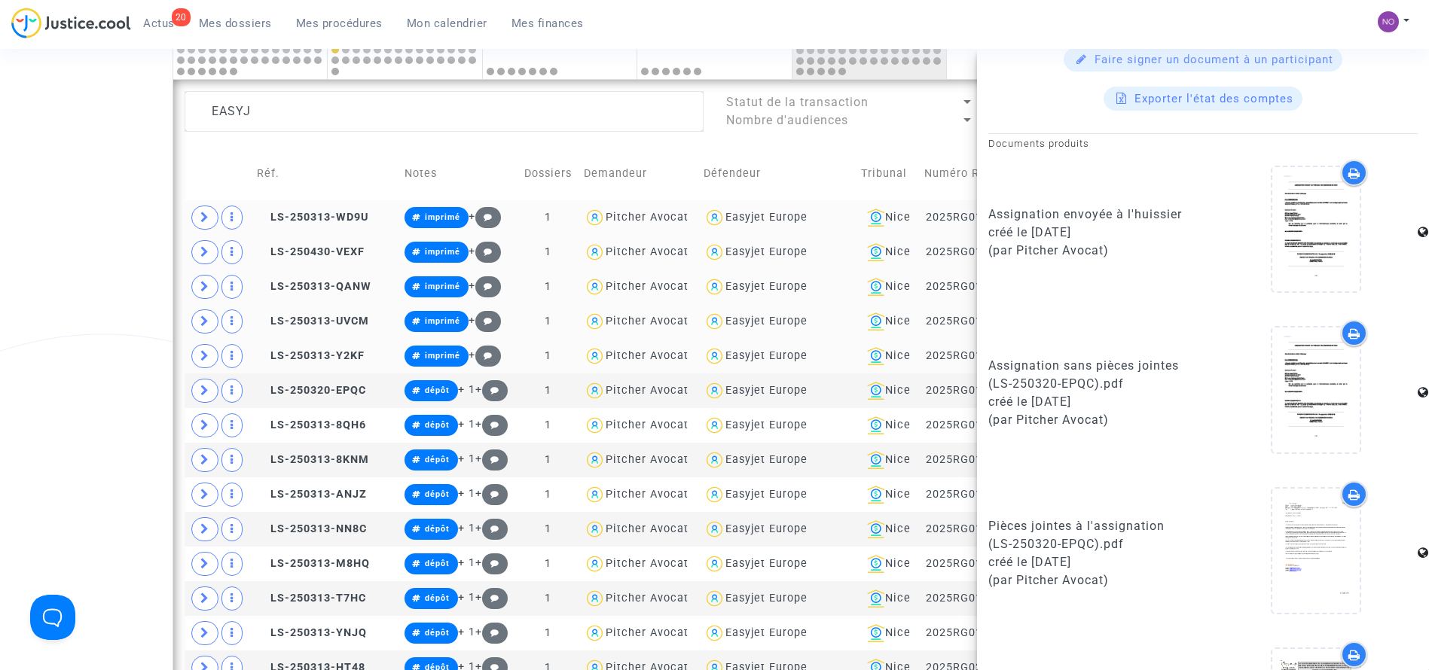
scroll to position [877, 0]
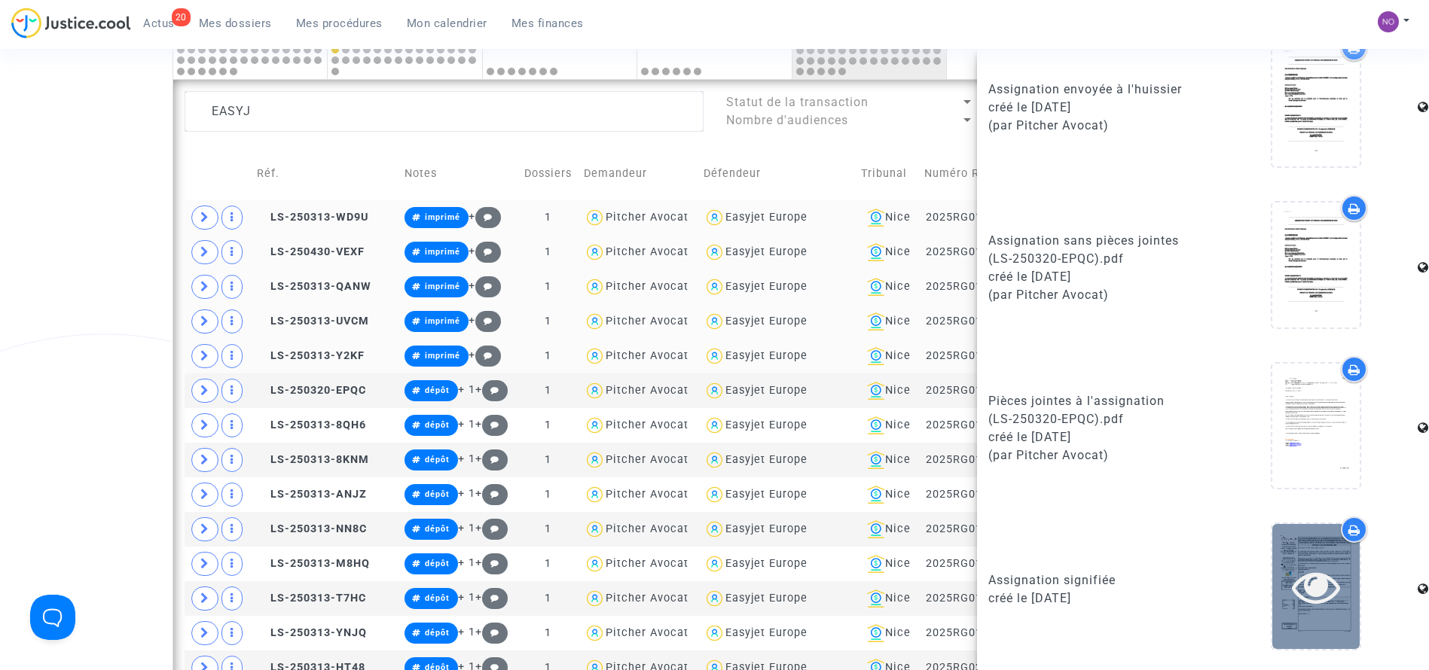
click at [1322, 582] on icon at bounding box center [1316, 587] width 49 height 48
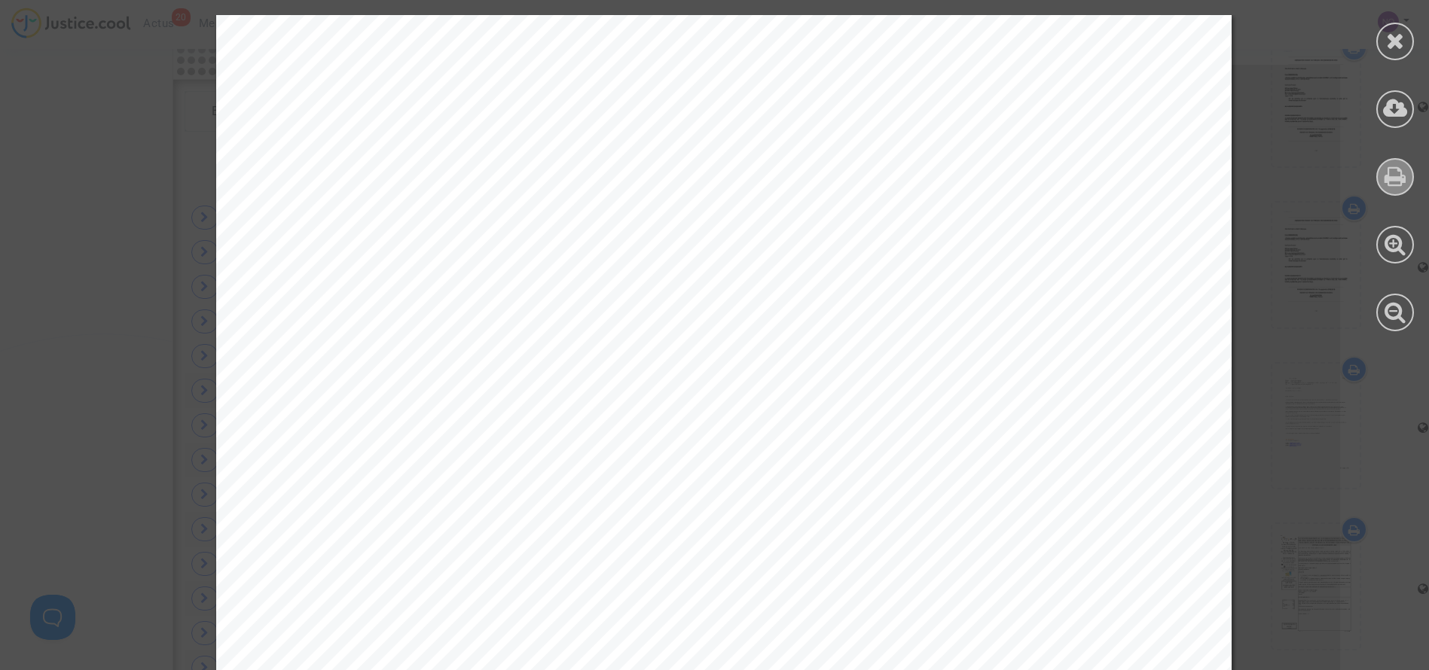
click at [1393, 167] on icon at bounding box center [1396, 176] width 22 height 23
click at [1399, 39] on icon at bounding box center [1395, 40] width 19 height 23
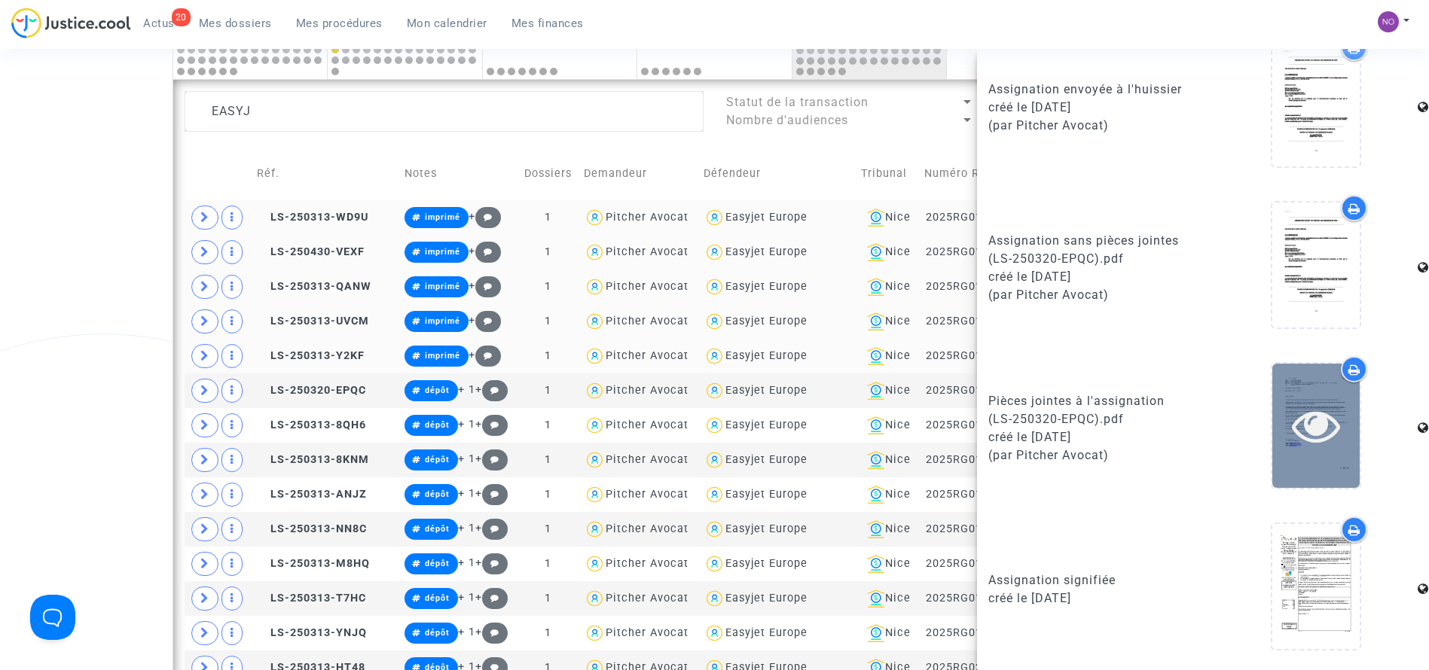
click at [1298, 399] on div at bounding box center [1315, 426] width 87 height 124
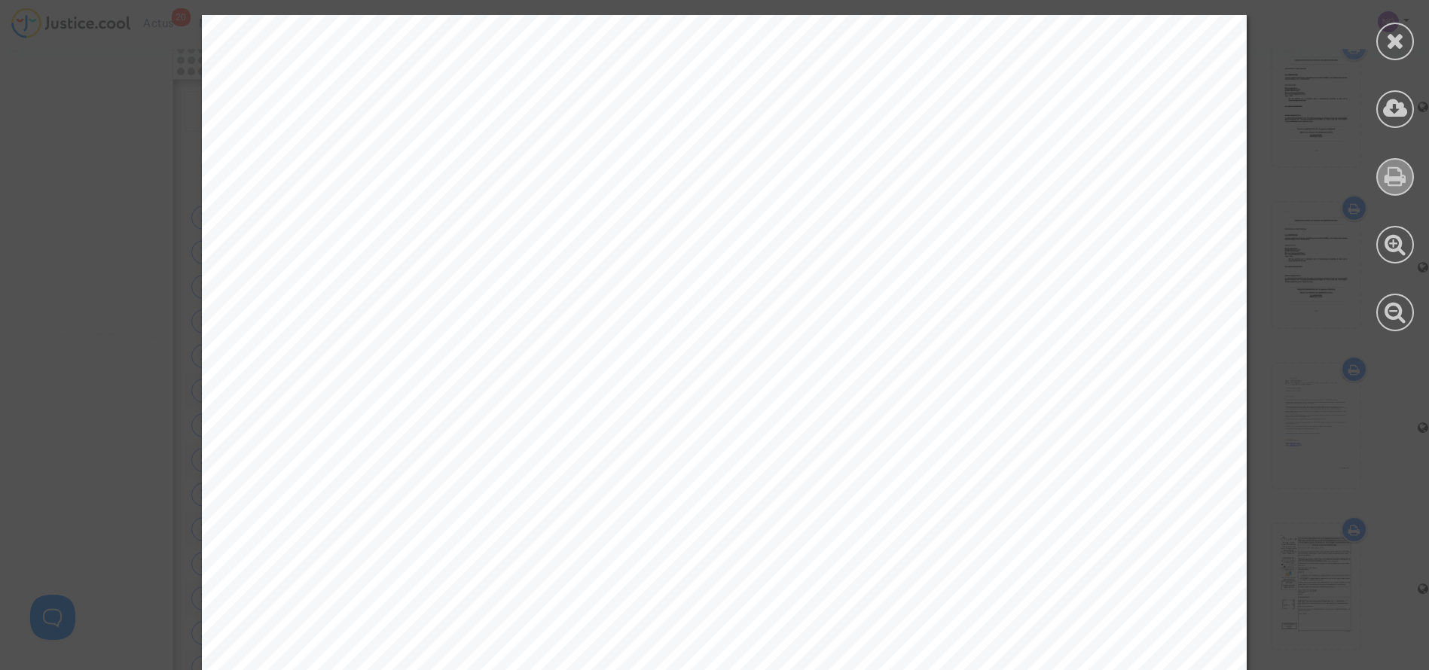
click at [1400, 177] on icon at bounding box center [1396, 176] width 22 height 23
click at [1399, 45] on icon at bounding box center [1395, 40] width 19 height 23
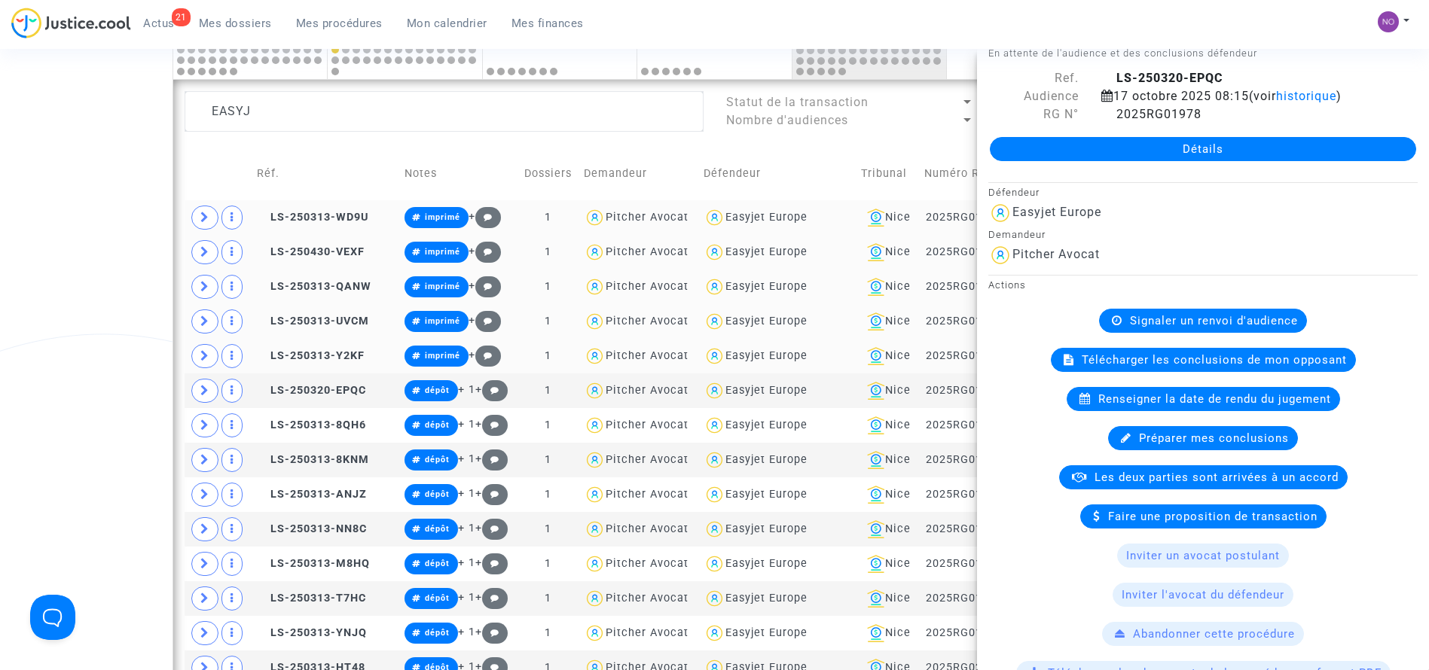
scroll to position [0, 0]
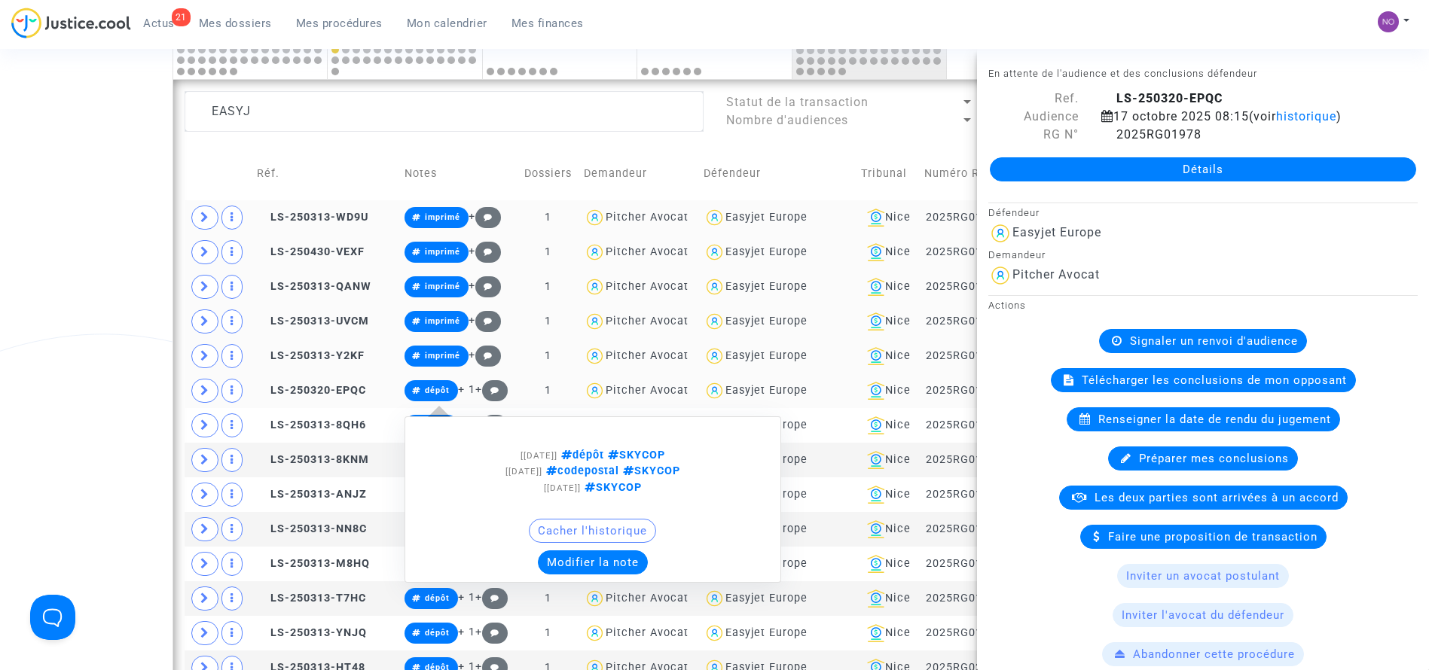
click at [431, 392] on span "dépôt" at bounding box center [437, 391] width 25 height 10
click at [573, 563] on button "Modifier la note" at bounding box center [593, 563] width 110 height 24
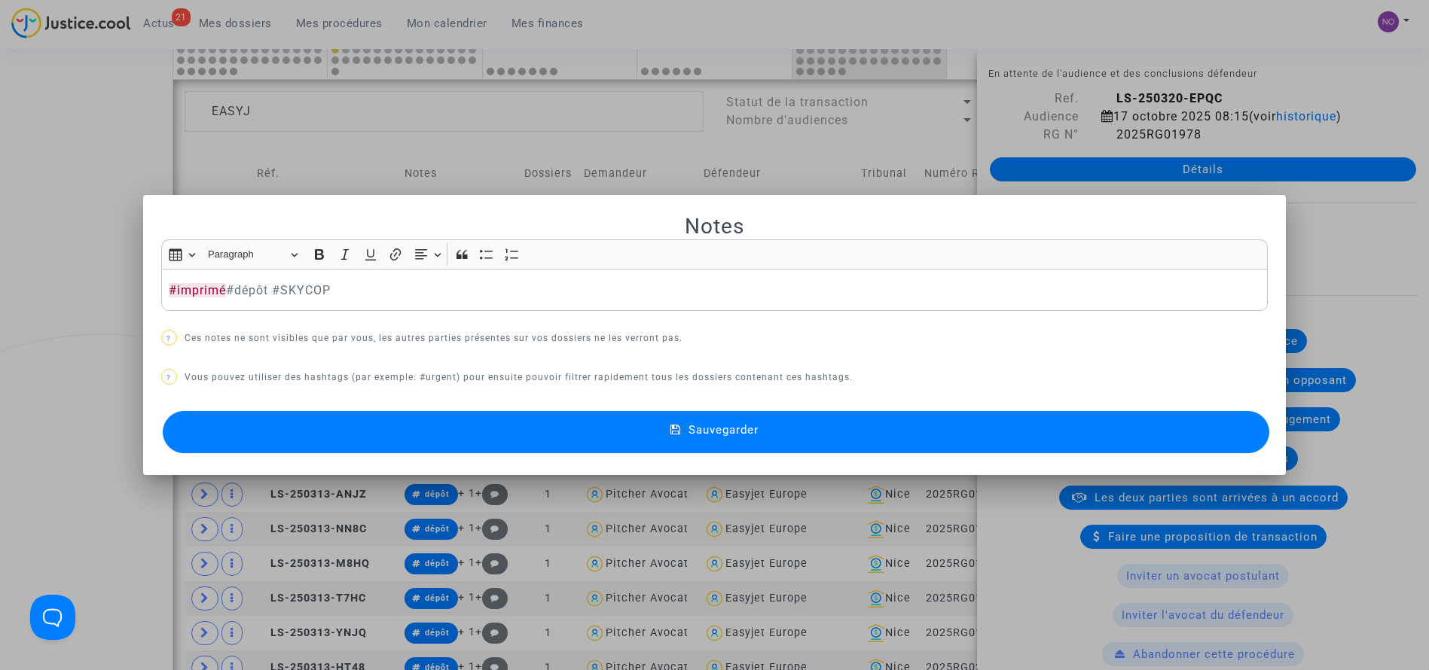
click at [597, 432] on button "Sauvegarder" at bounding box center [716, 432] width 1107 height 42
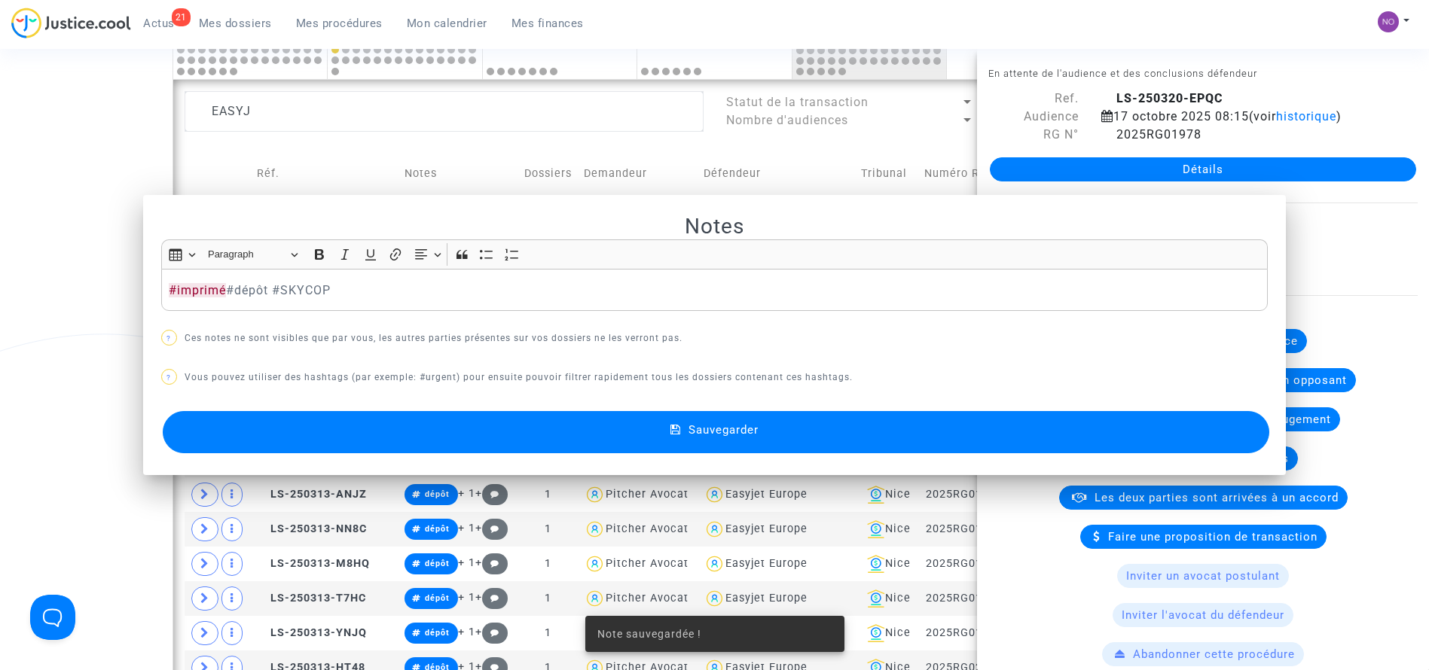
scroll to position [901, 0]
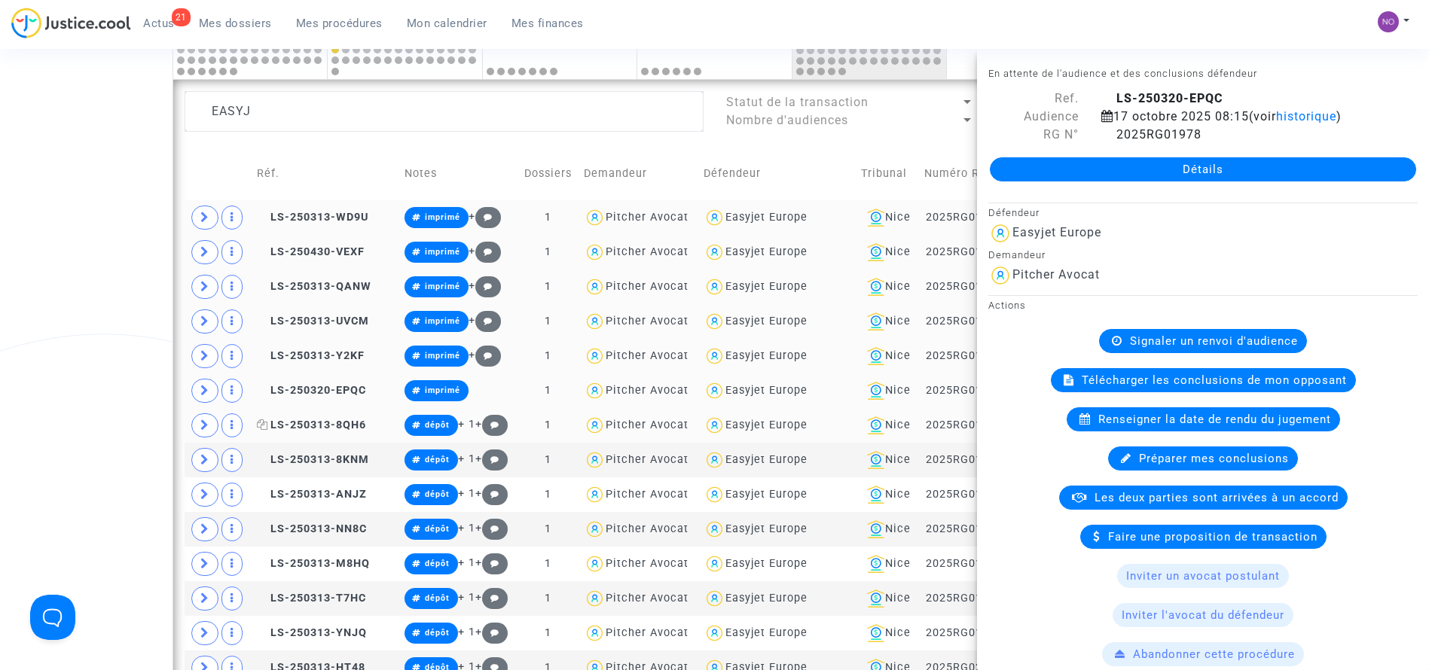
click at [351, 426] on span "LS-250313-8QH6" at bounding box center [311, 425] width 109 height 13
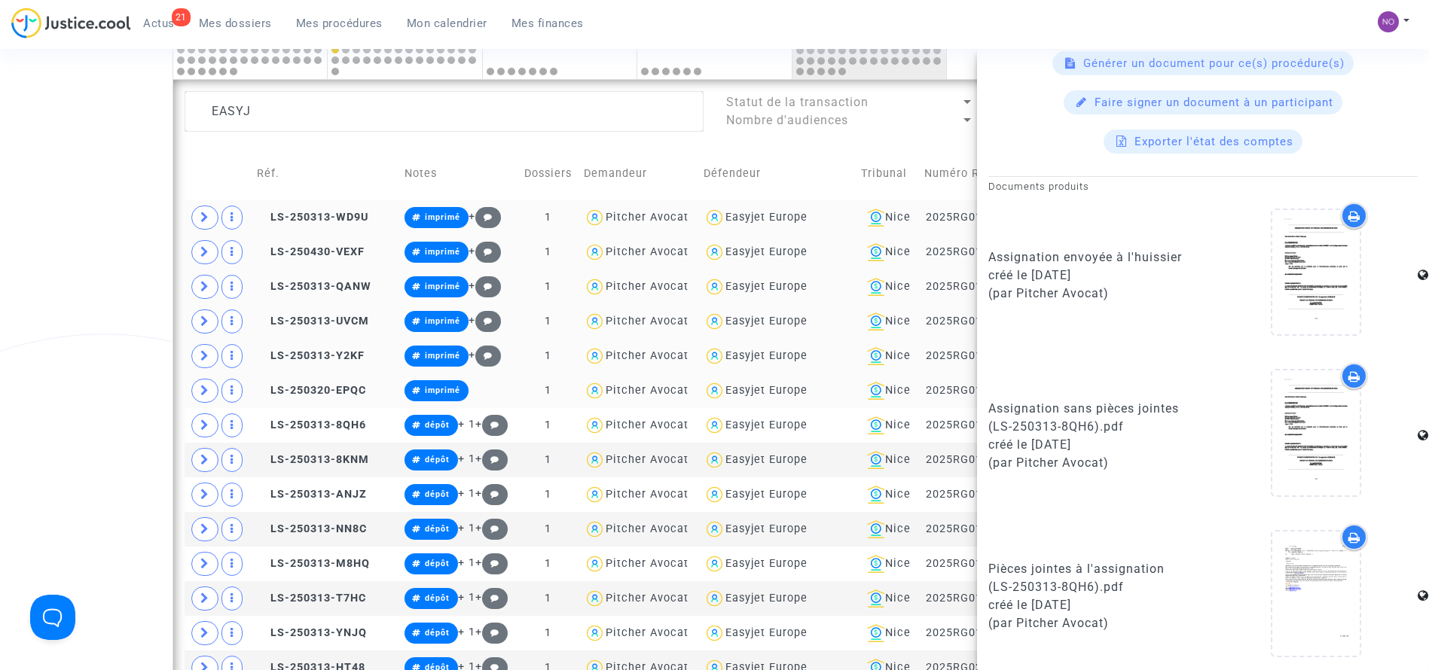
scroll to position [877, 0]
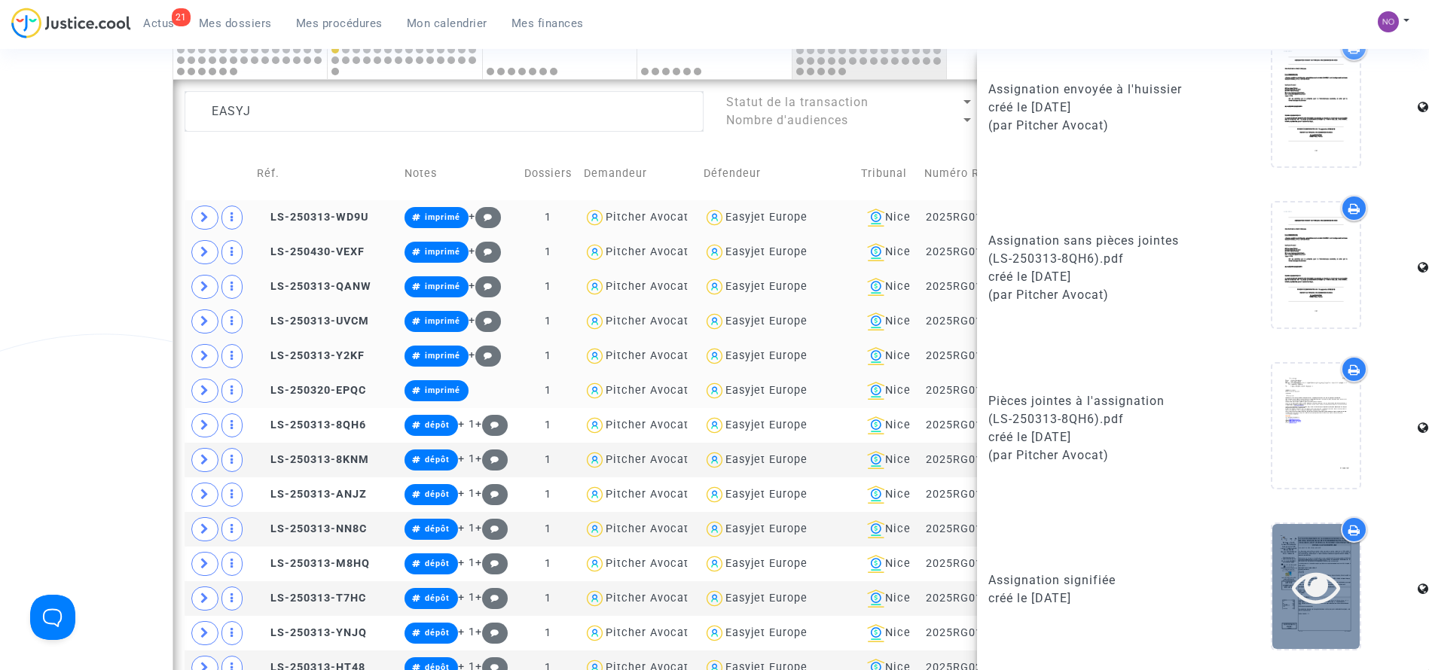
click at [1302, 590] on icon at bounding box center [1316, 587] width 49 height 48
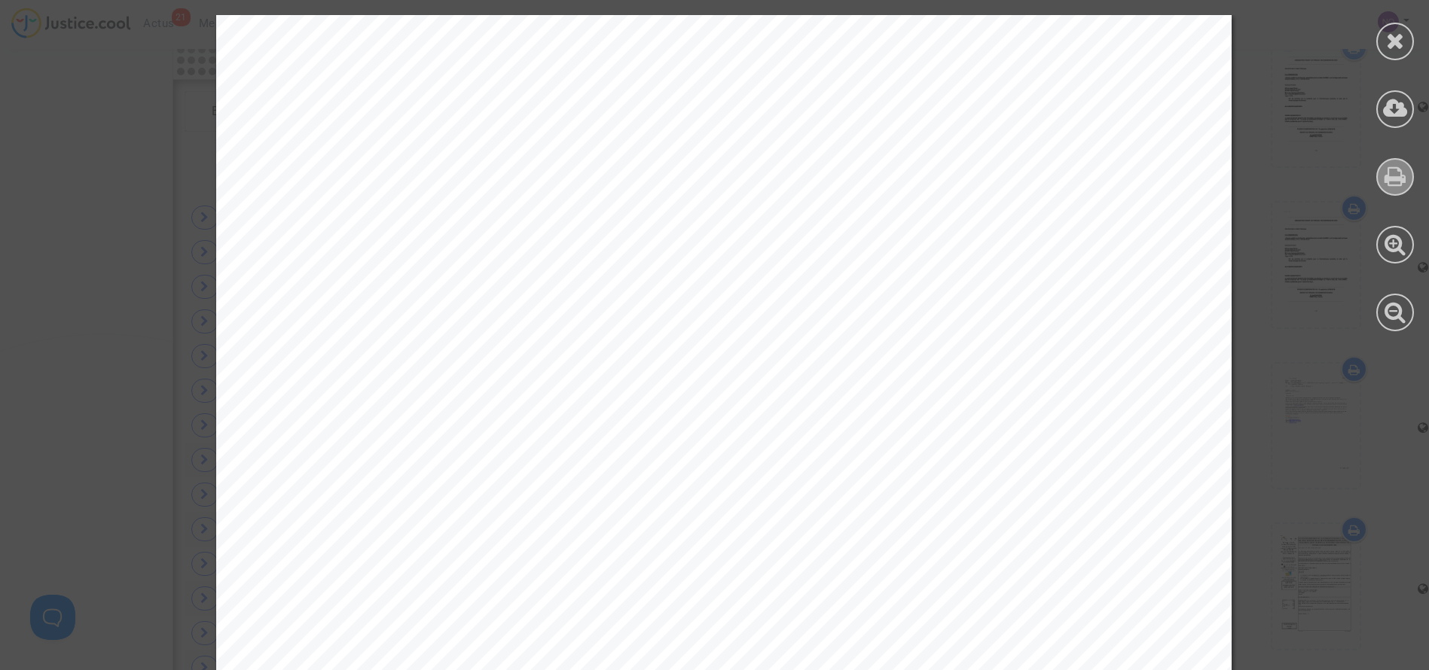
click at [1383, 180] on div at bounding box center [1395, 177] width 38 height 38
click at [1374, 169] on div at bounding box center [1395, 173] width 68 height 347
click at [1389, 187] on icon at bounding box center [1396, 176] width 22 height 23
click at [1406, 51] on div at bounding box center [1395, 42] width 38 height 38
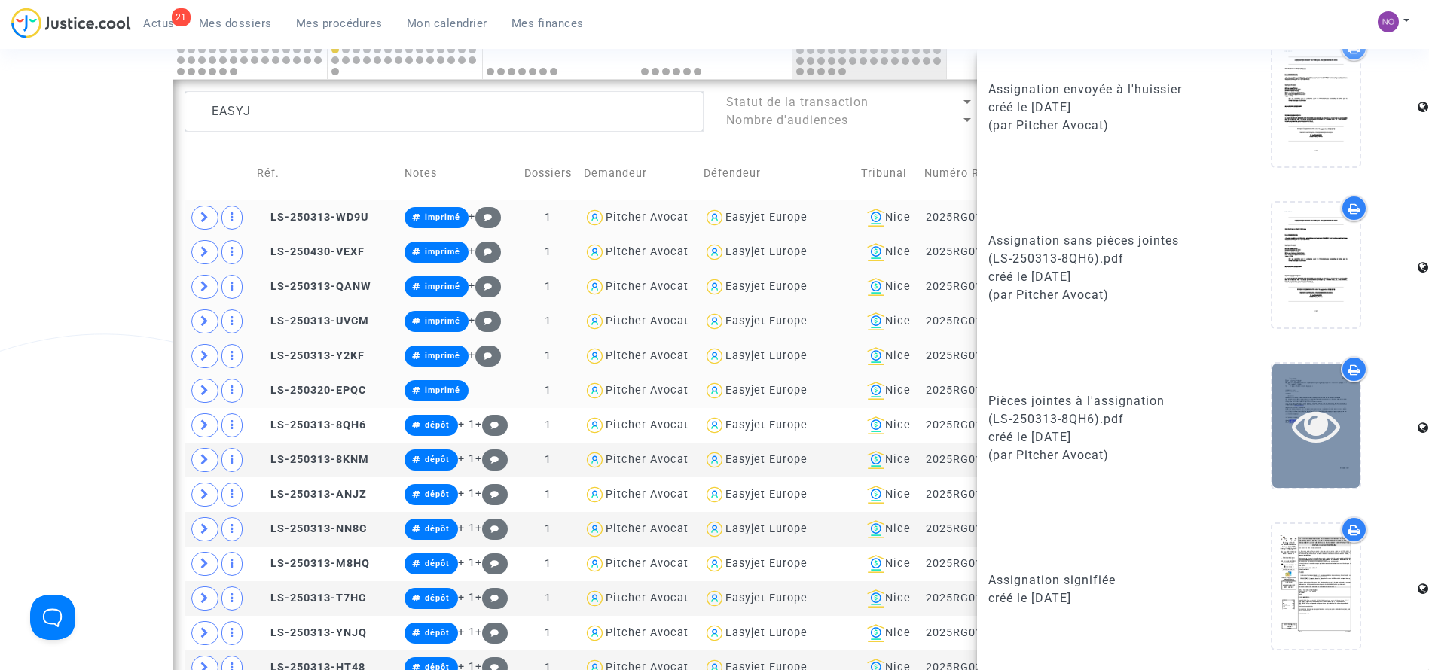
click at [1296, 422] on icon at bounding box center [1316, 426] width 49 height 48
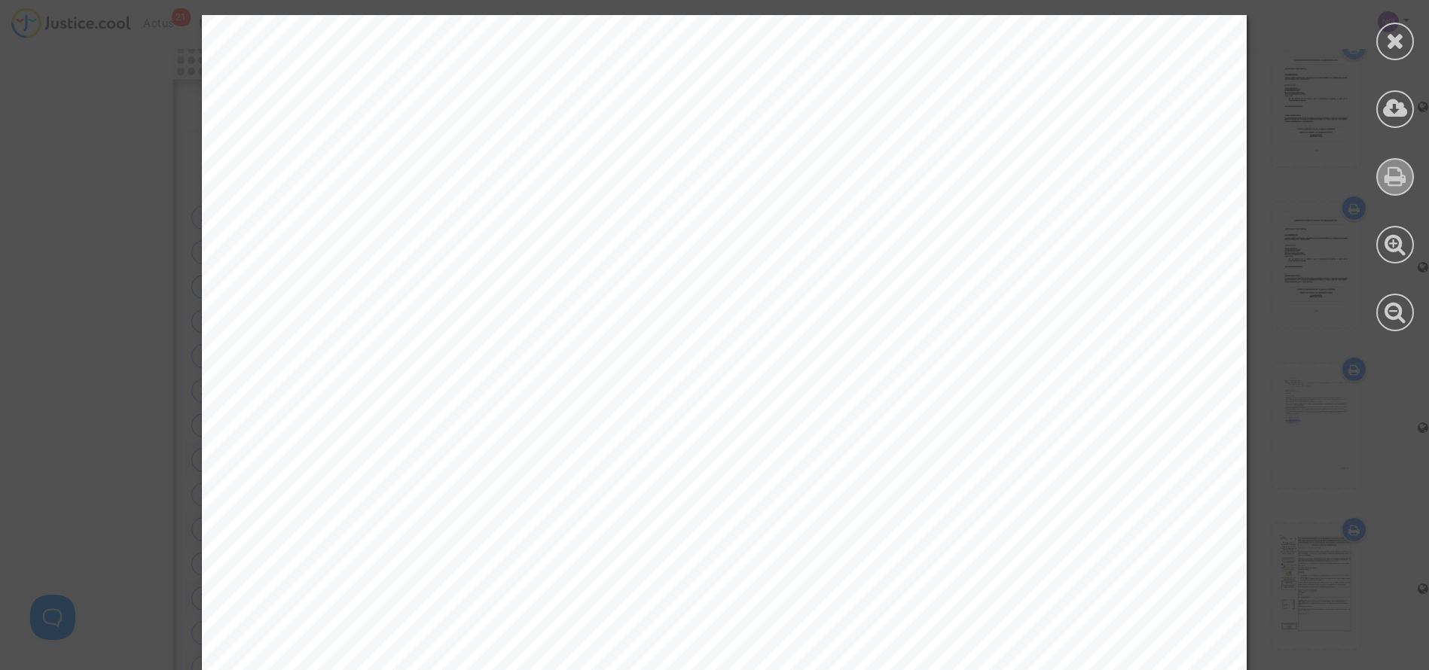
click at [1393, 179] on icon at bounding box center [1396, 176] width 22 height 23
click at [1397, 41] on icon at bounding box center [1395, 40] width 19 height 23
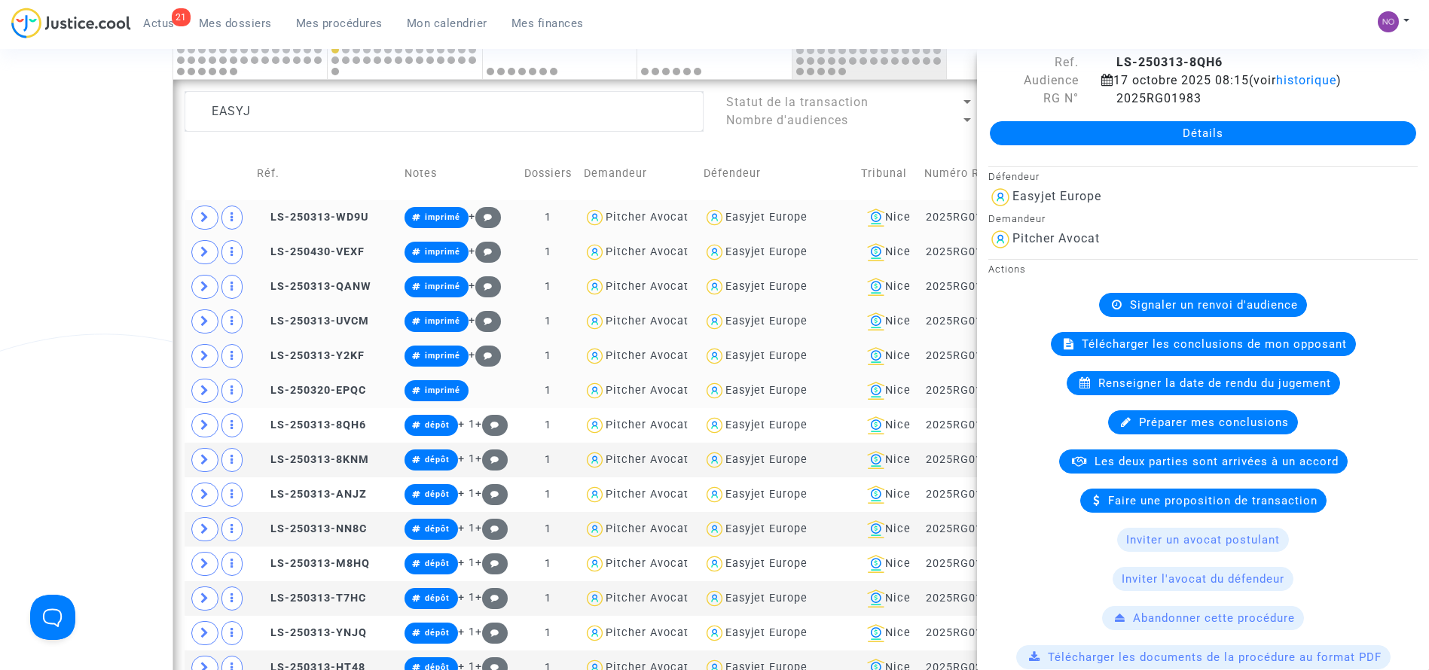
scroll to position [0, 0]
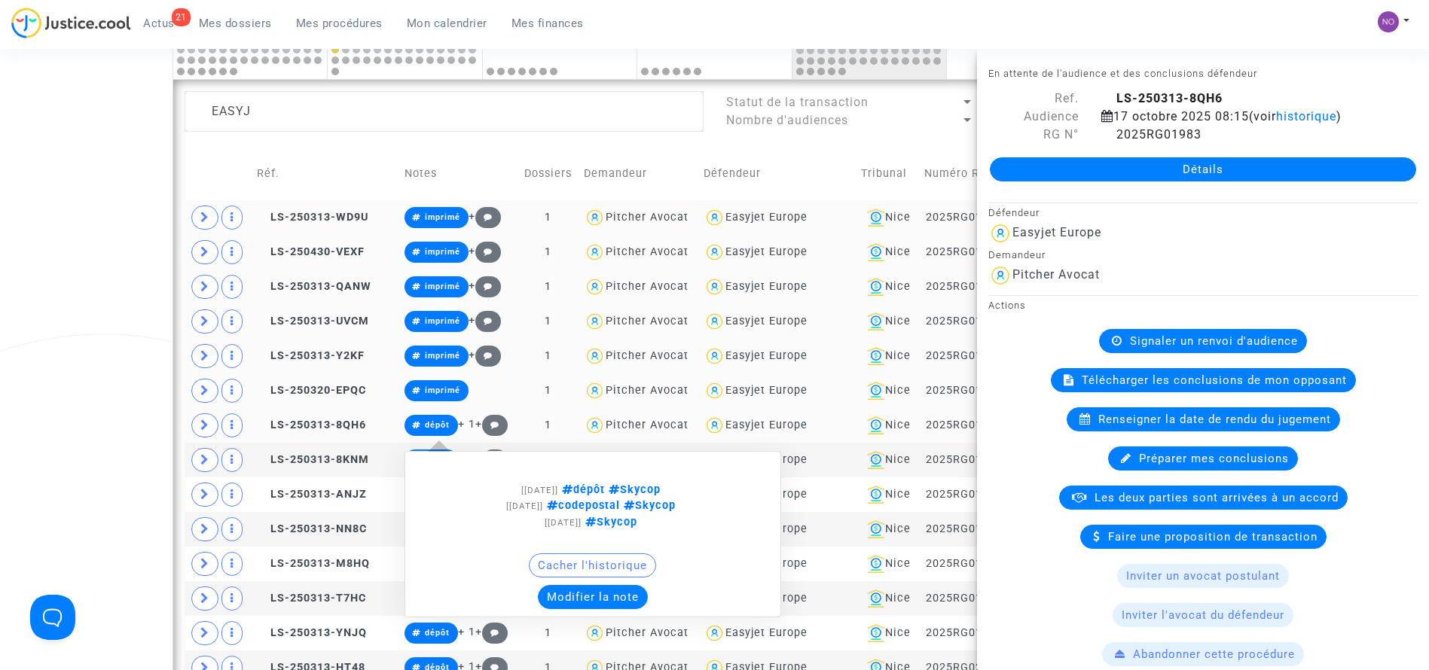
click at [421, 426] on span "dépôt" at bounding box center [432, 425] width 54 height 21
click at [592, 599] on button "Modifier la note" at bounding box center [593, 597] width 110 height 24
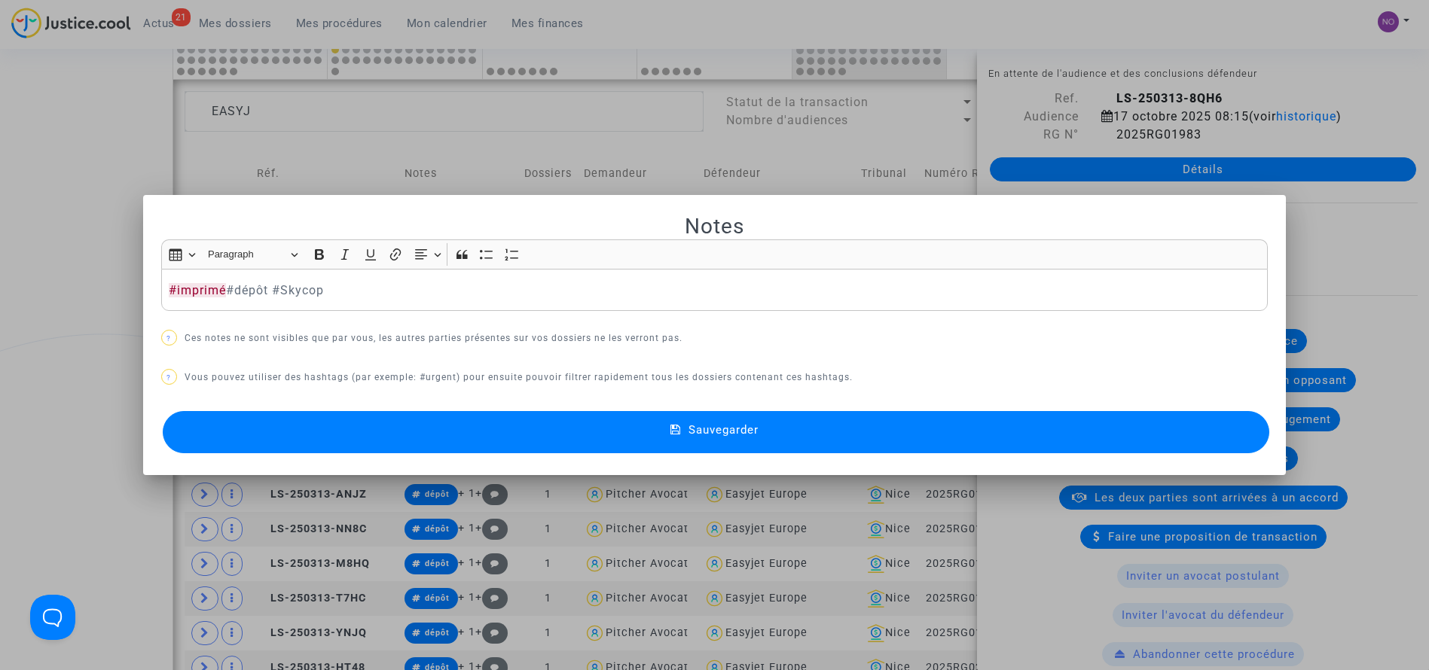
click at [724, 438] on button "Sauvegarder" at bounding box center [716, 432] width 1107 height 42
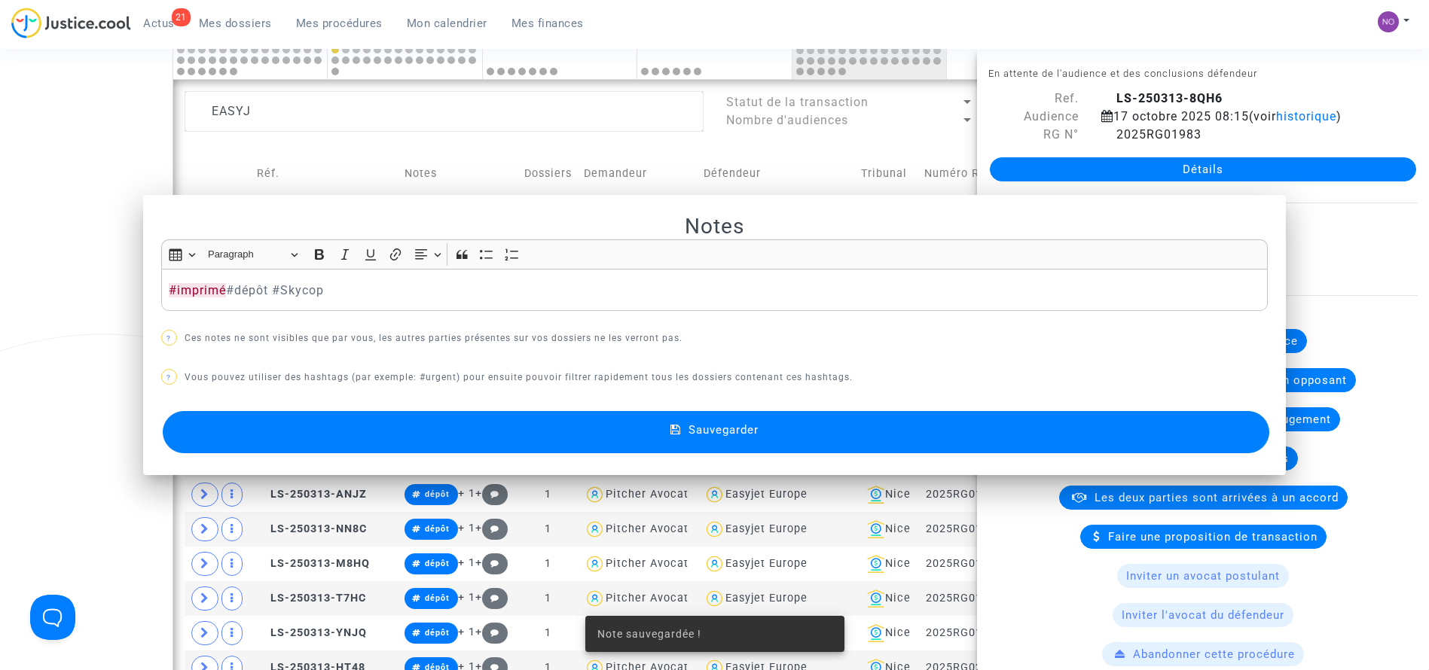
scroll to position [901, 0]
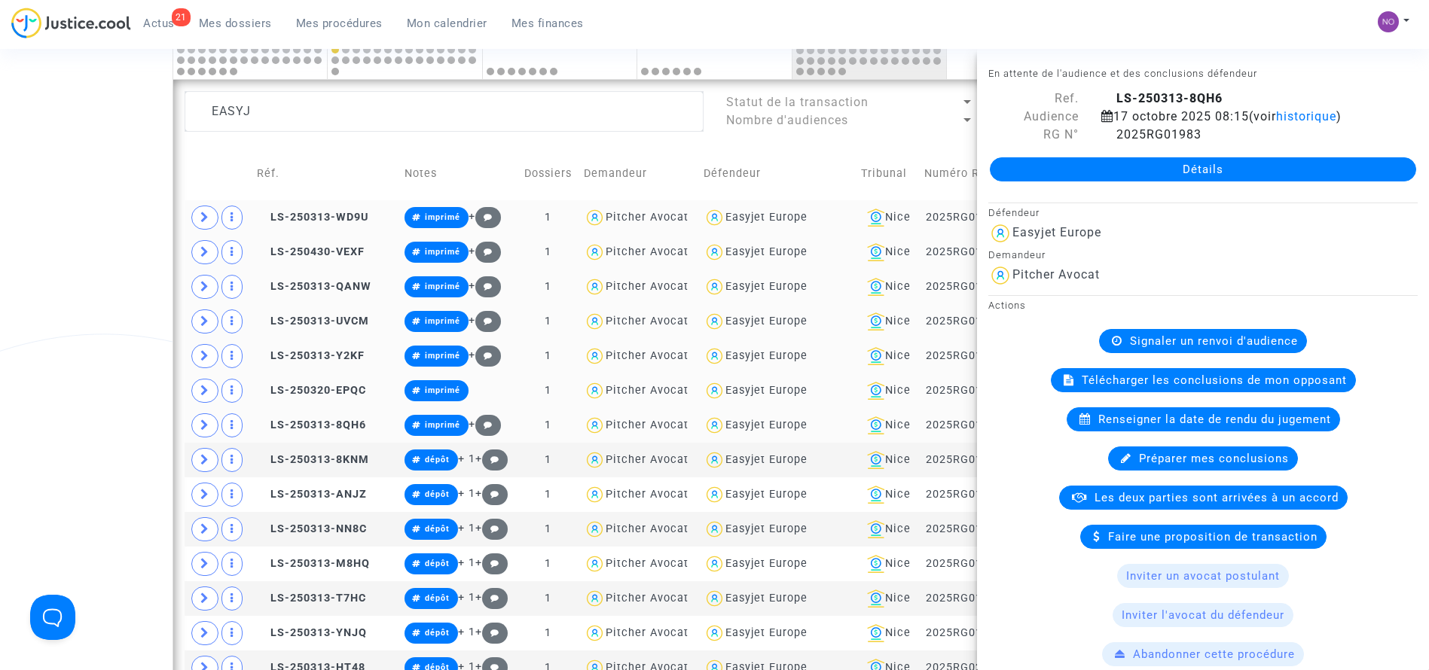
click at [154, 275] on div "Date de clôture d'instruction Date de conciliation Date d'audience Date de juge…" at bounding box center [714, 213] width 1429 height 1983
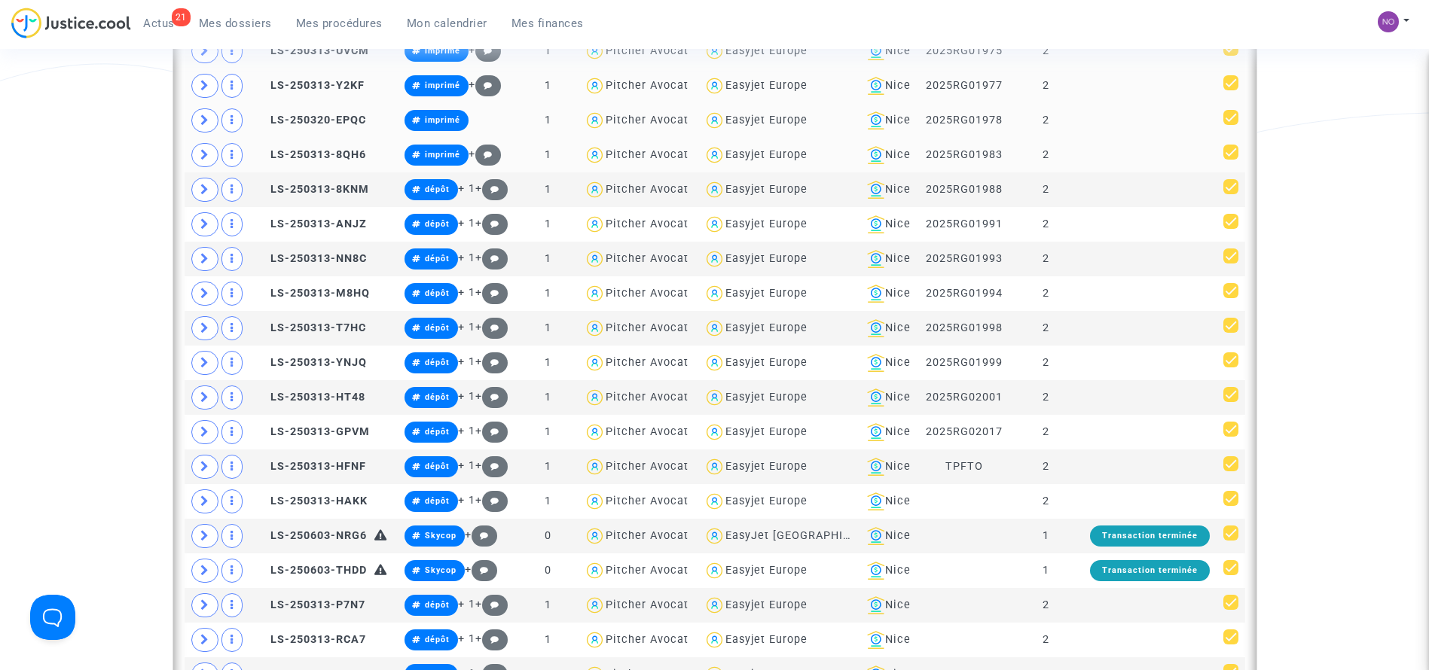
scroll to position [1168, 0]
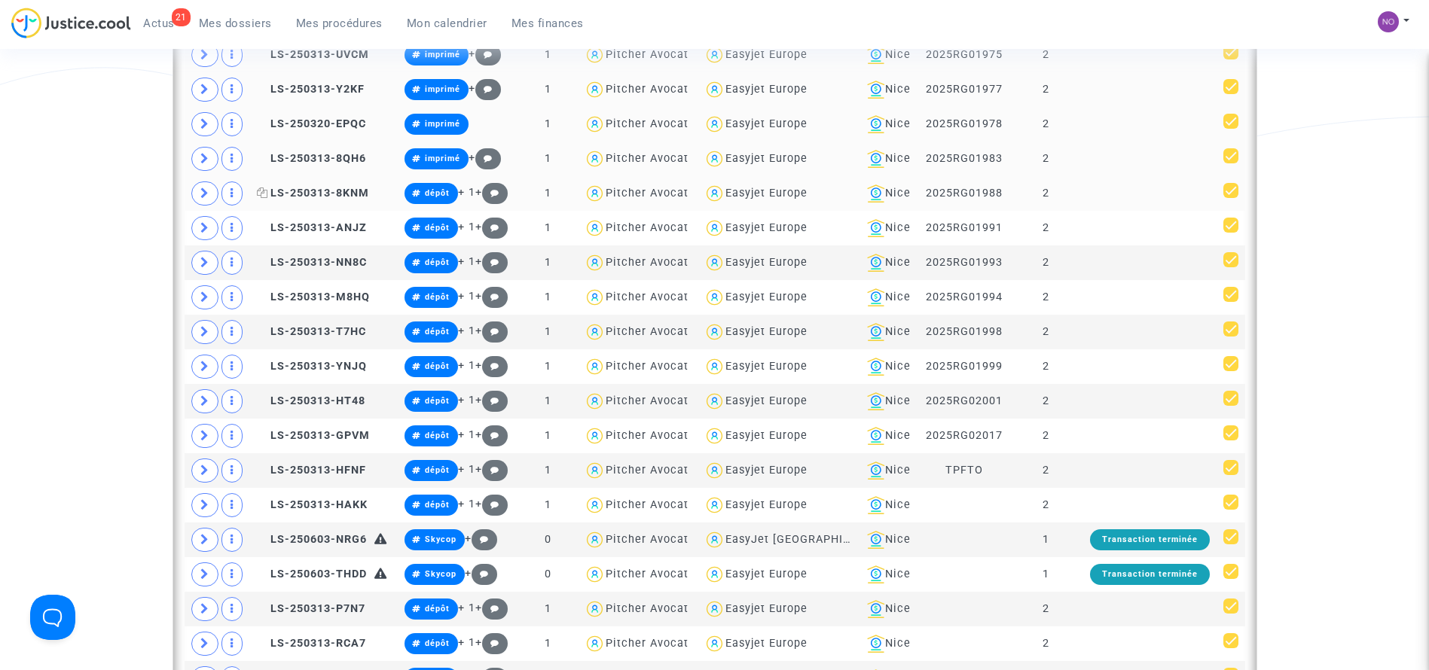
click at [338, 187] on span "LS-250313-8KNM" at bounding box center [313, 193] width 112 height 13
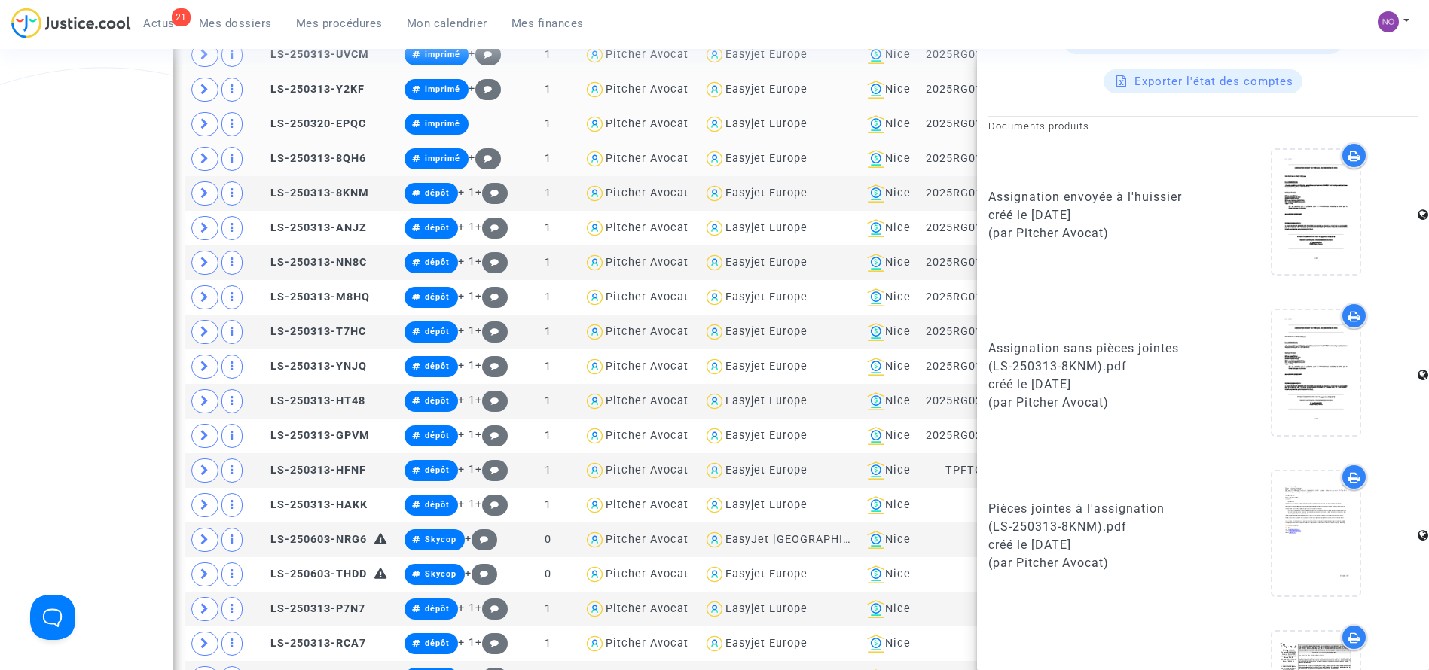
scroll to position [877, 0]
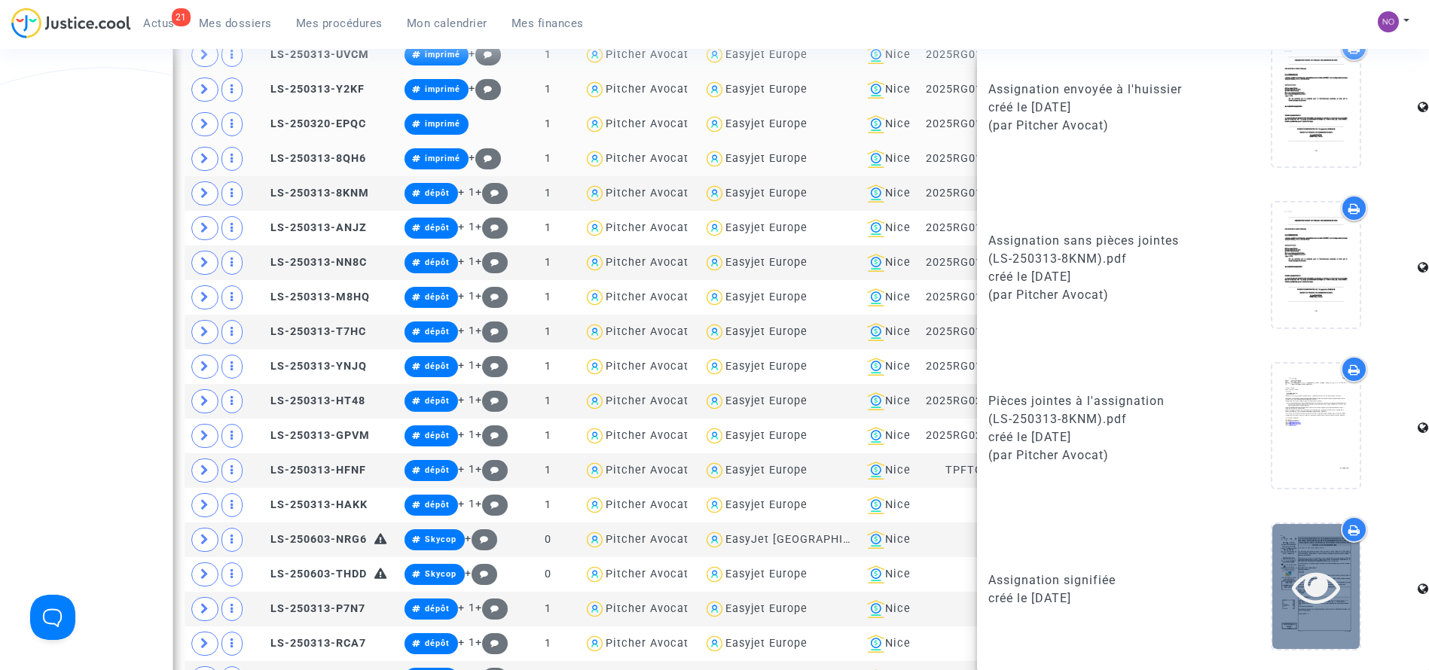
click at [1292, 609] on icon at bounding box center [1316, 587] width 49 height 48
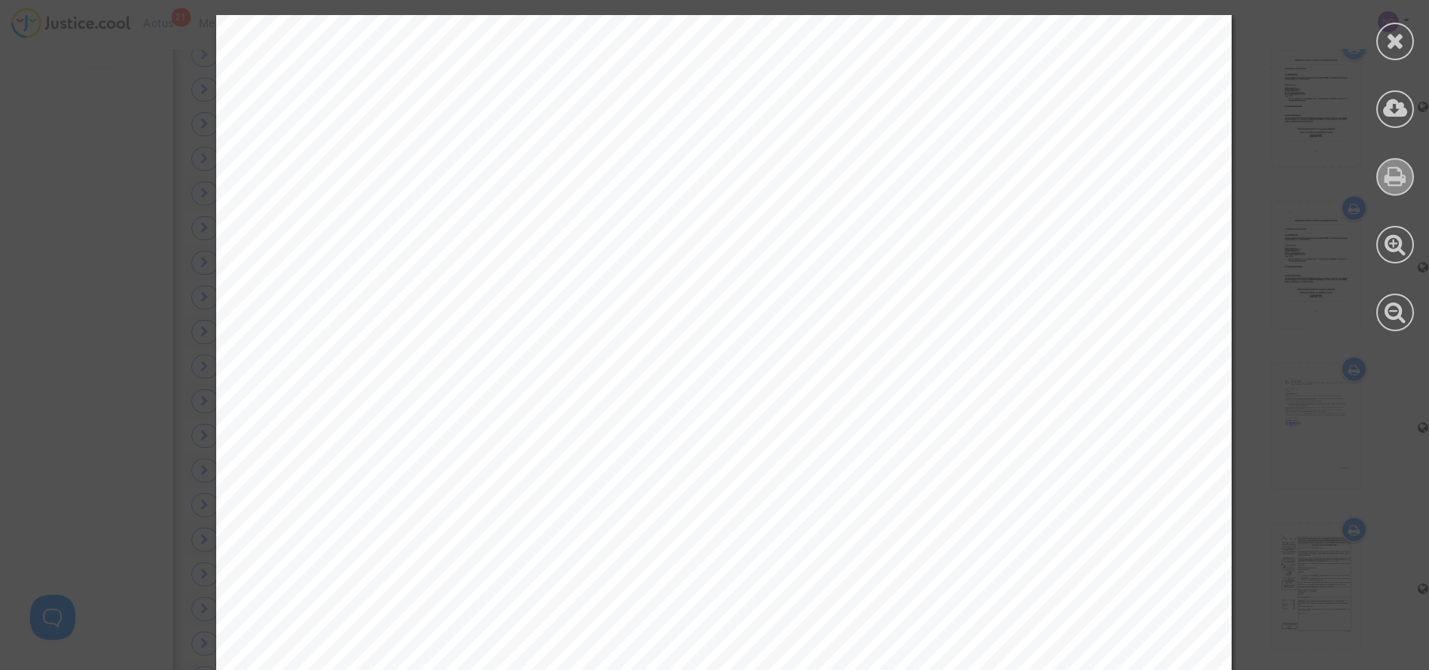
click at [1392, 176] on icon at bounding box center [1396, 176] width 22 height 23
click at [1402, 38] on icon at bounding box center [1395, 40] width 19 height 23
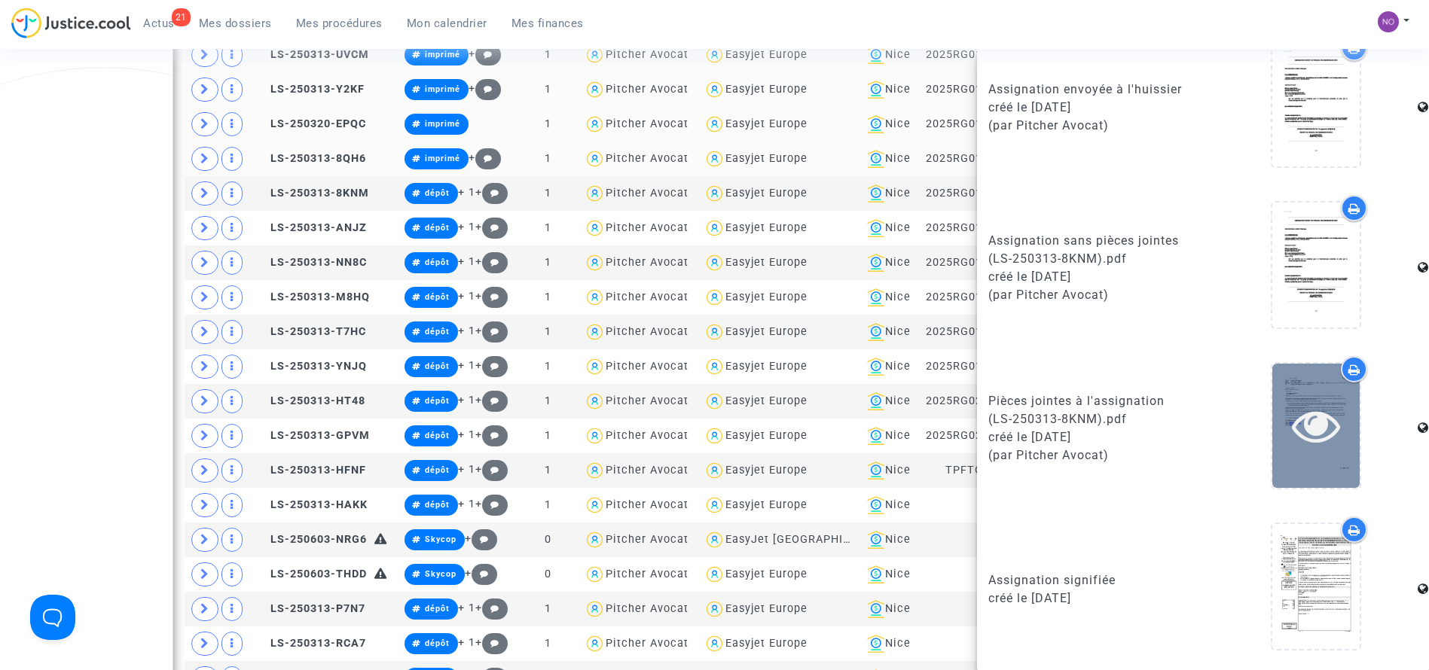
click at [1286, 395] on div at bounding box center [1315, 426] width 87 height 124
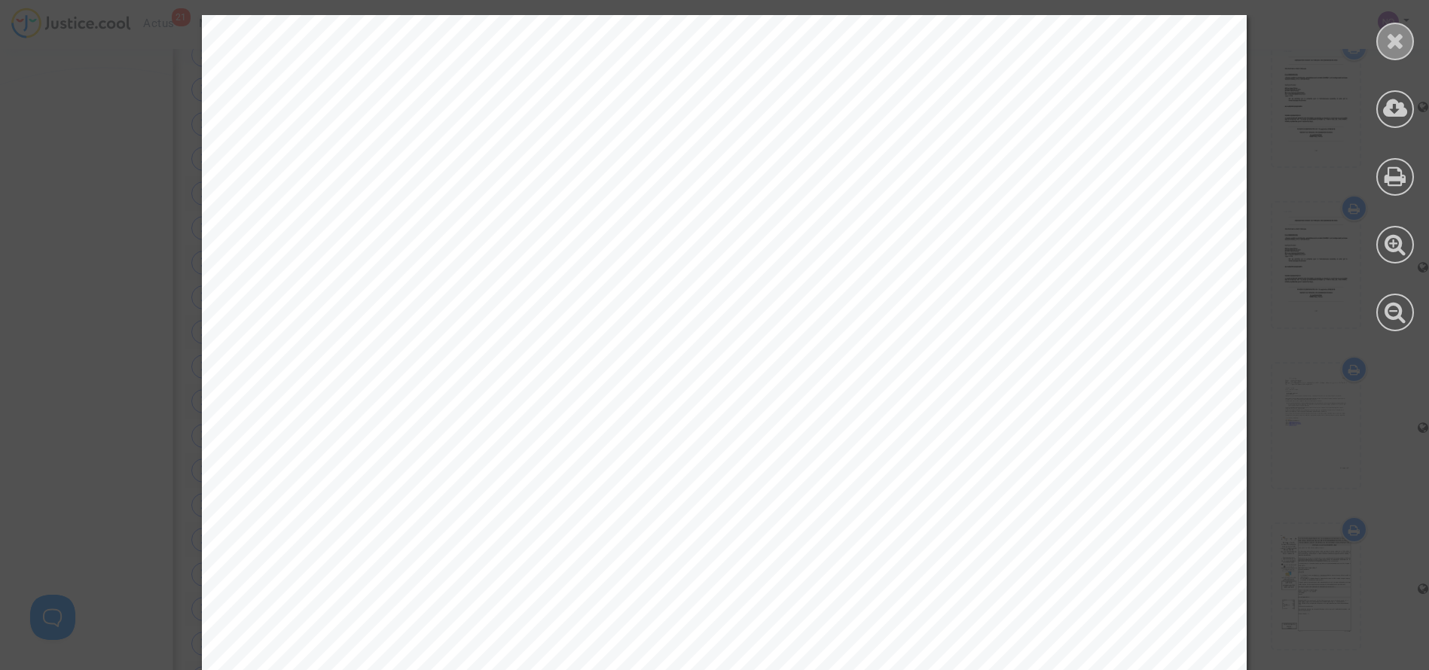
click at [1402, 34] on icon at bounding box center [1395, 40] width 19 height 23
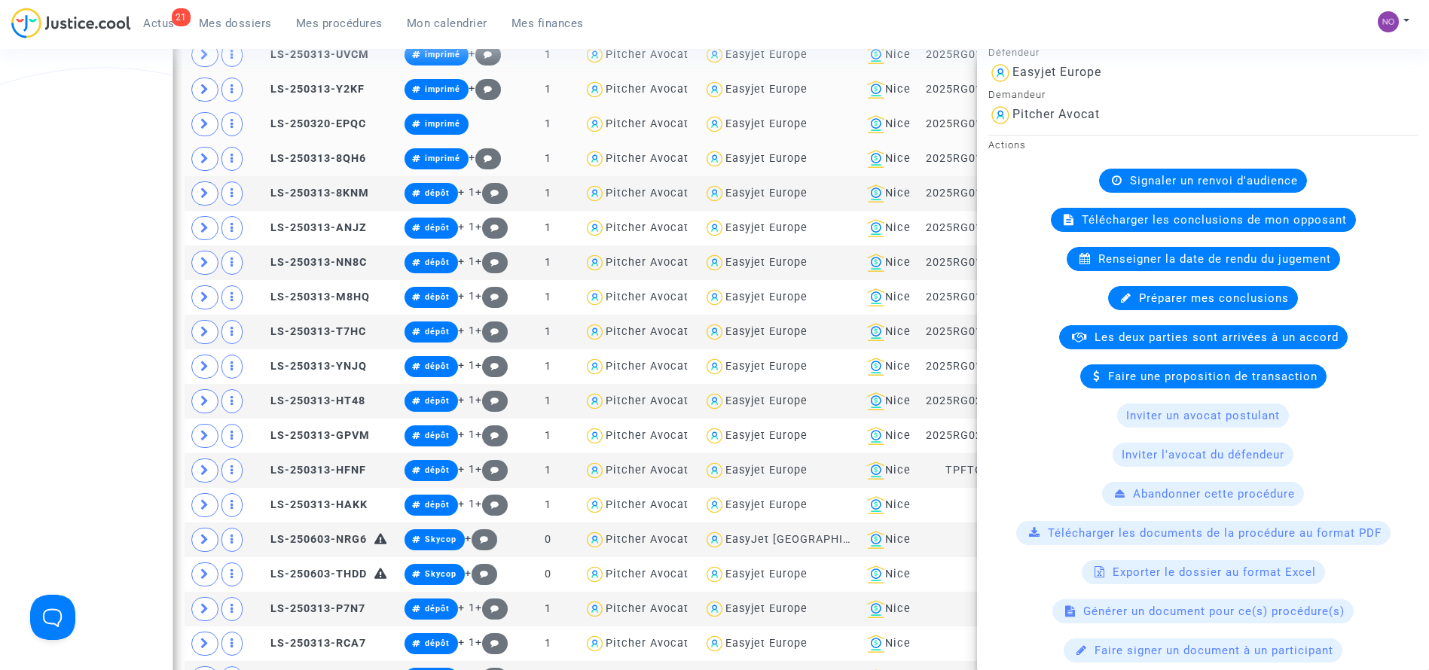
scroll to position [0, 0]
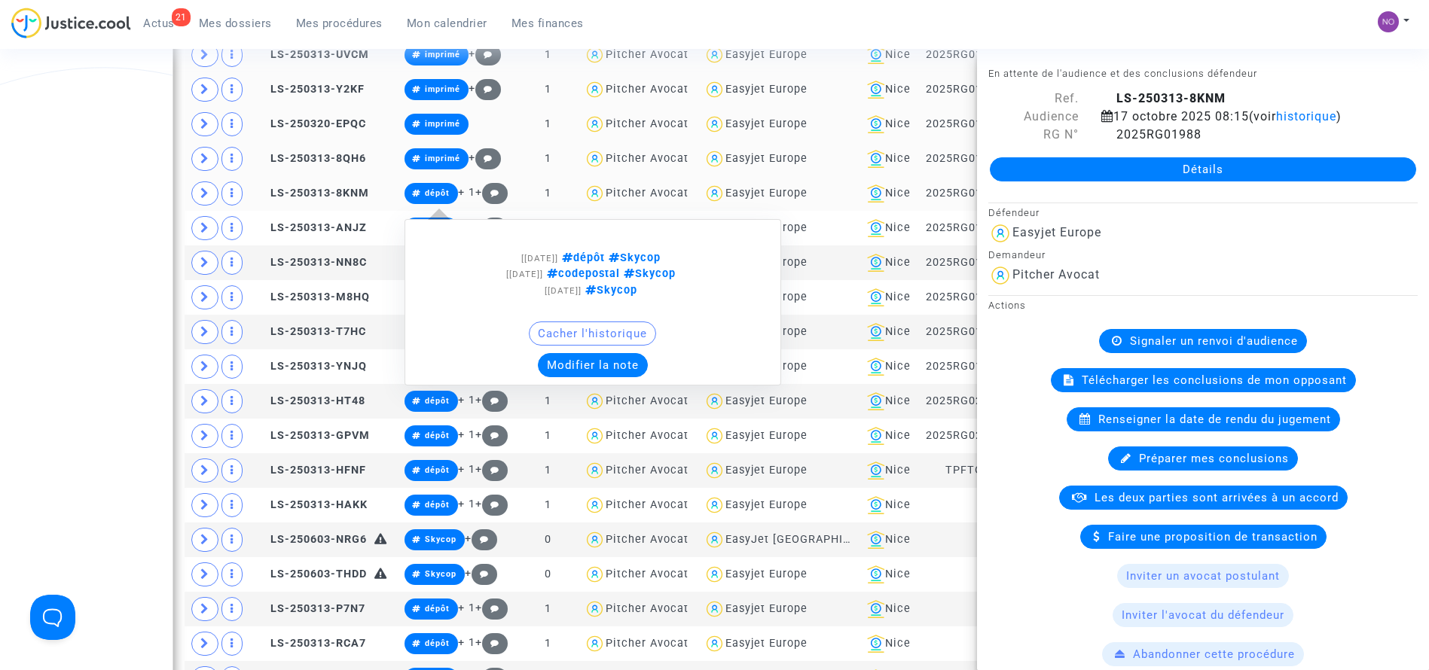
click at [426, 197] on span "dépôt" at bounding box center [437, 193] width 25 height 10
click at [586, 358] on button "Modifier la note" at bounding box center [593, 365] width 110 height 24
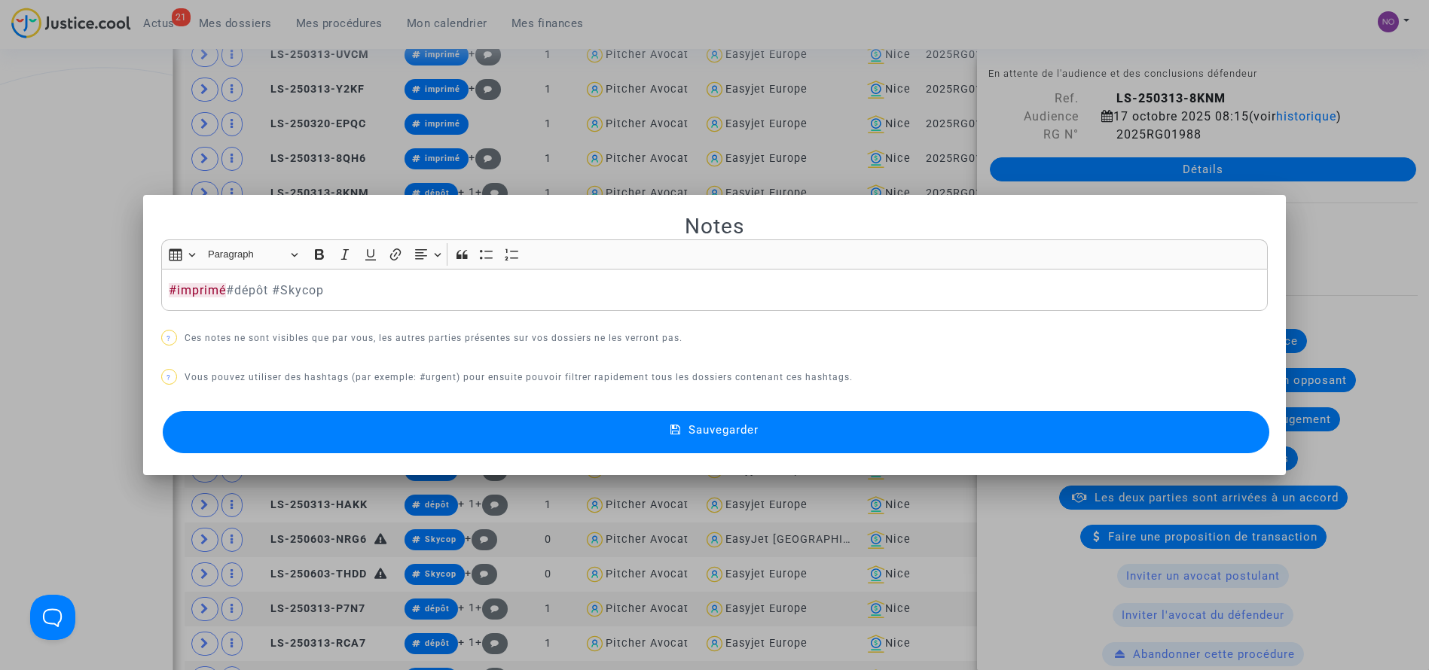
click at [563, 429] on button "Sauvegarder" at bounding box center [716, 432] width 1107 height 42
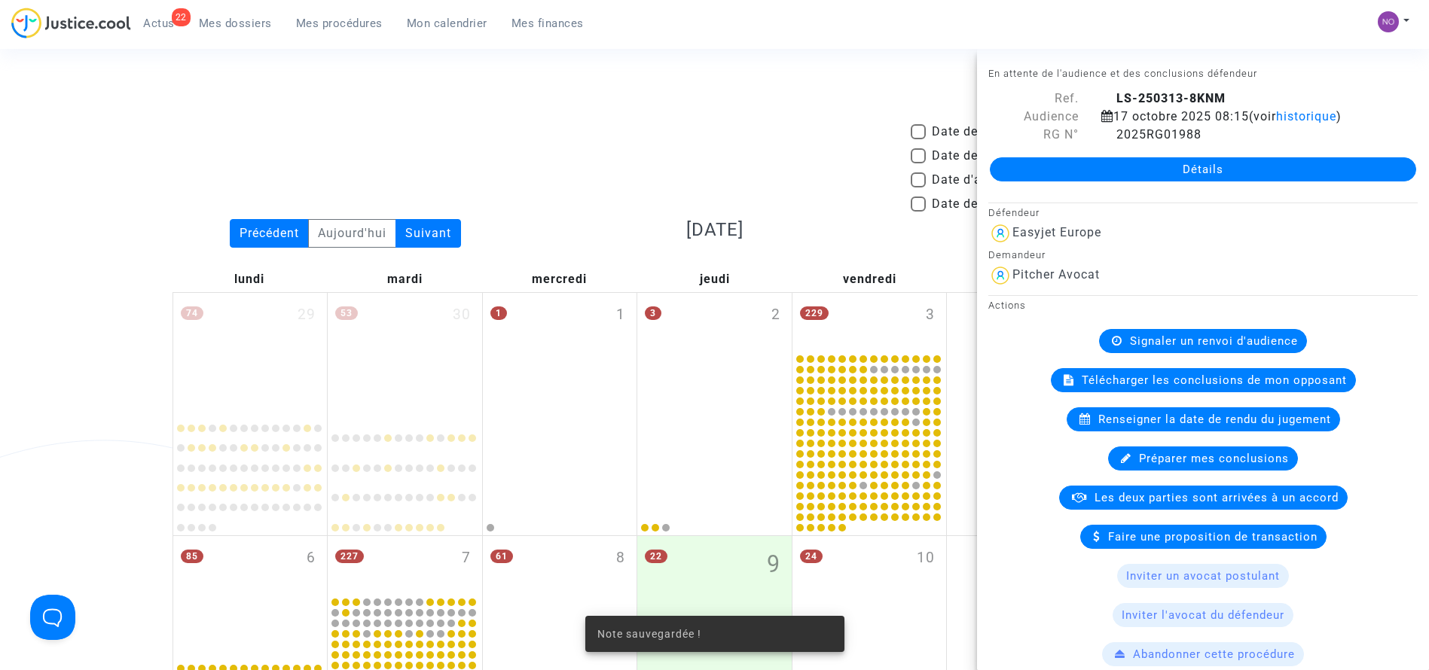
scroll to position [1168, 0]
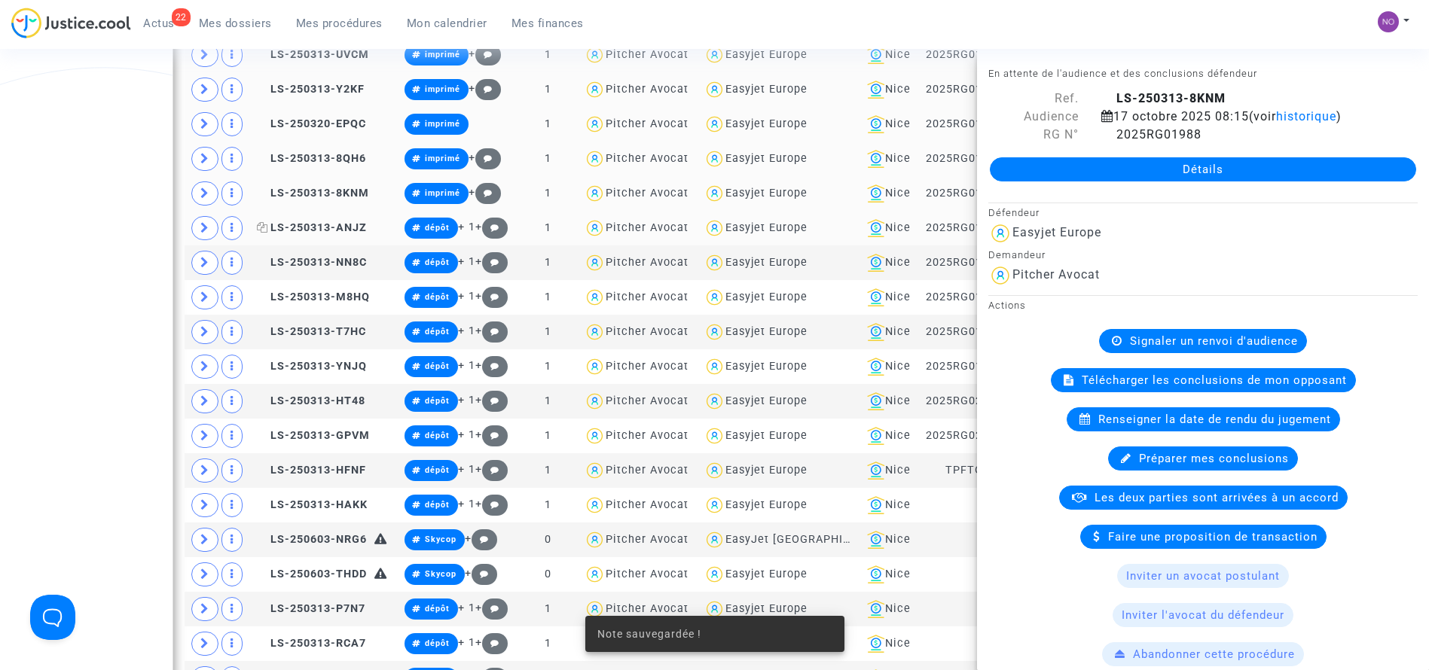
click at [348, 225] on span "LS-250313-ANJZ" at bounding box center [312, 227] width 110 height 13
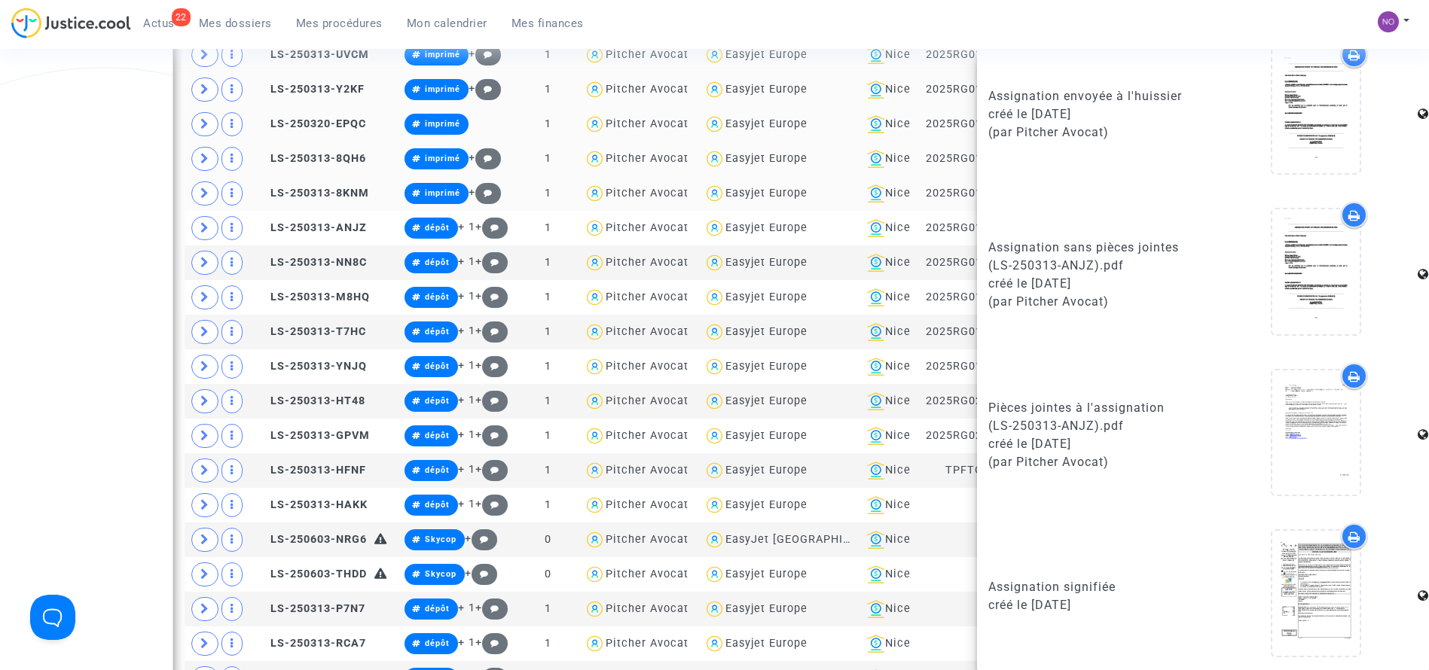
scroll to position [877, 0]
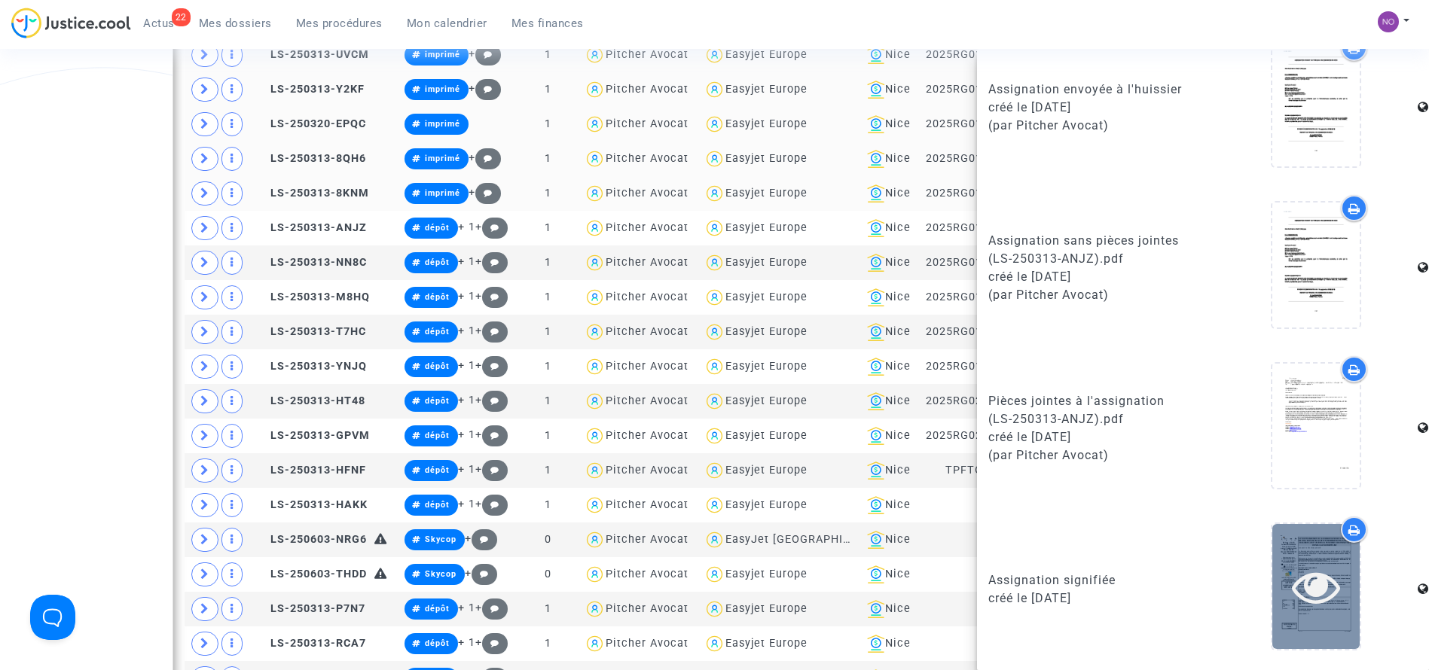
click at [1296, 568] on icon at bounding box center [1316, 587] width 49 height 48
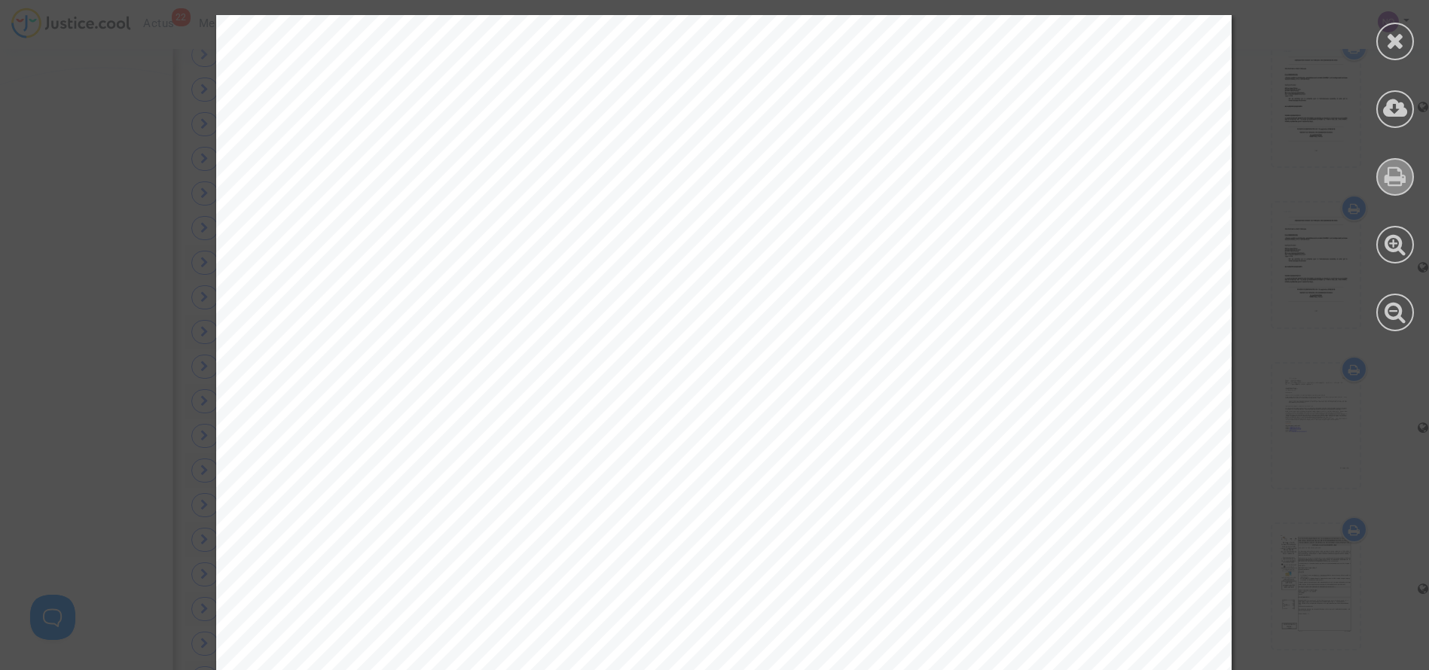
click at [1394, 185] on icon at bounding box center [1396, 176] width 22 height 23
click at [1393, 32] on icon at bounding box center [1395, 40] width 19 height 23
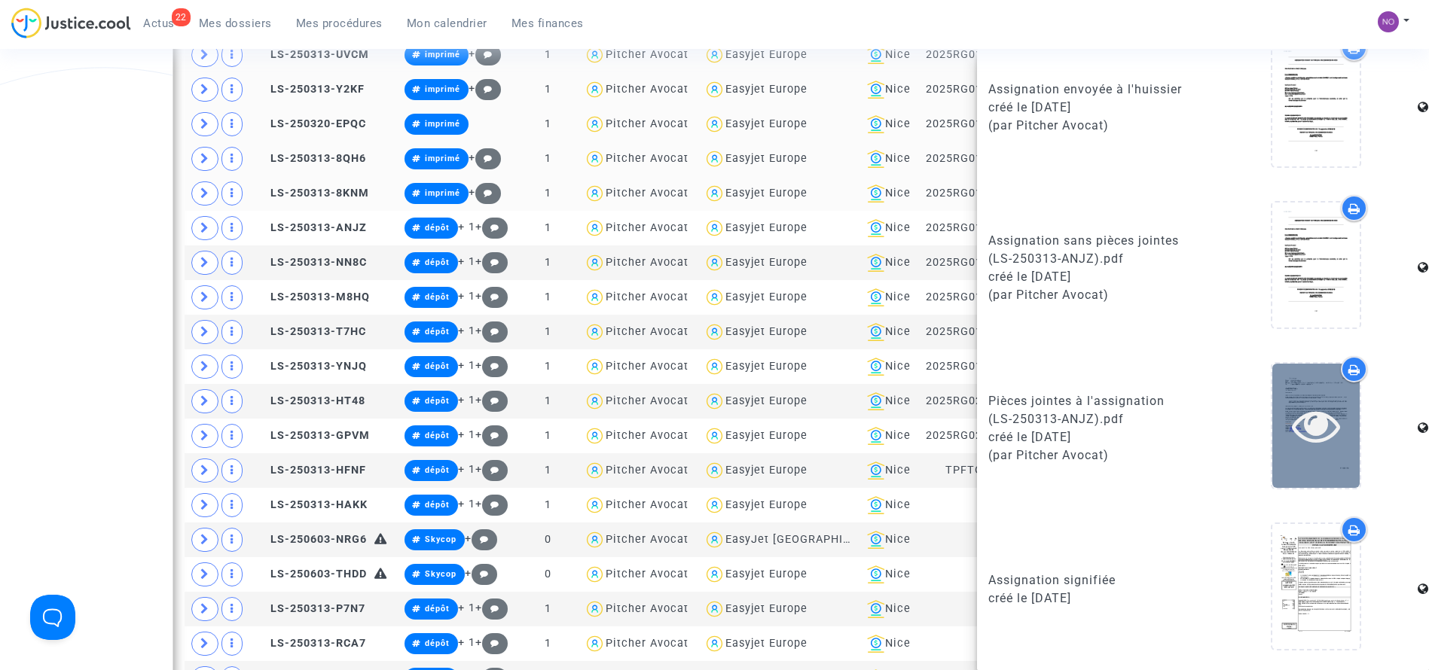
click at [1312, 438] on icon at bounding box center [1316, 426] width 49 height 48
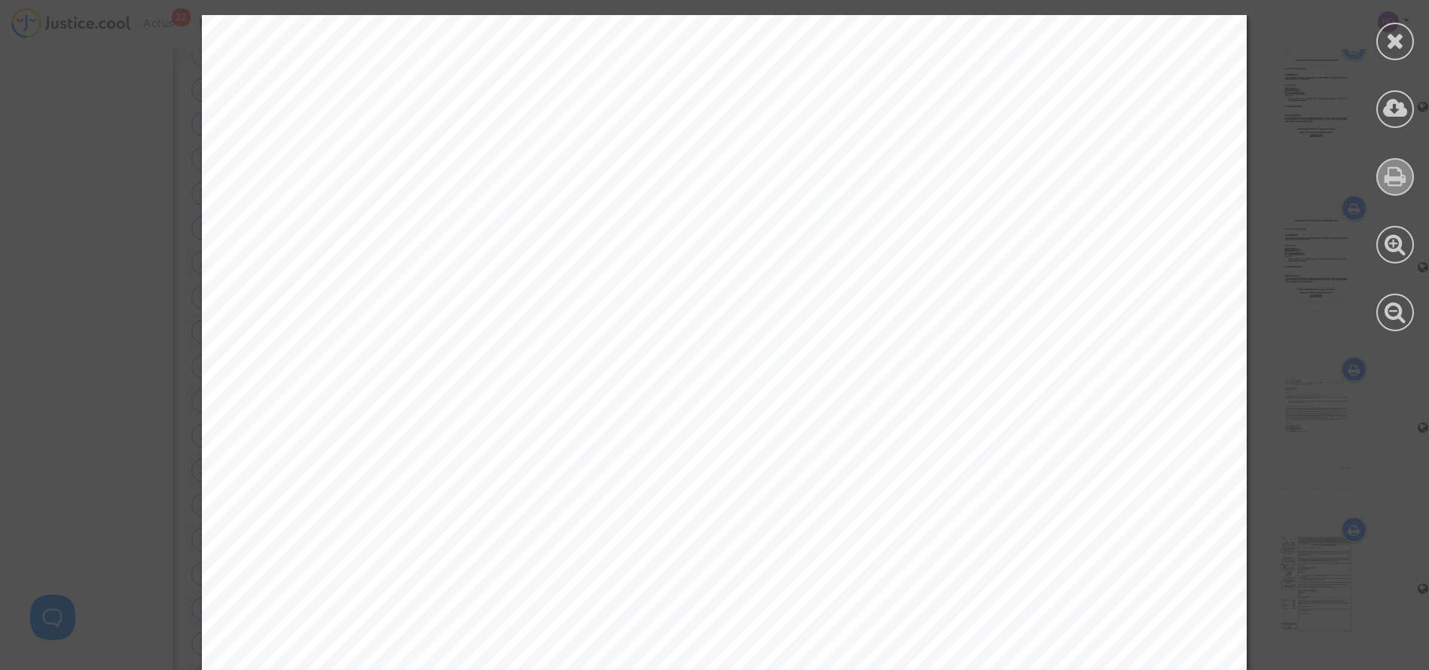
click at [1396, 185] on icon at bounding box center [1396, 176] width 22 height 23
click at [1393, 40] on icon at bounding box center [1395, 40] width 19 height 23
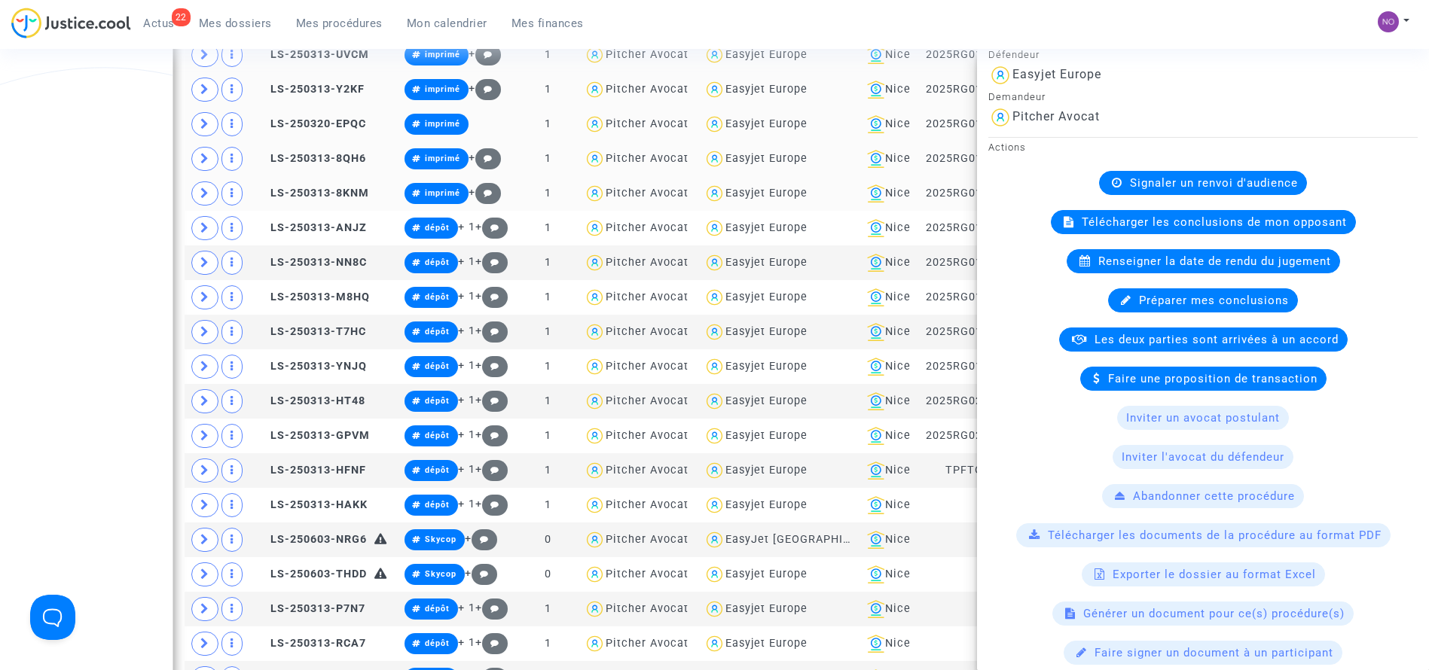
scroll to position [0, 0]
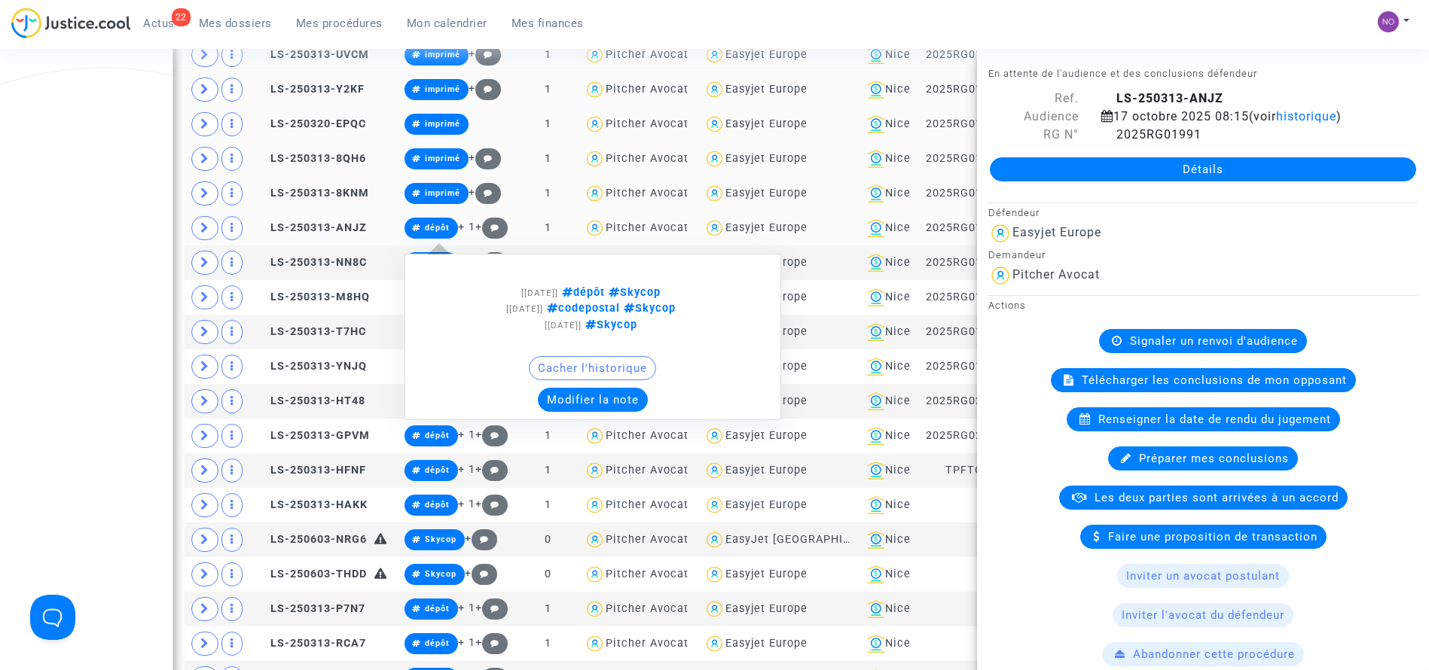
click at [422, 225] on span "dépôt" at bounding box center [432, 228] width 54 height 21
click at [579, 396] on button "Modifier la note" at bounding box center [593, 400] width 110 height 24
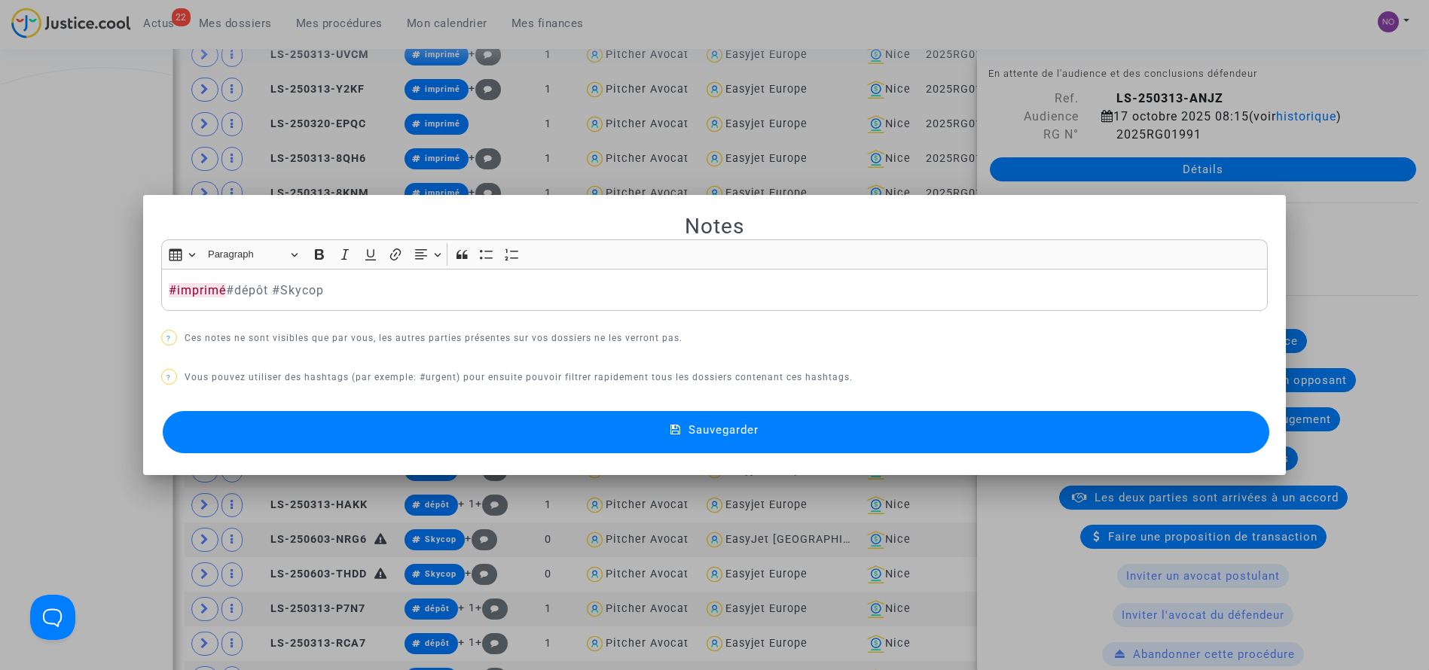
click at [584, 431] on button "Sauvegarder" at bounding box center [716, 432] width 1107 height 42
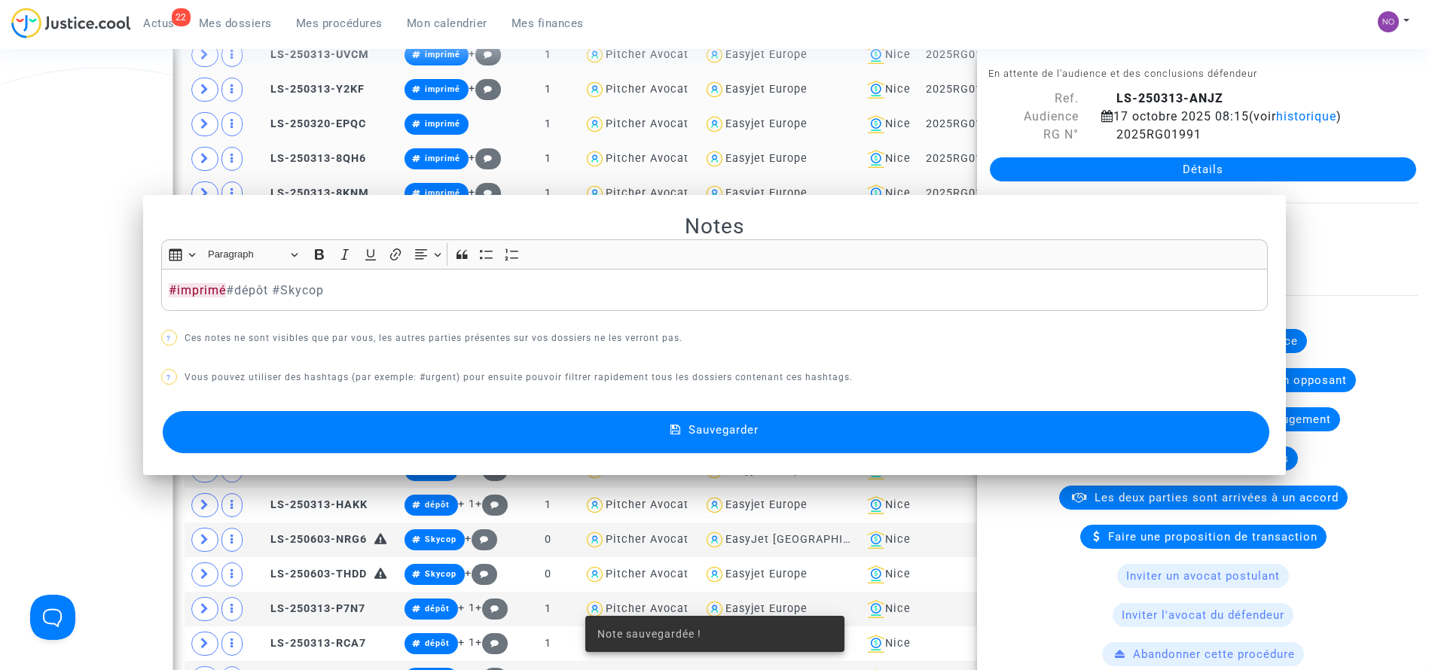
scroll to position [1168, 0]
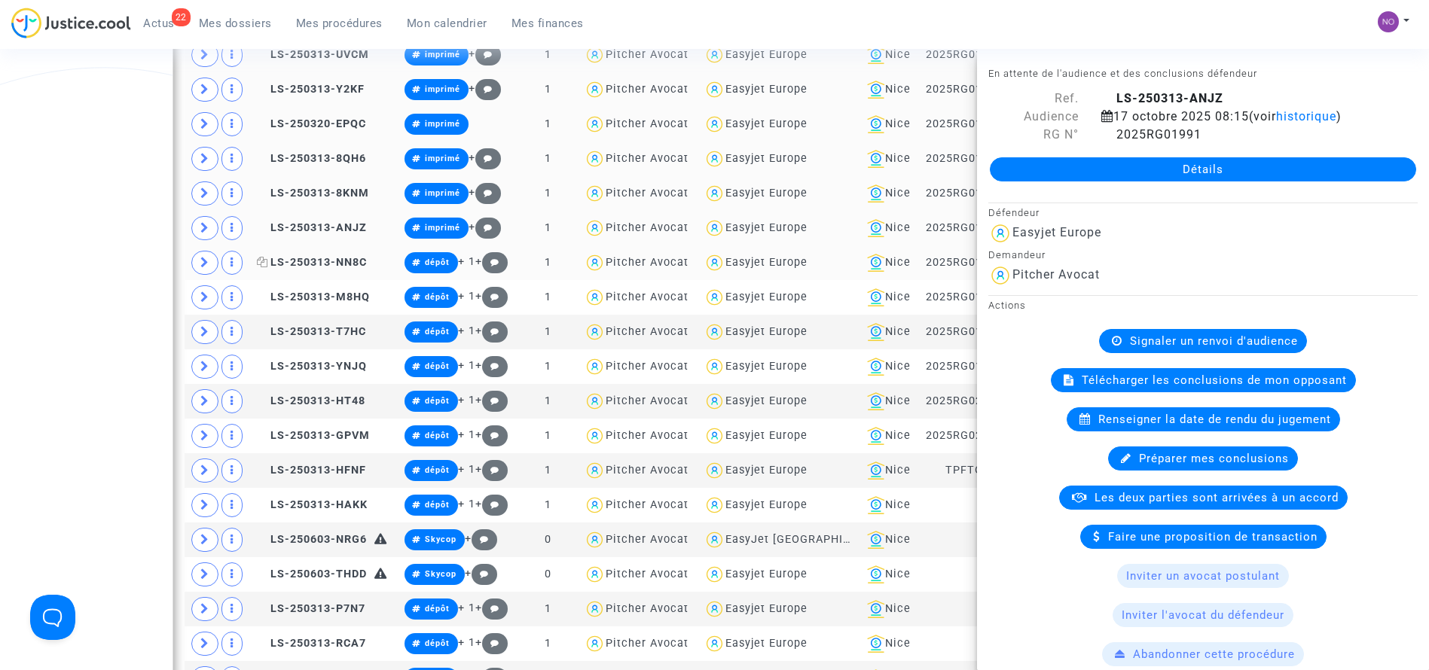
click at [302, 261] on span "LS-250313-NN8C" at bounding box center [312, 262] width 110 height 13
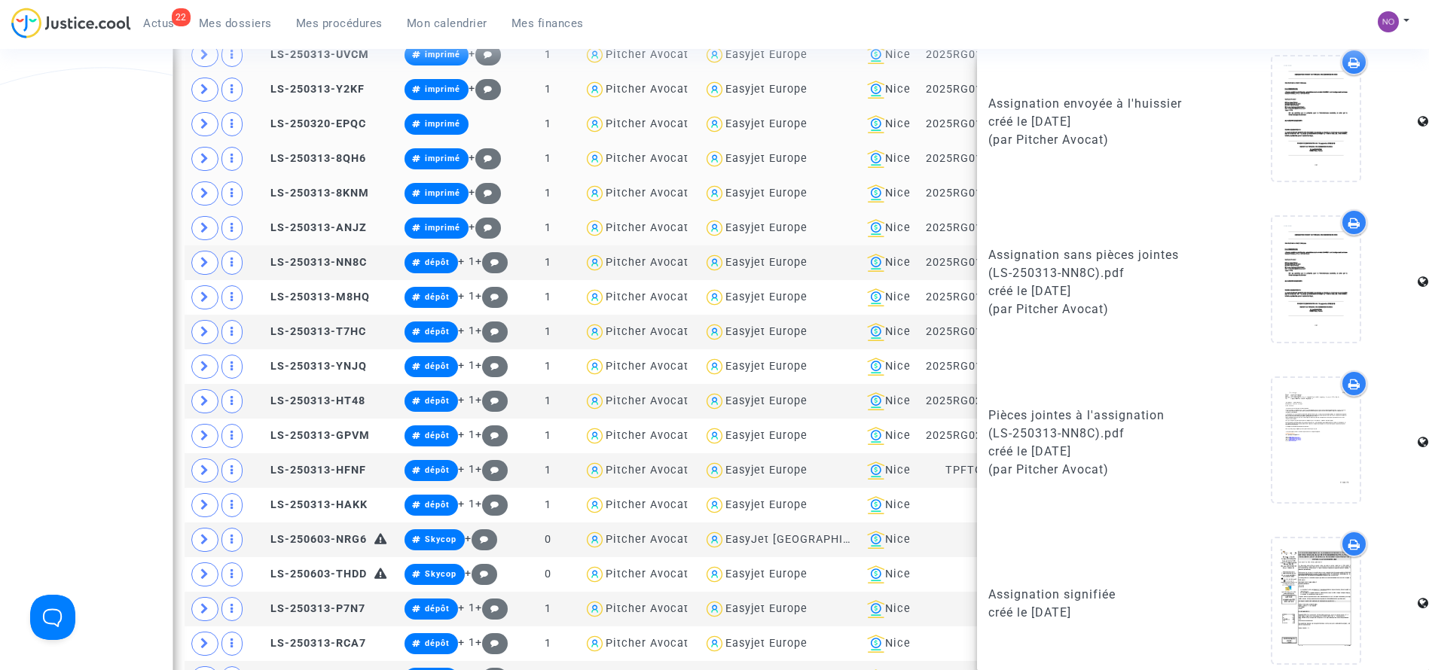
scroll to position [877, 0]
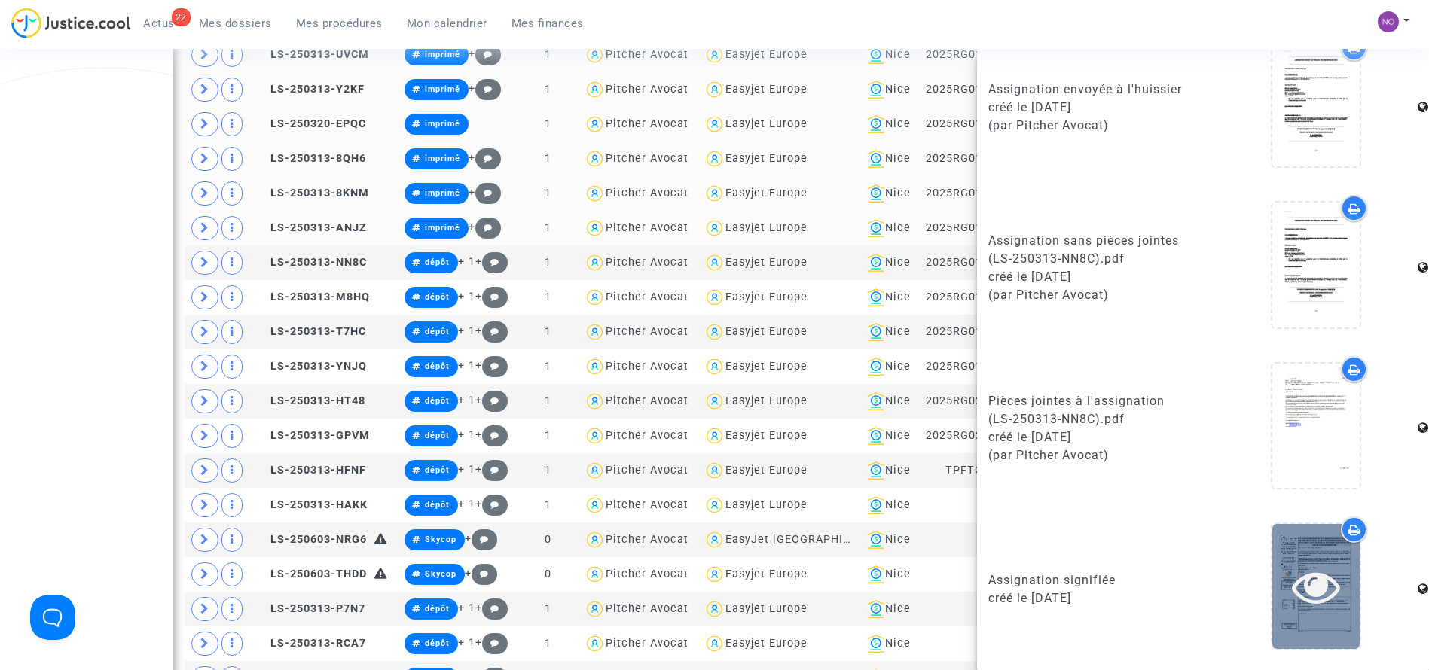
click at [1300, 620] on div at bounding box center [1315, 586] width 87 height 124
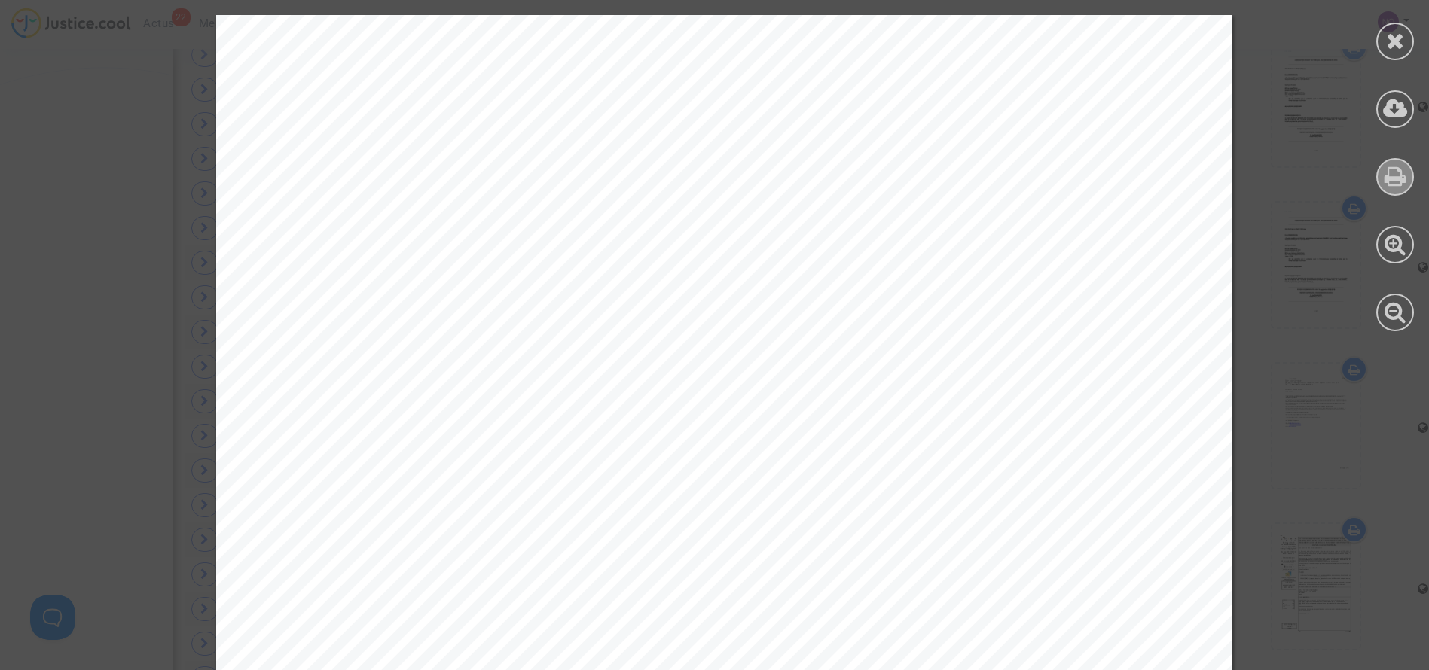
click at [1393, 161] on div at bounding box center [1395, 177] width 38 height 38
click at [1398, 38] on icon at bounding box center [1395, 40] width 19 height 23
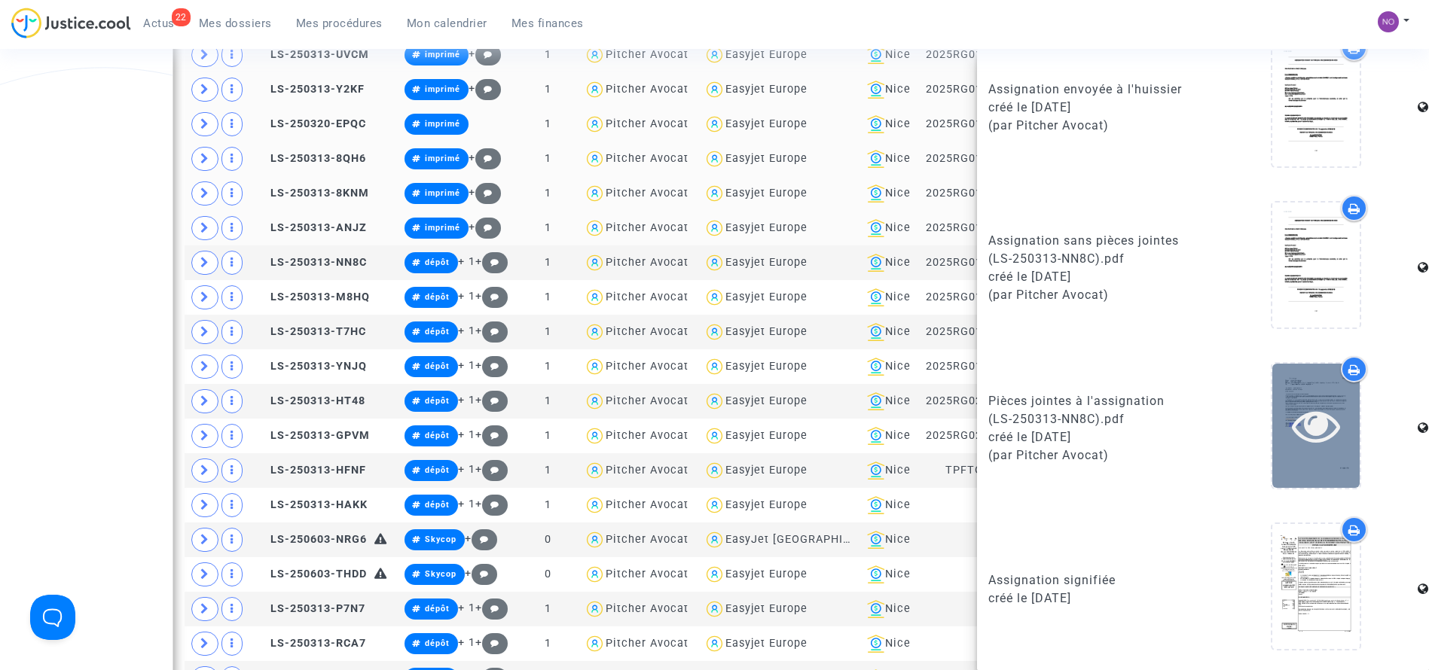
click at [1310, 441] on icon at bounding box center [1316, 426] width 49 height 48
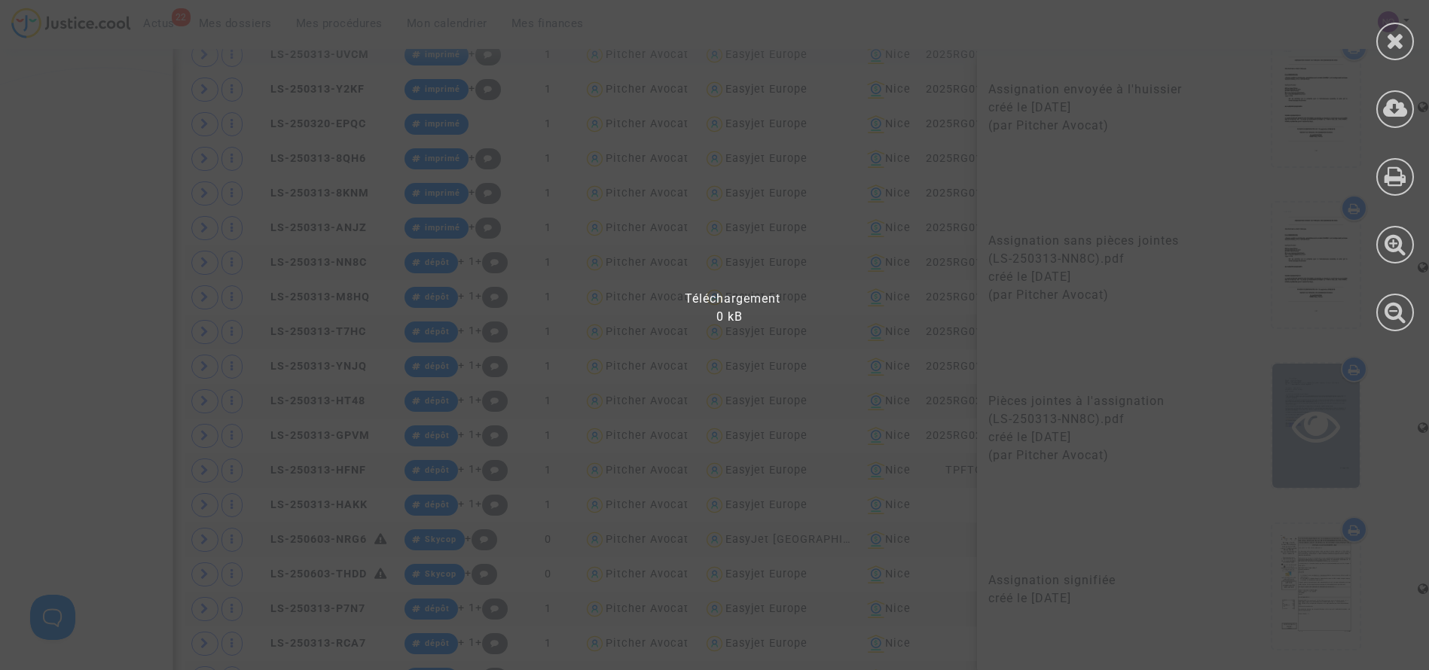
click at [1310, 441] on div at bounding box center [724, 342] width 1448 height 655
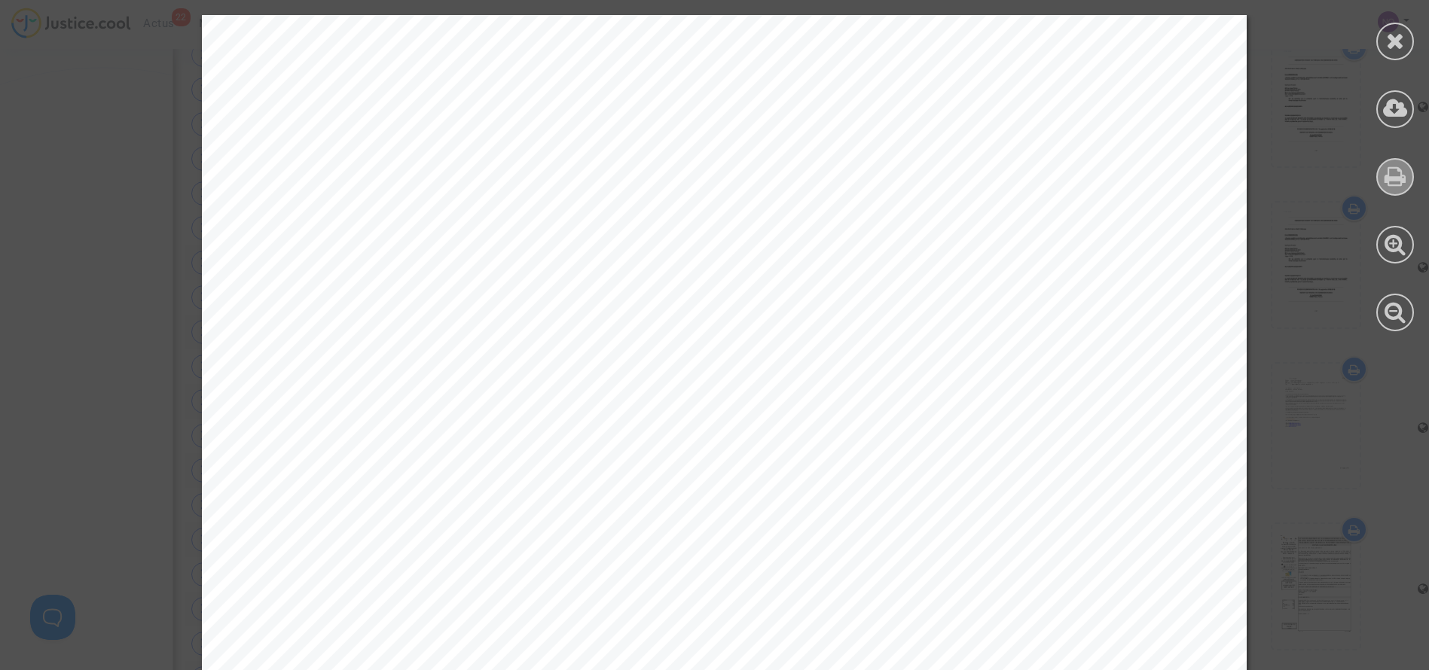
click at [1398, 174] on icon at bounding box center [1396, 176] width 22 height 23
click at [1386, 176] on icon at bounding box center [1396, 176] width 22 height 23
click at [1391, 37] on icon at bounding box center [1395, 40] width 19 height 23
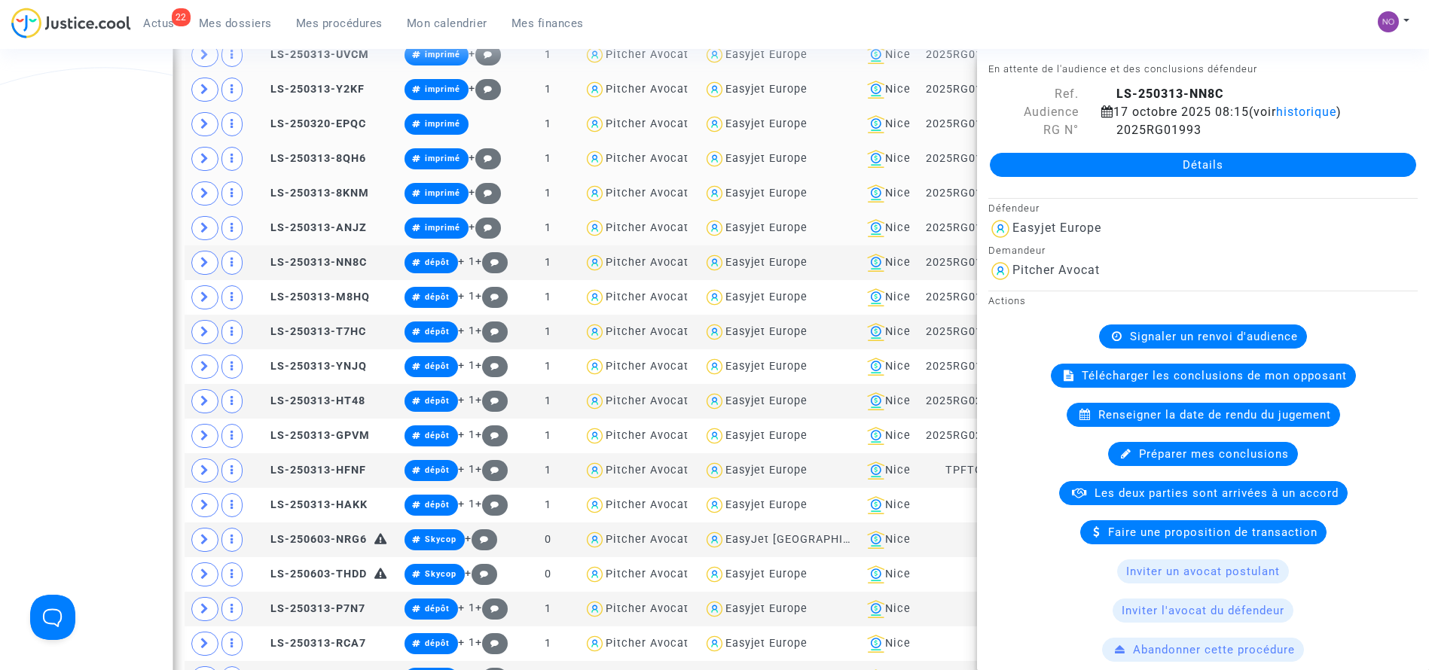
scroll to position [0, 0]
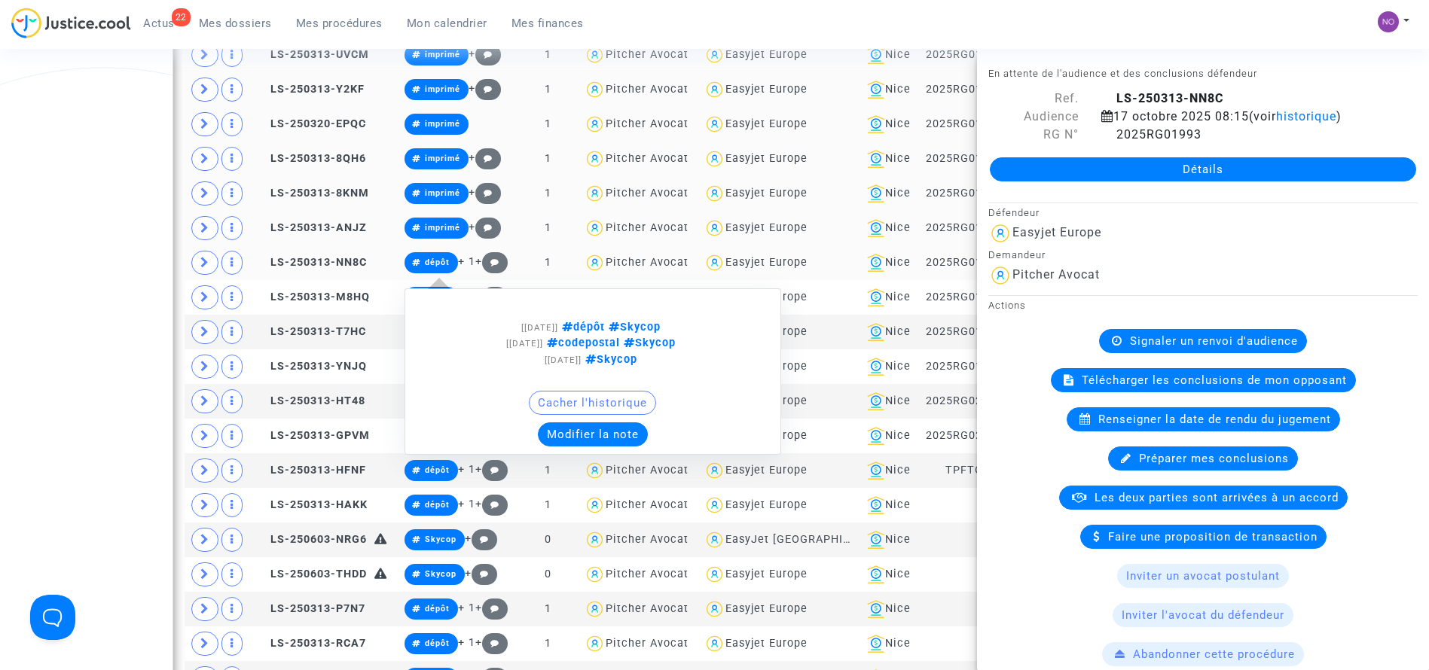
click at [425, 261] on span "dépôt" at bounding box center [437, 263] width 25 height 10
click at [588, 434] on button "Modifier la note" at bounding box center [593, 435] width 110 height 24
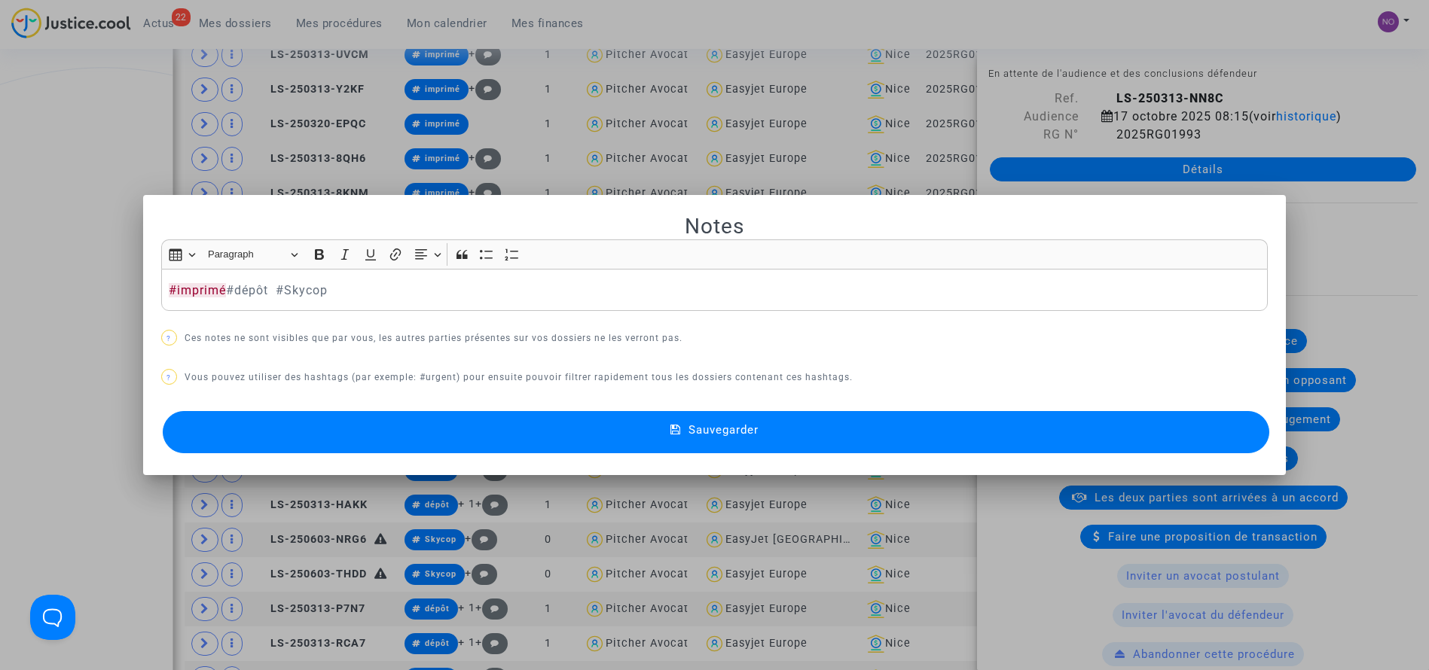
click at [588, 434] on button "Sauvegarder" at bounding box center [716, 432] width 1107 height 42
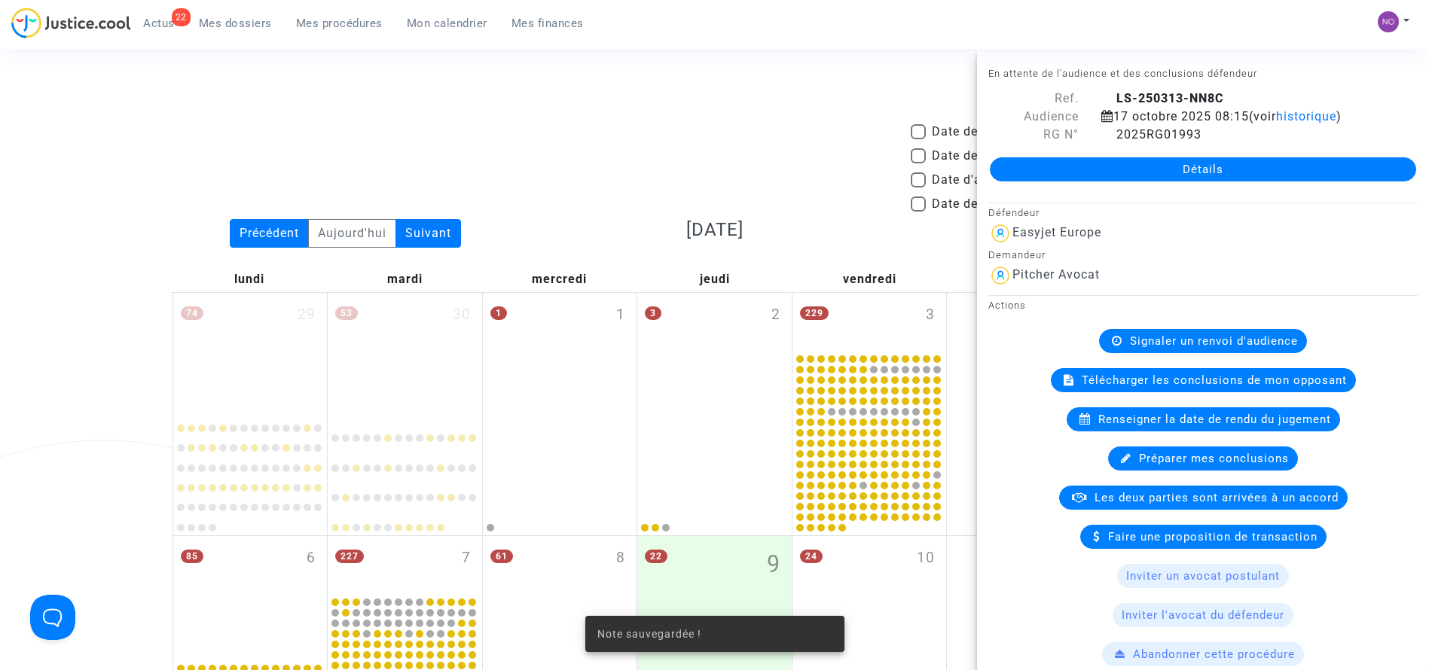
scroll to position [1168, 0]
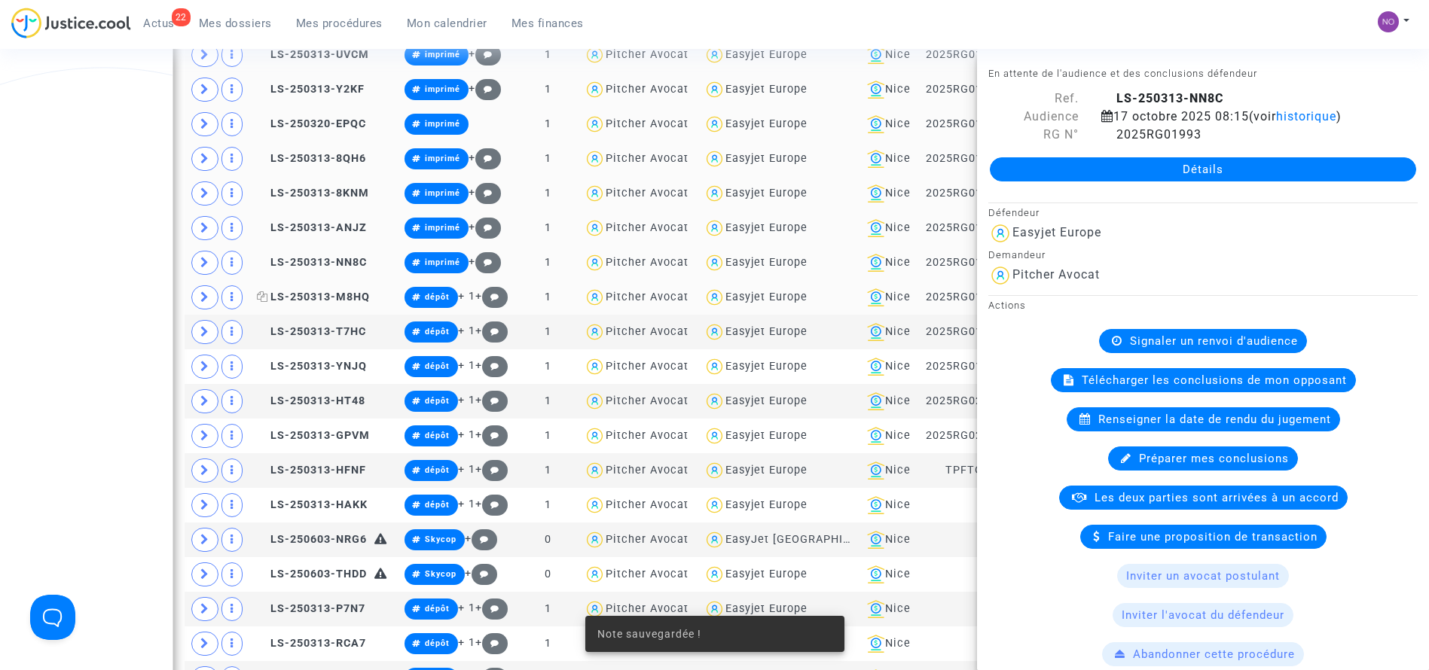
click at [312, 291] on span "LS-250313-M8HQ" at bounding box center [313, 297] width 113 height 13
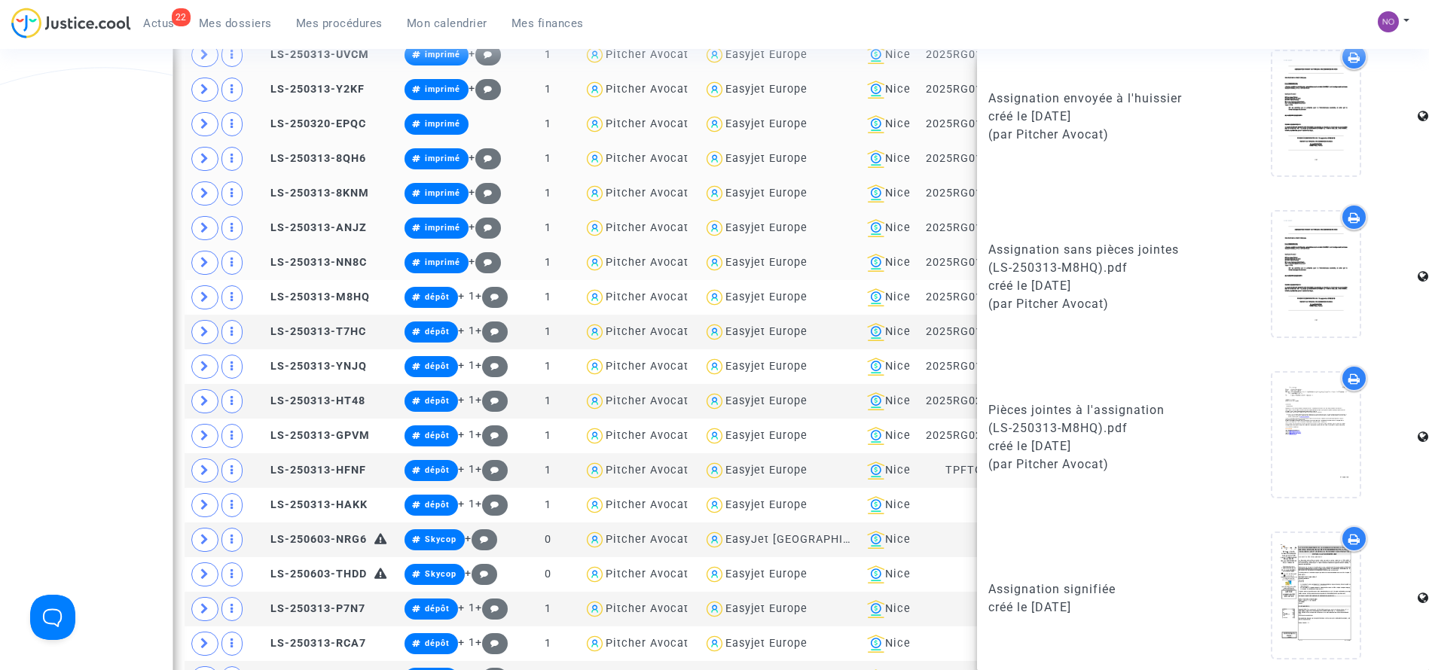
scroll to position [877, 0]
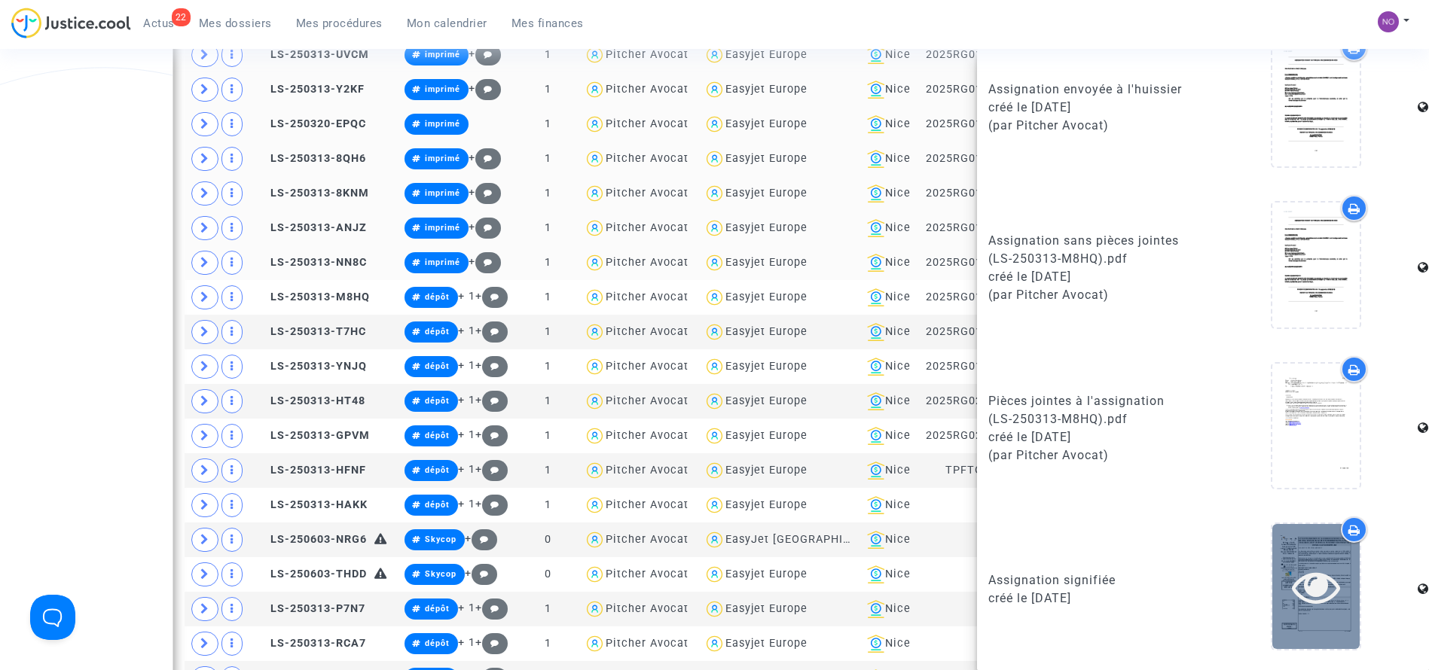
click at [1295, 578] on icon at bounding box center [1316, 587] width 49 height 48
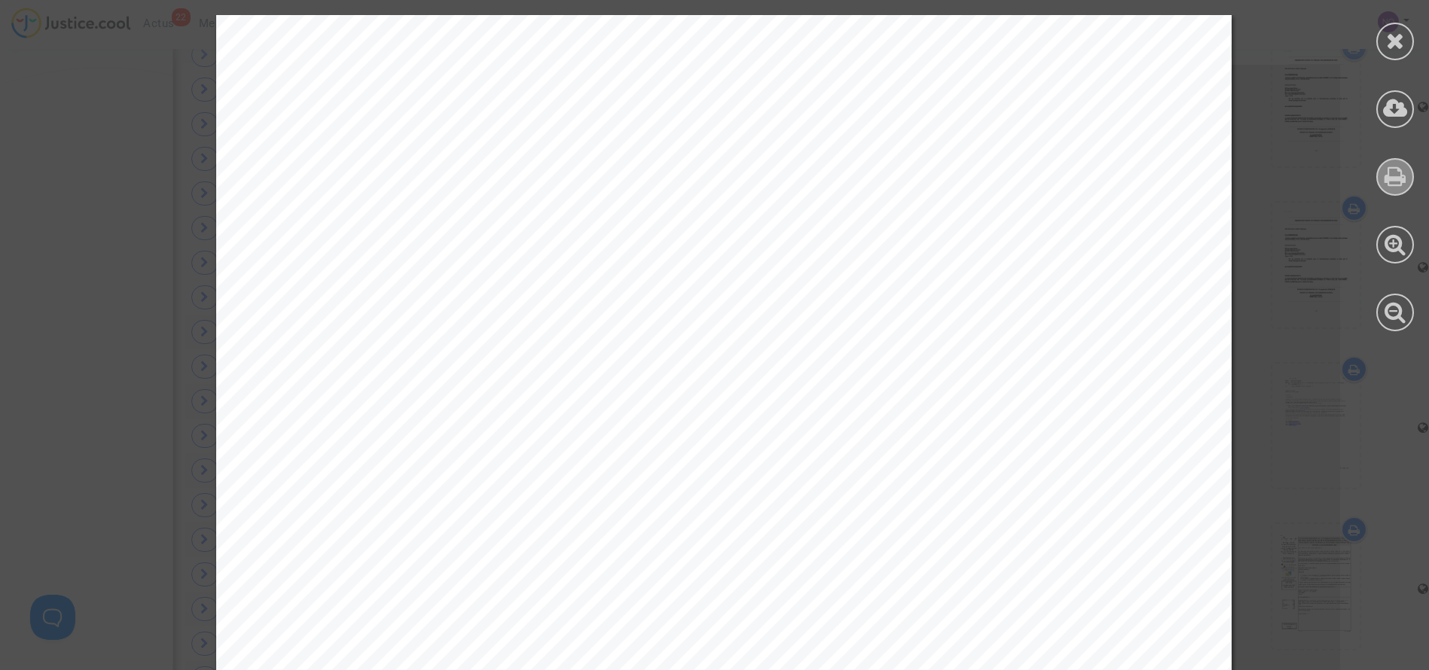
click at [1390, 183] on icon at bounding box center [1396, 176] width 22 height 23
click at [1400, 38] on icon at bounding box center [1395, 40] width 19 height 23
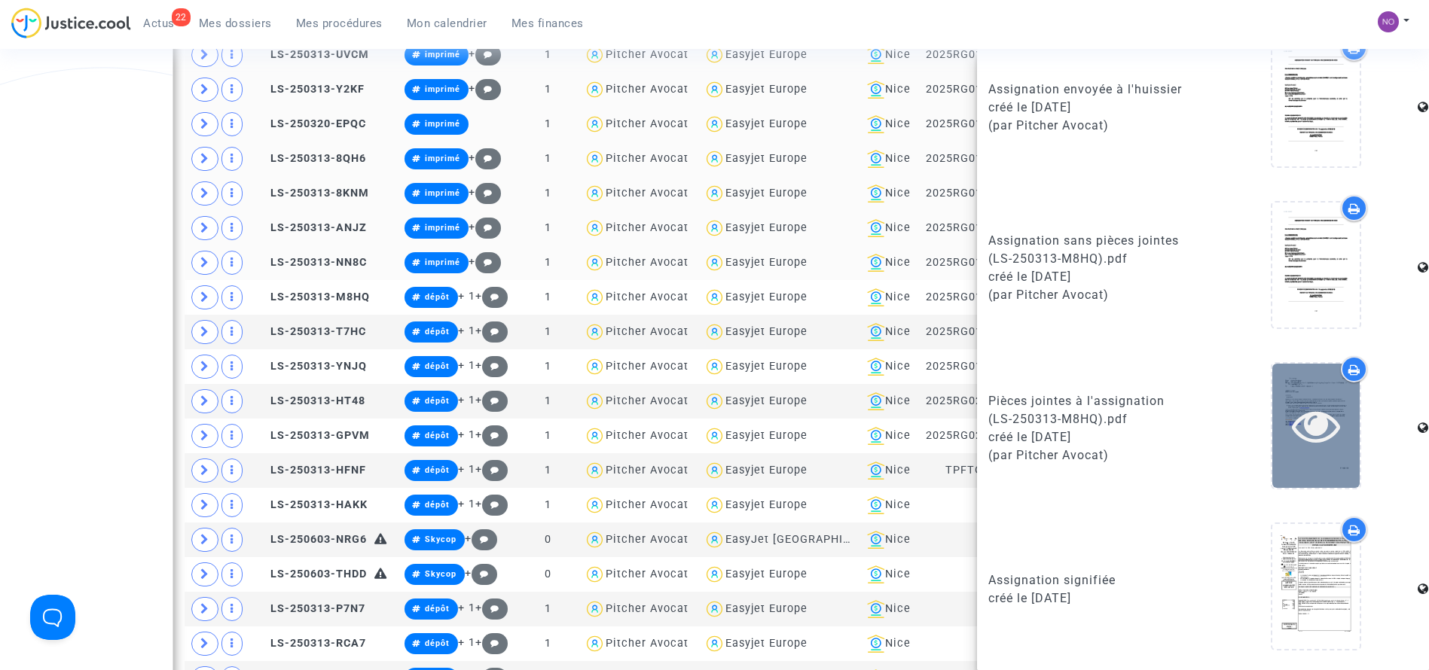
click at [1303, 425] on icon at bounding box center [1316, 426] width 49 height 48
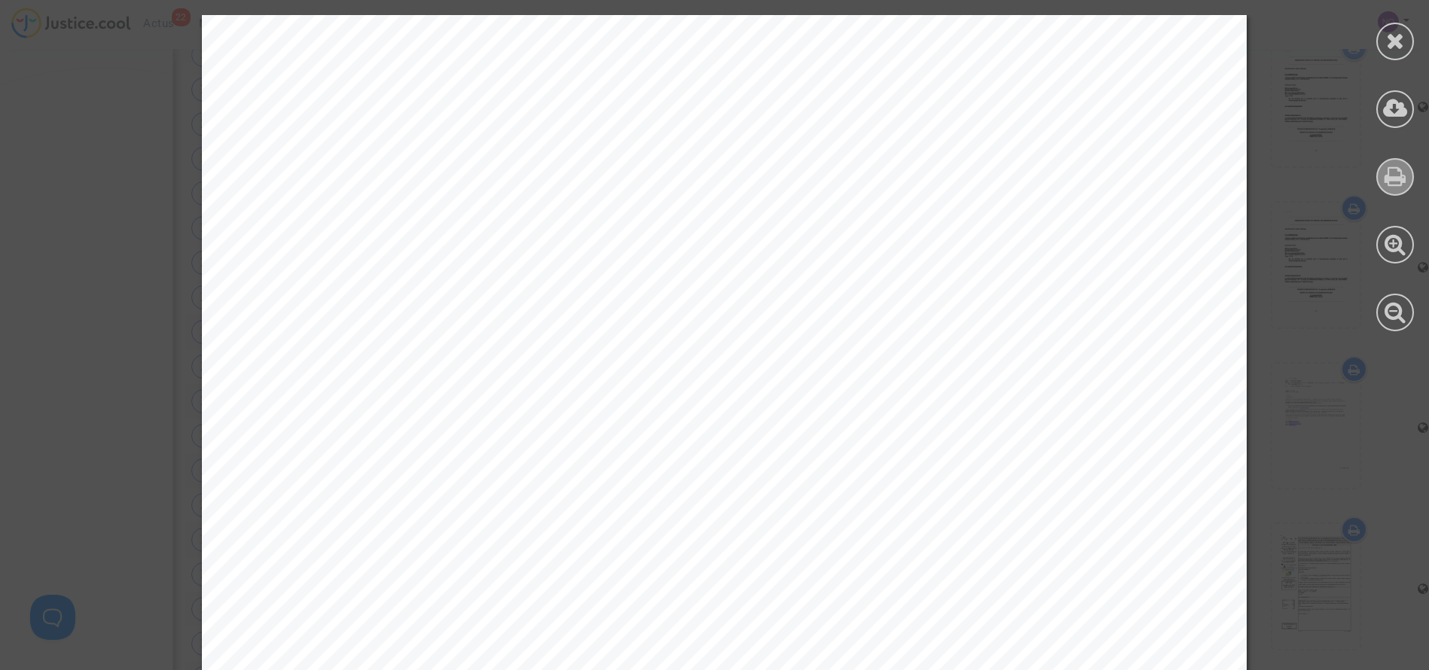
click at [1395, 178] on icon at bounding box center [1396, 176] width 22 height 23
click at [1394, 44] on icon at bounding box center [1395, 40] width 19 height 23
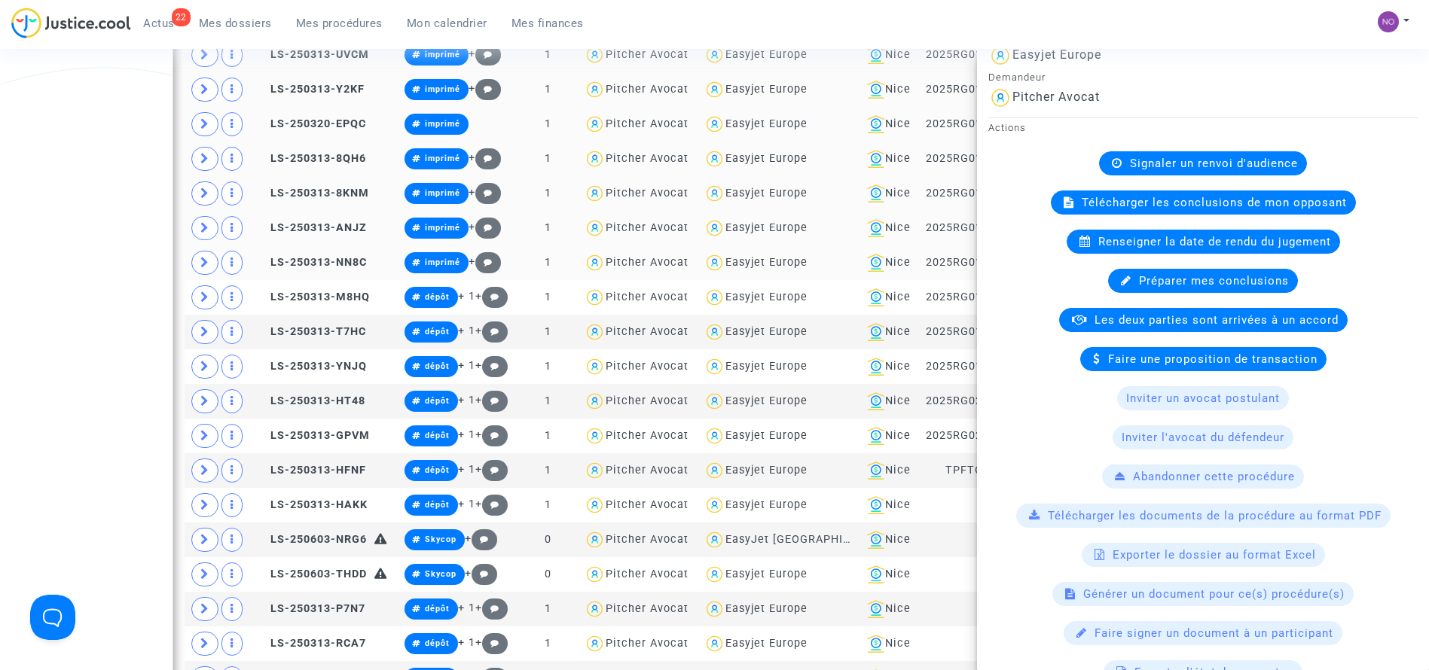
scroll to position [5, 0]
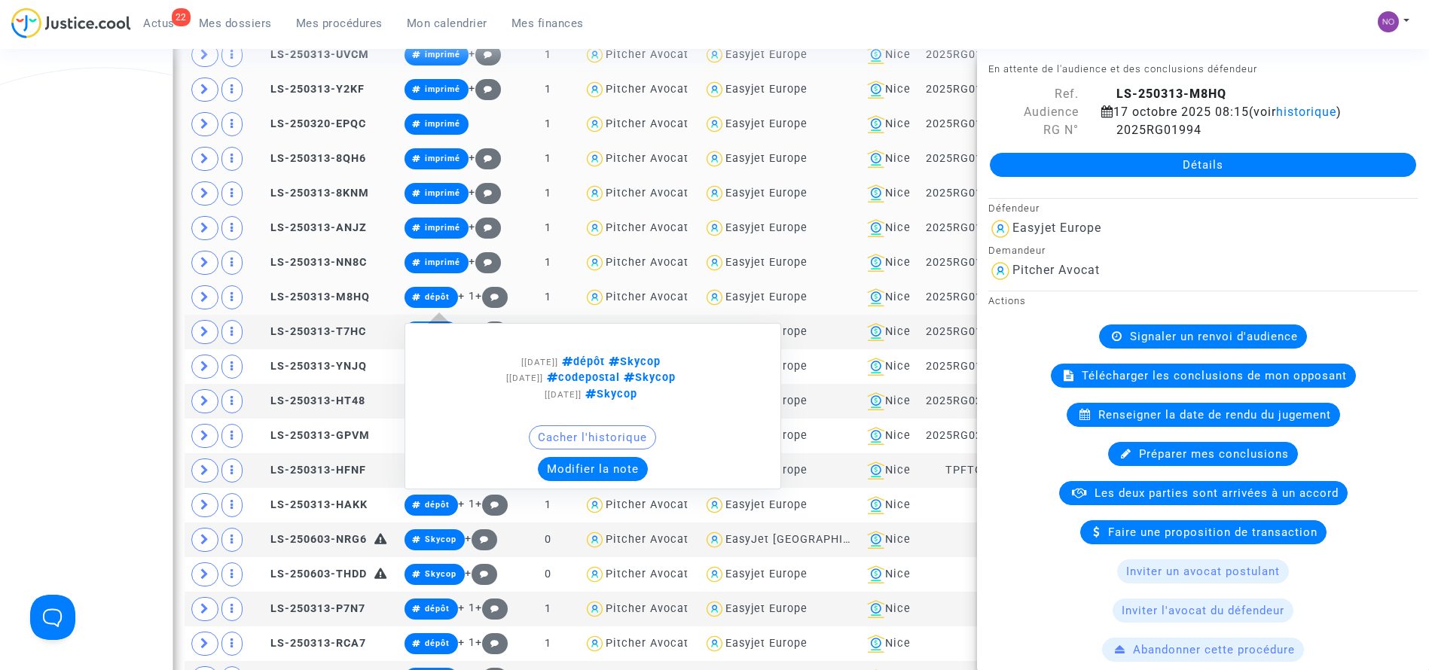
click at [429, 299] on span "dépôt" at bounding box center [437, 297] width 25 height 10
click at [584, 475] on button "Modifier la note" at bounding box center [593, 469] width 110 height 24
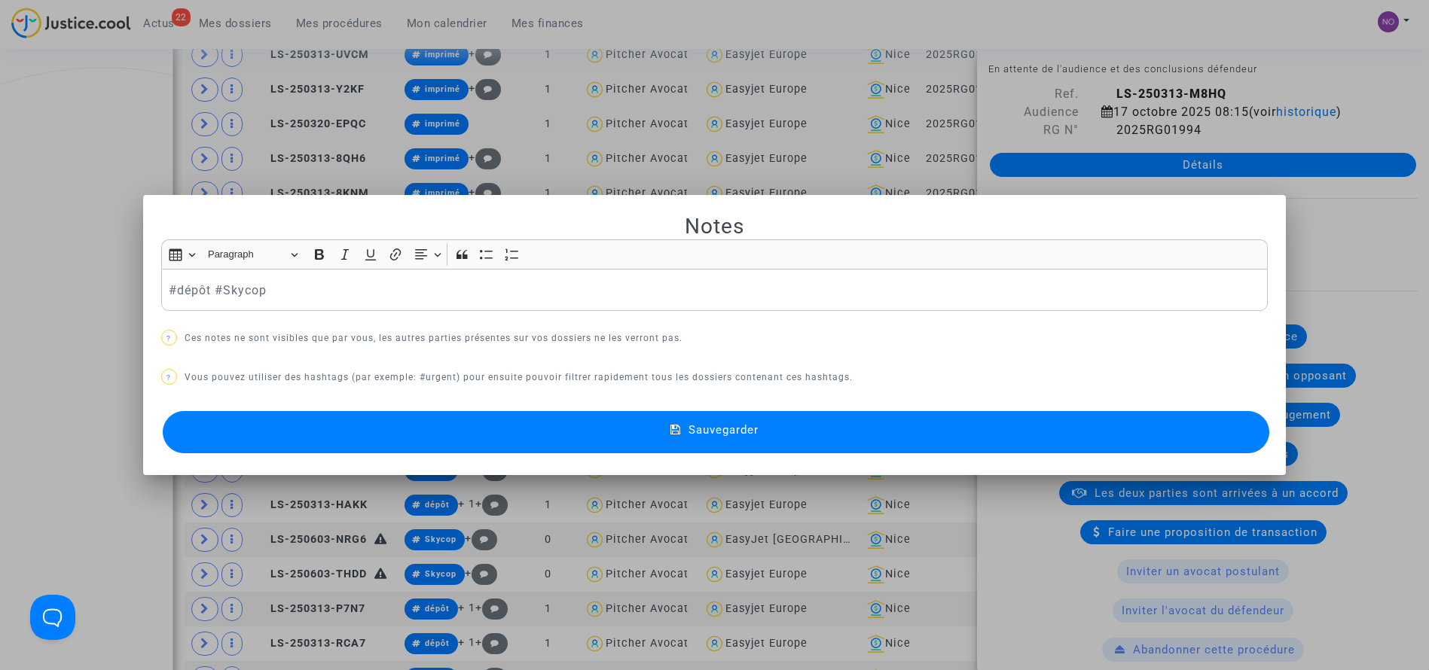
scroll to position [0, 0]
click at [590, 438] on button "Sauvegarder" at bounding box center [716, 432] width 1107 height 42
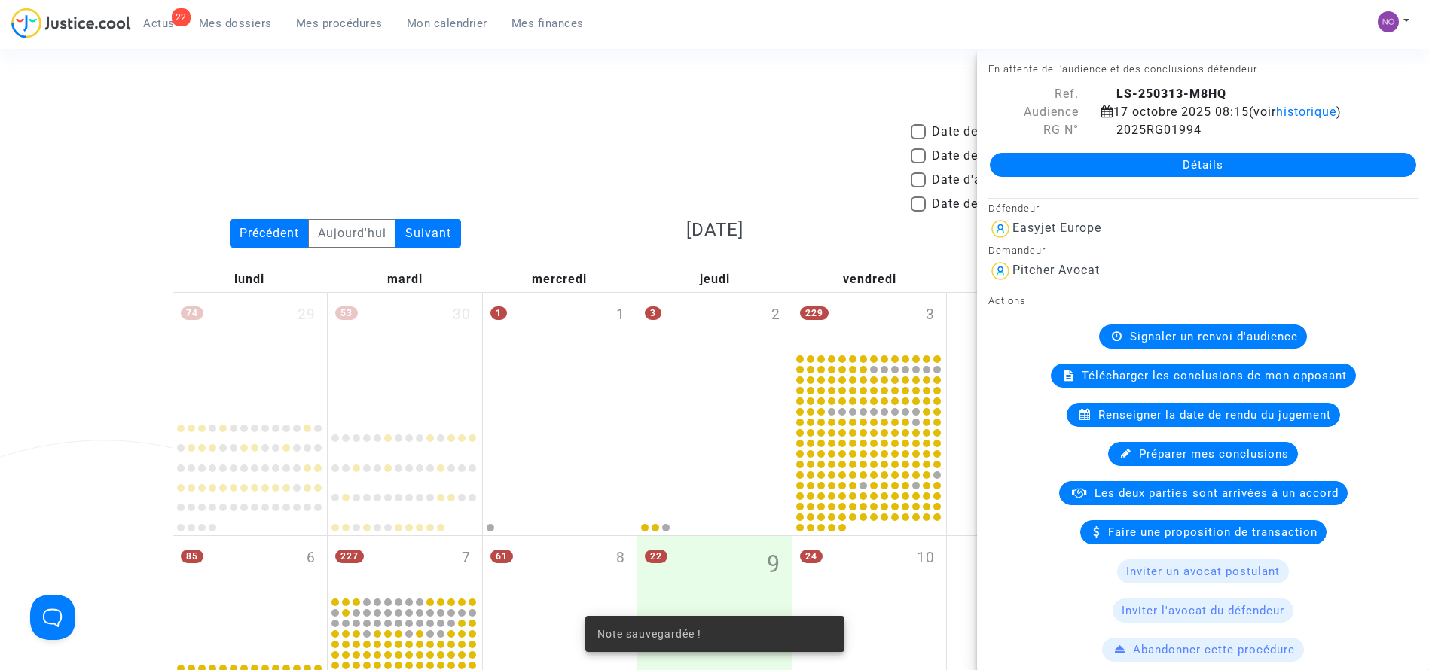
scroll to position [1168, 0]
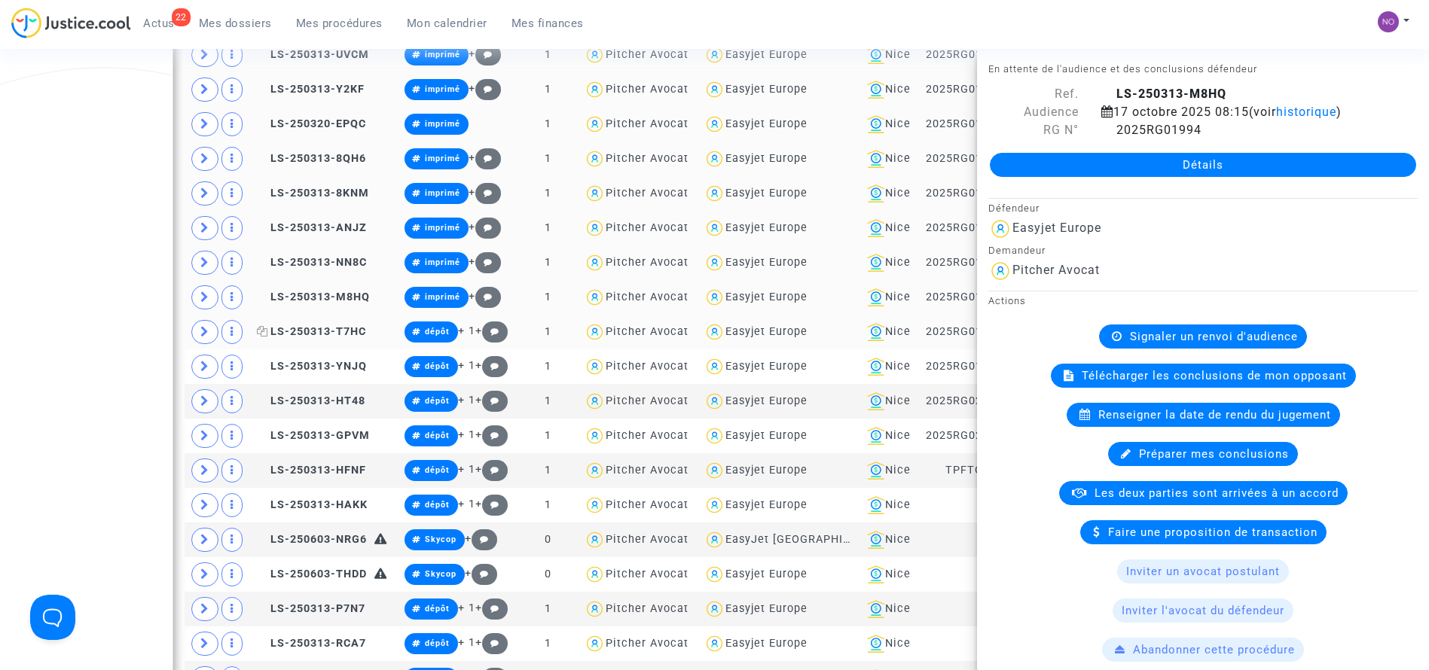
click at [325, 334] on span "LS-250313-T7HC" at bounding box center [311, 331] width 109 height 13
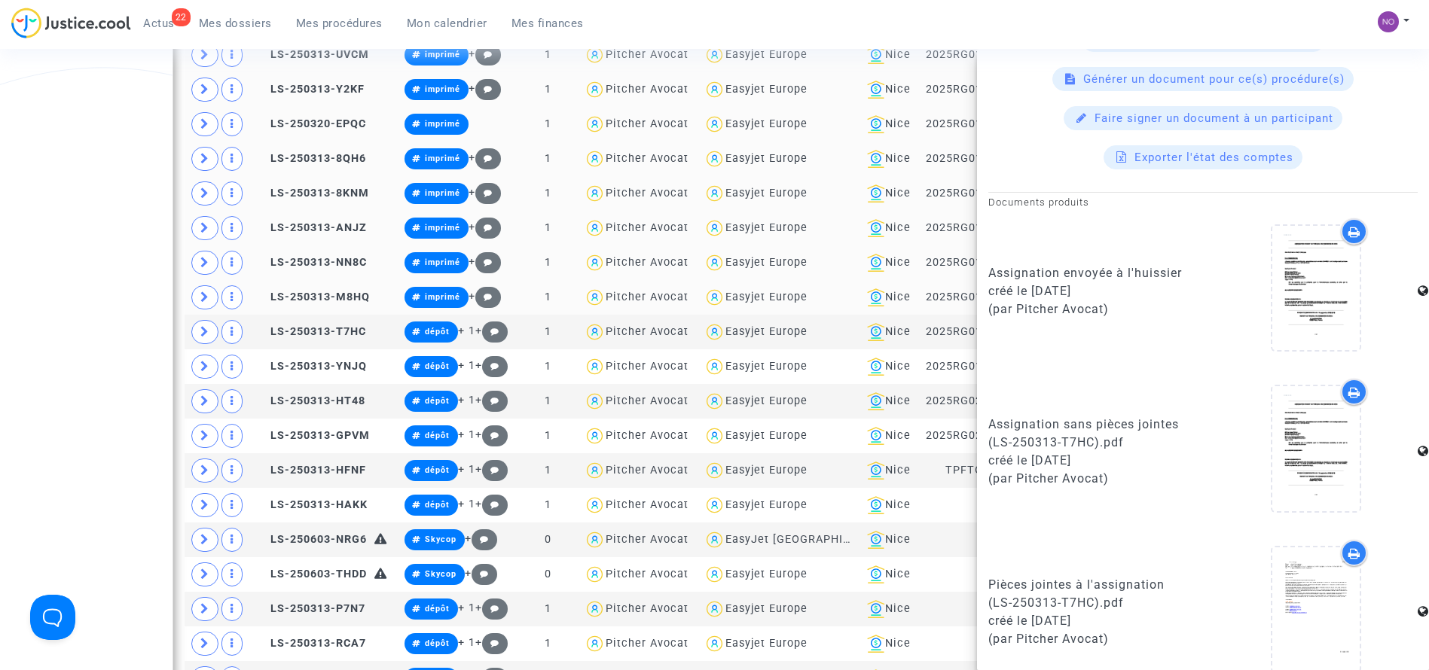
scroll to position [877, 0]
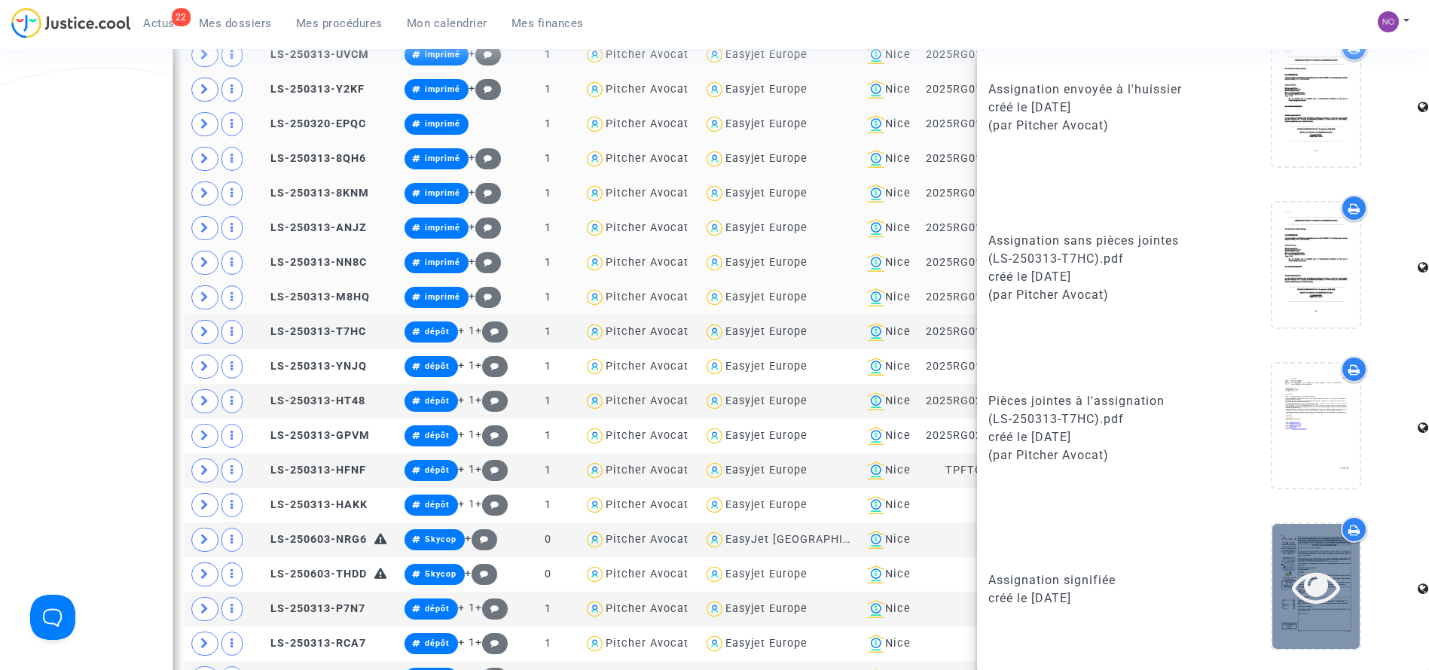
click at [1299, 603] on icon at bounding box center [1316, 587] width 49 height 48
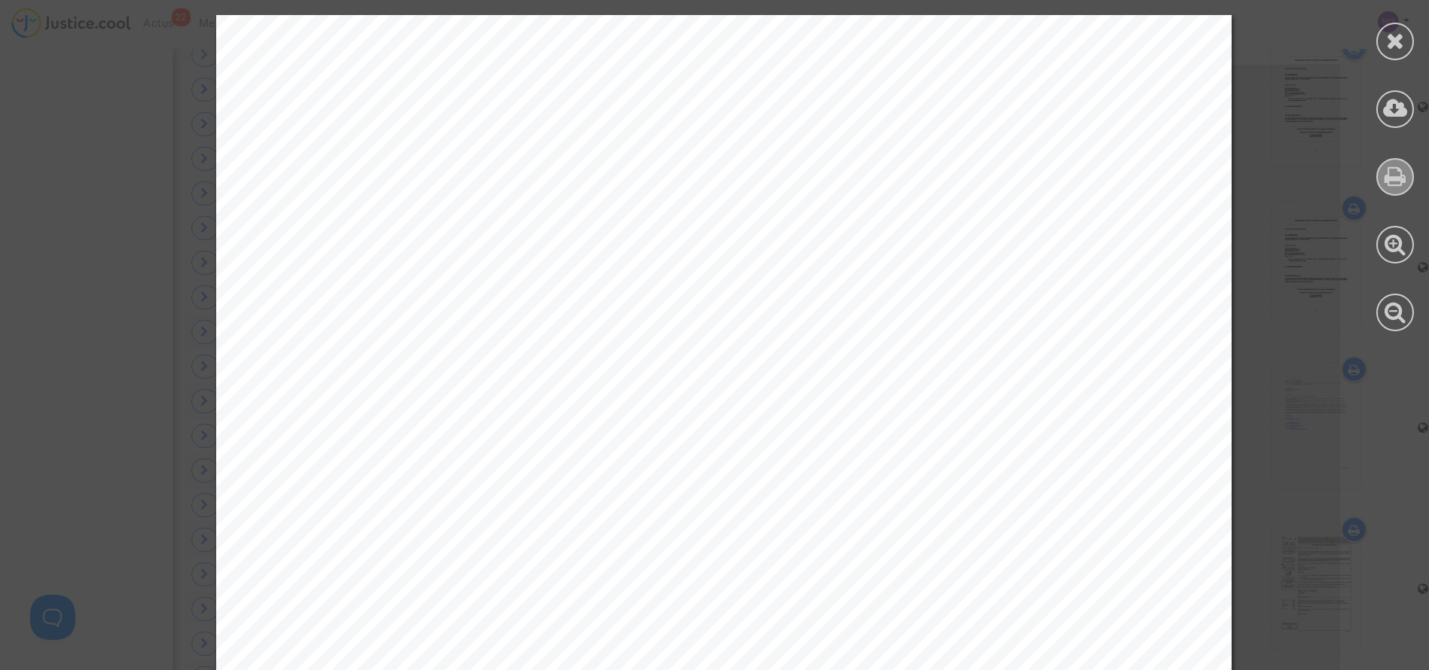
click at [1402, 182] on icon at bounding box center [1396, 176] width 22 height 23
